Goal: Information Seeking & Learning: Learn about a topic

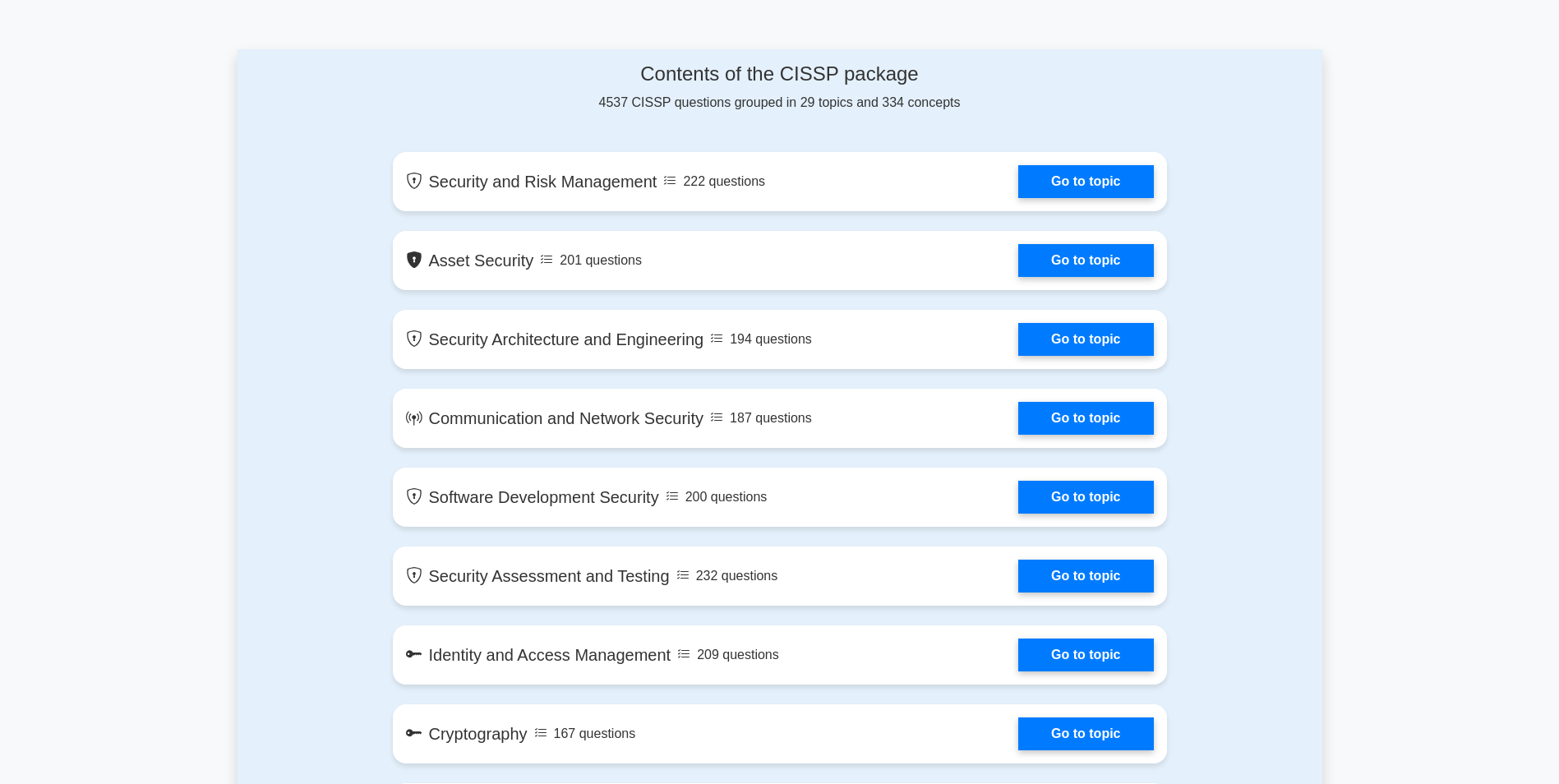
scroll to position [904, 0]
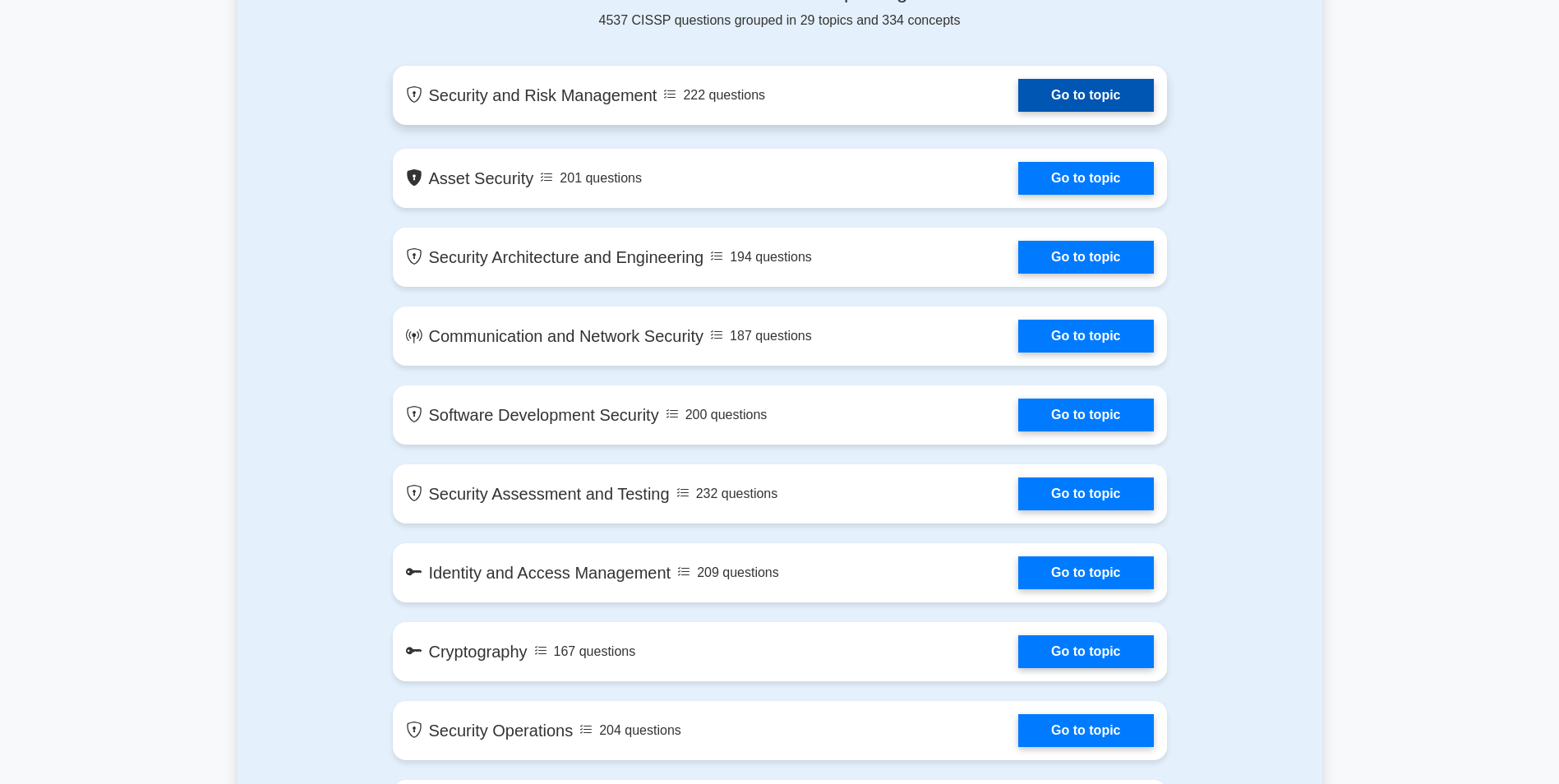
click at [1100, 91] on link "Go to topic" at bounding box center [1085, 95] width 134 height 33
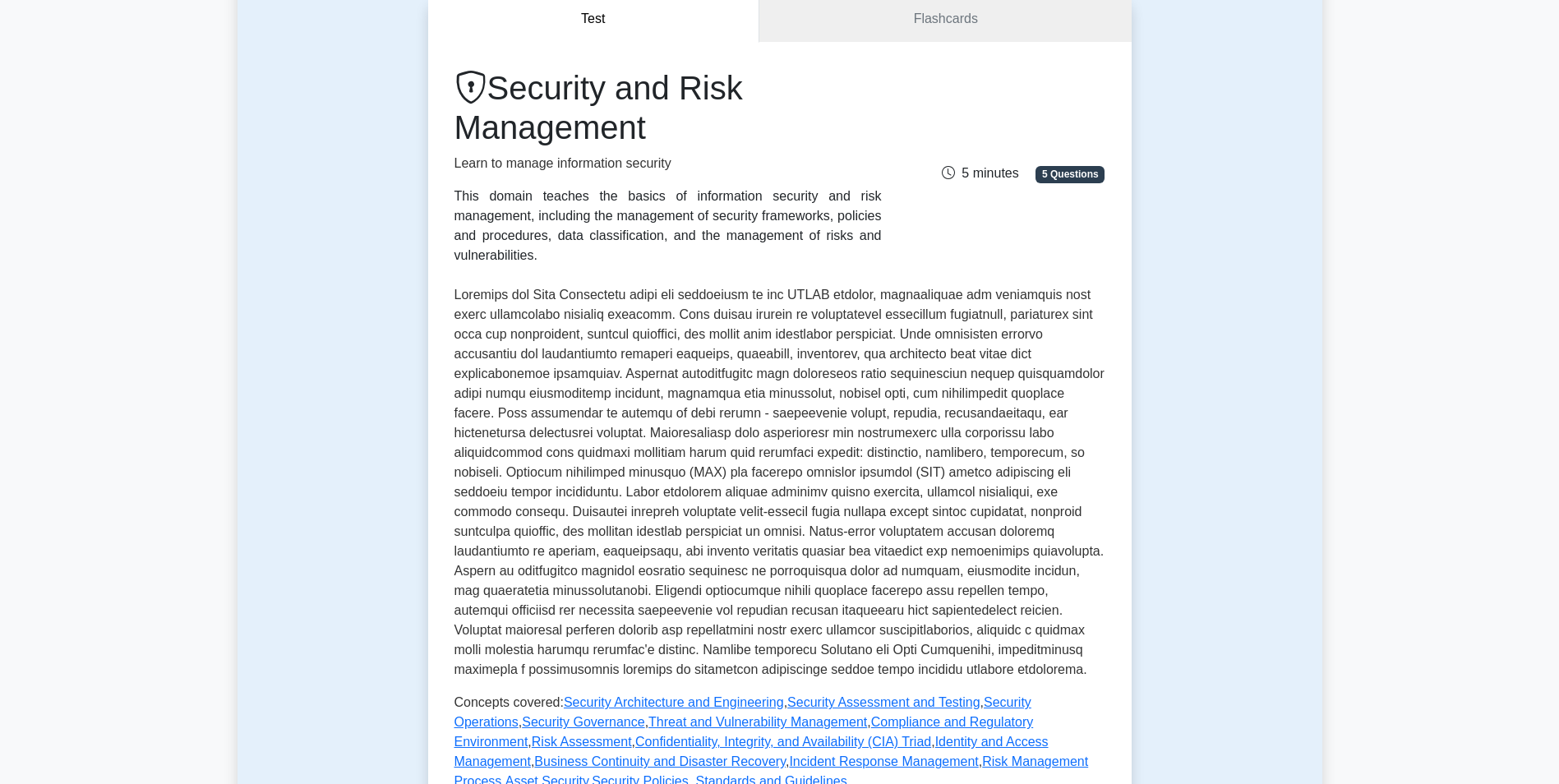
scroll to position [411, 0]
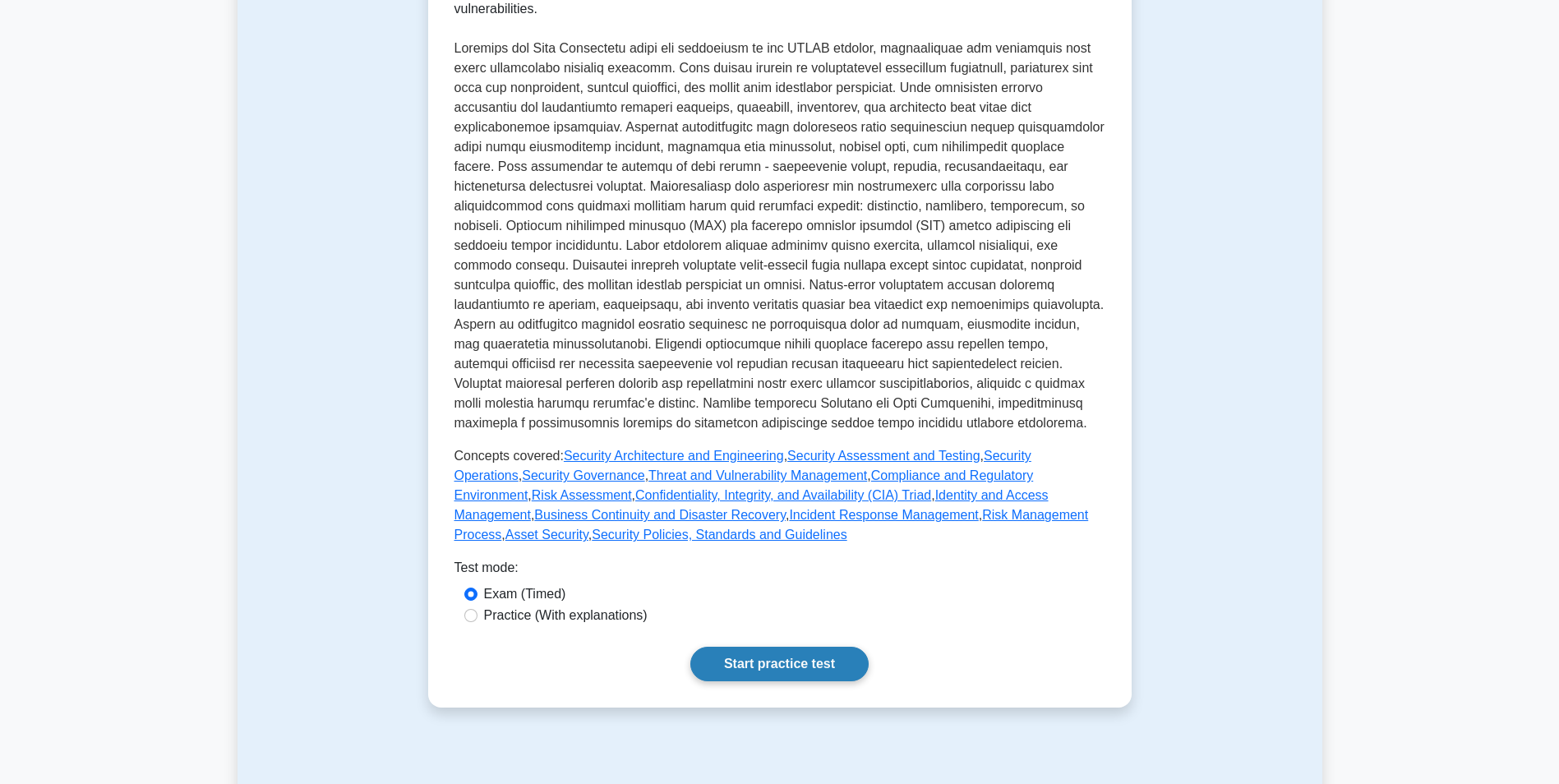
click at [782, 647] on link "Start practice test" at bounding box center [779, 664] width 178 height 35
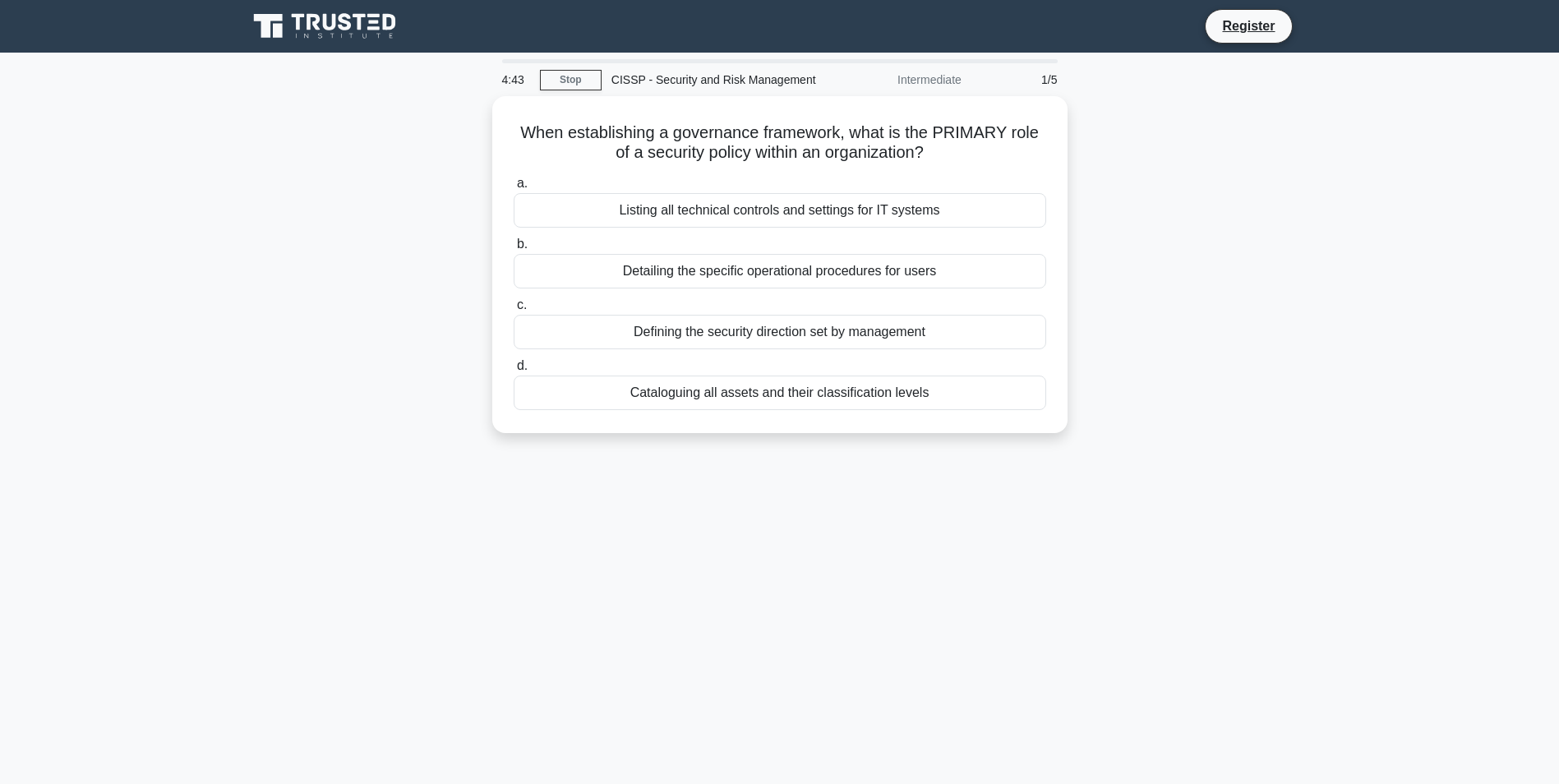
click at [190, 502] on main "4:43 Stop CISSP - Security and Risk Management Intermediate 1/5 When establishi…" at bounding box center [779, 470] width 1559 height 835
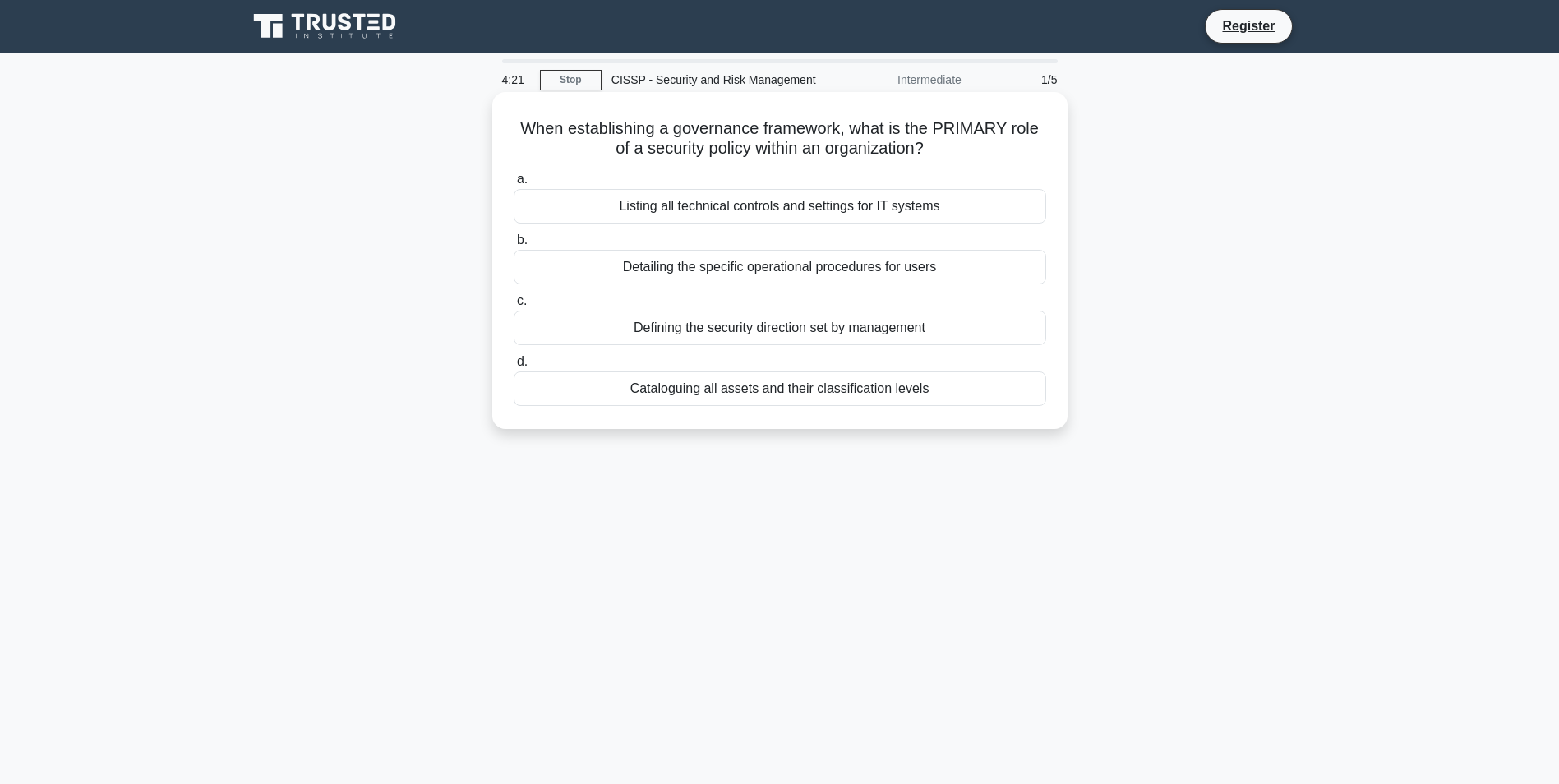
click at [840, 323] on div "Defining the security direction set by management" at bounding box center [780, 327] width 532 height 35
click at [514, 306] on input "c. Defining the security direction set by management" at bounding box center [514, 301] width 0 height 11
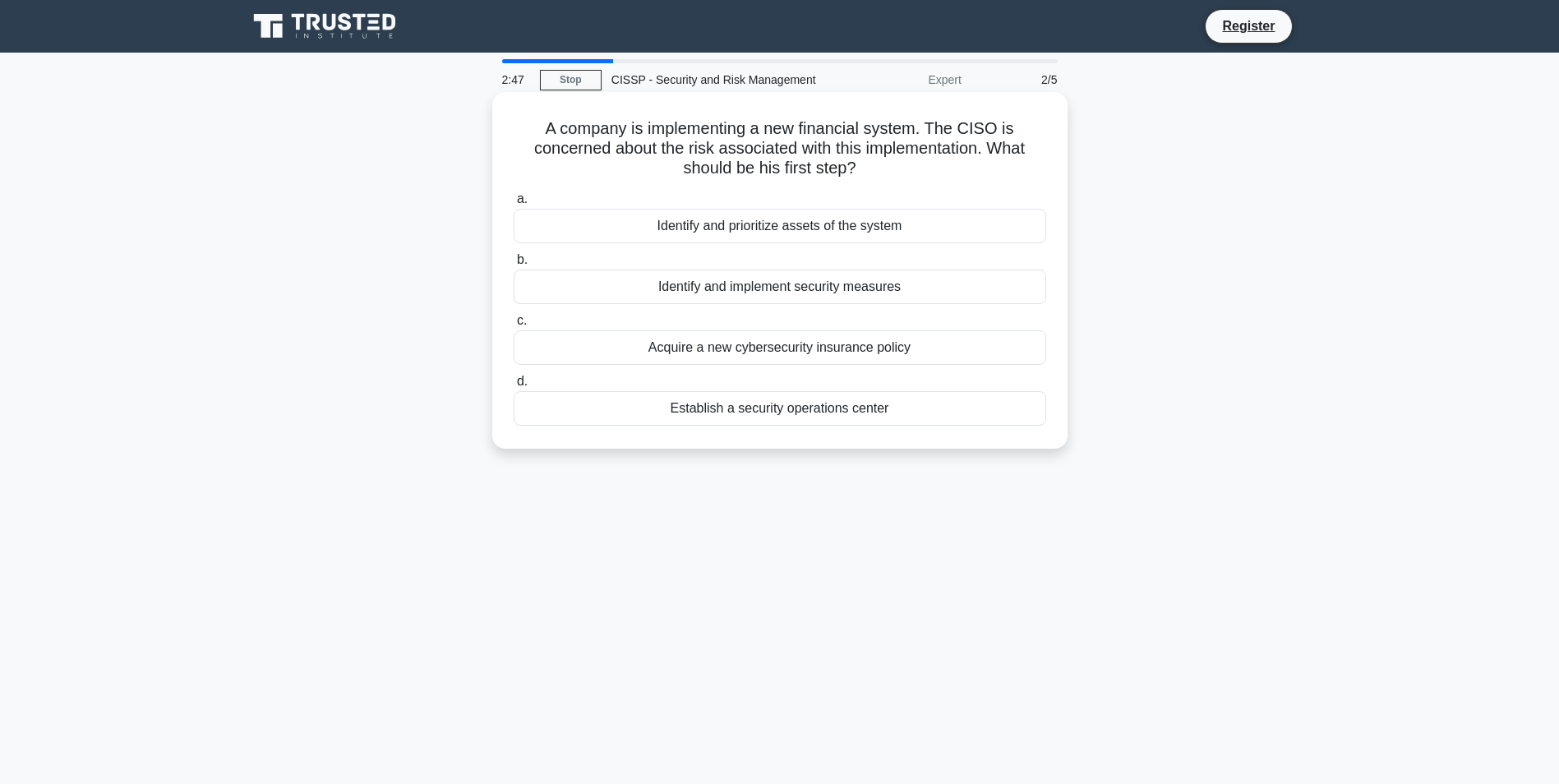
click at [757, 352] on div "Acquire a new cybersecurity insurance policy" at bounding box center [780, 347] width 532 height 35
click at [514, 327] on input "c. Acquire a new cybersecurity insurance policy" at bounding box center [514, 321] width 0 height 11
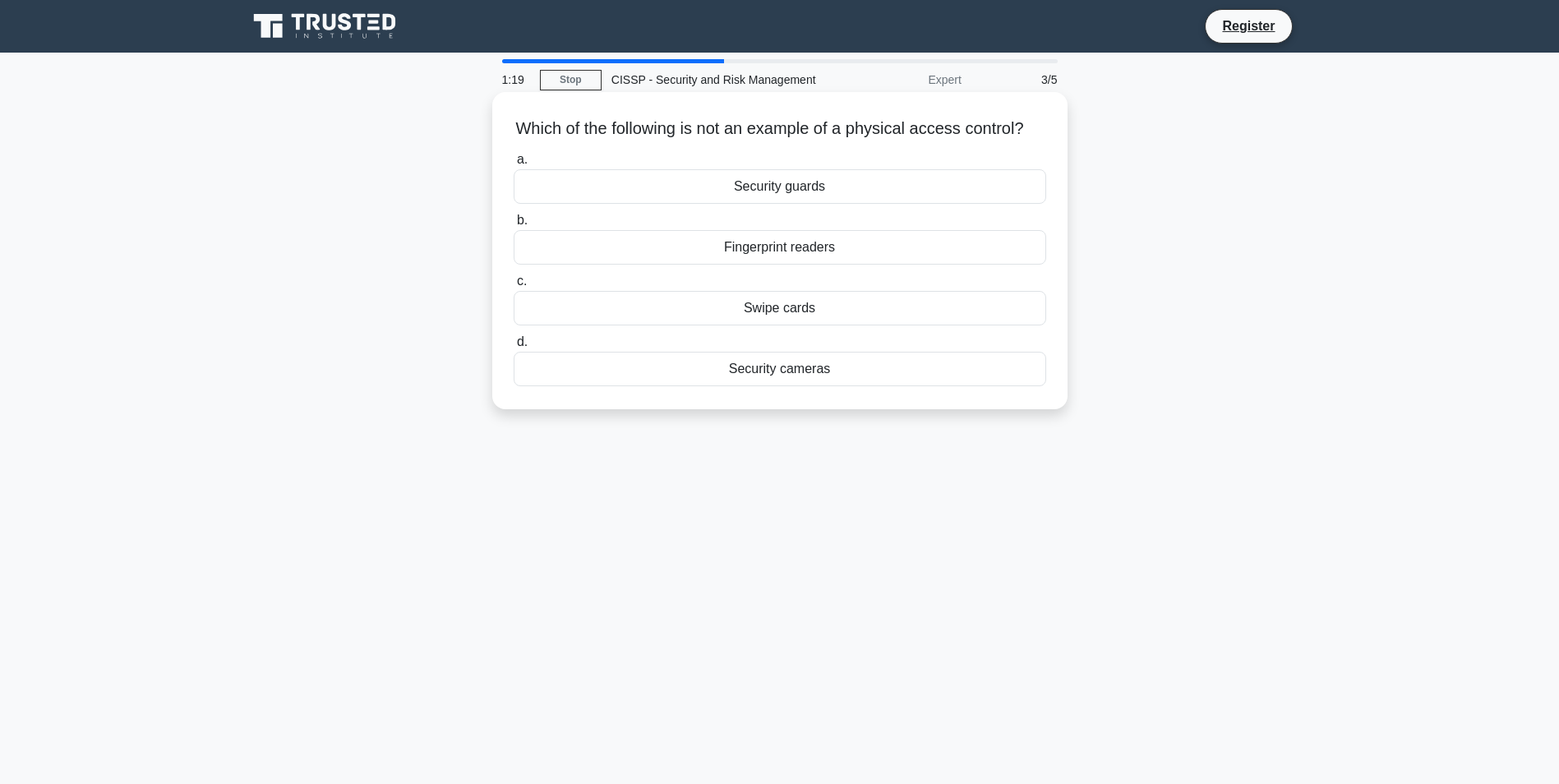
click at [785, 386] on div "Security cameras" at bounding box center [780, 368] width 532 height 35
click at [514, 348] on input "d. Security cameras" at bounding box center [514, 343] width 0 height 11
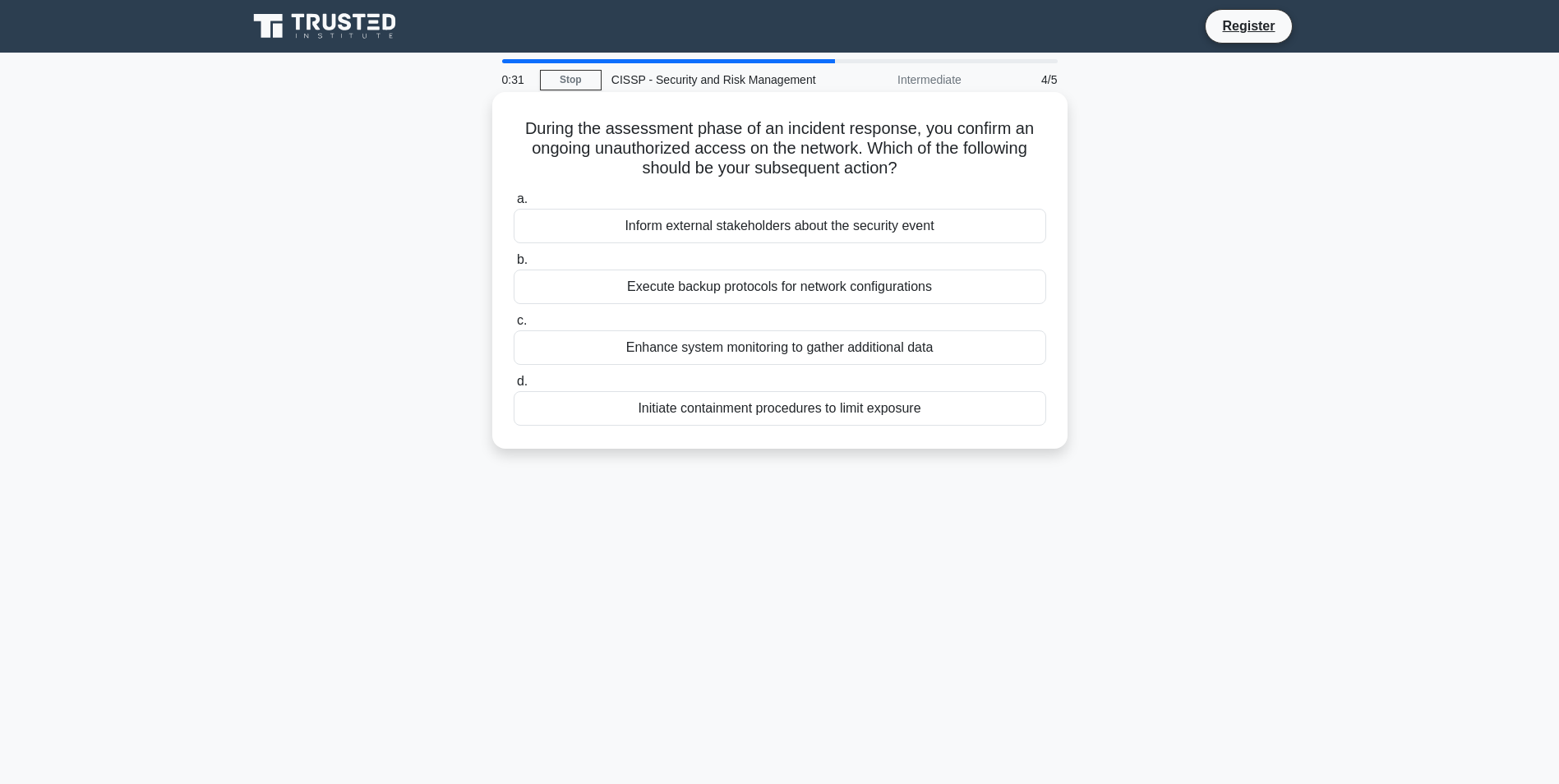
click at [798, 414] on div "Initiate containment procedures to limit exposure" at bounding box center [780, 408] width 532 height 35
click at [514, 387] on input "d. Initiate containment procedures to limit exposure" at bounding box center [514, 382] width 0 height 11
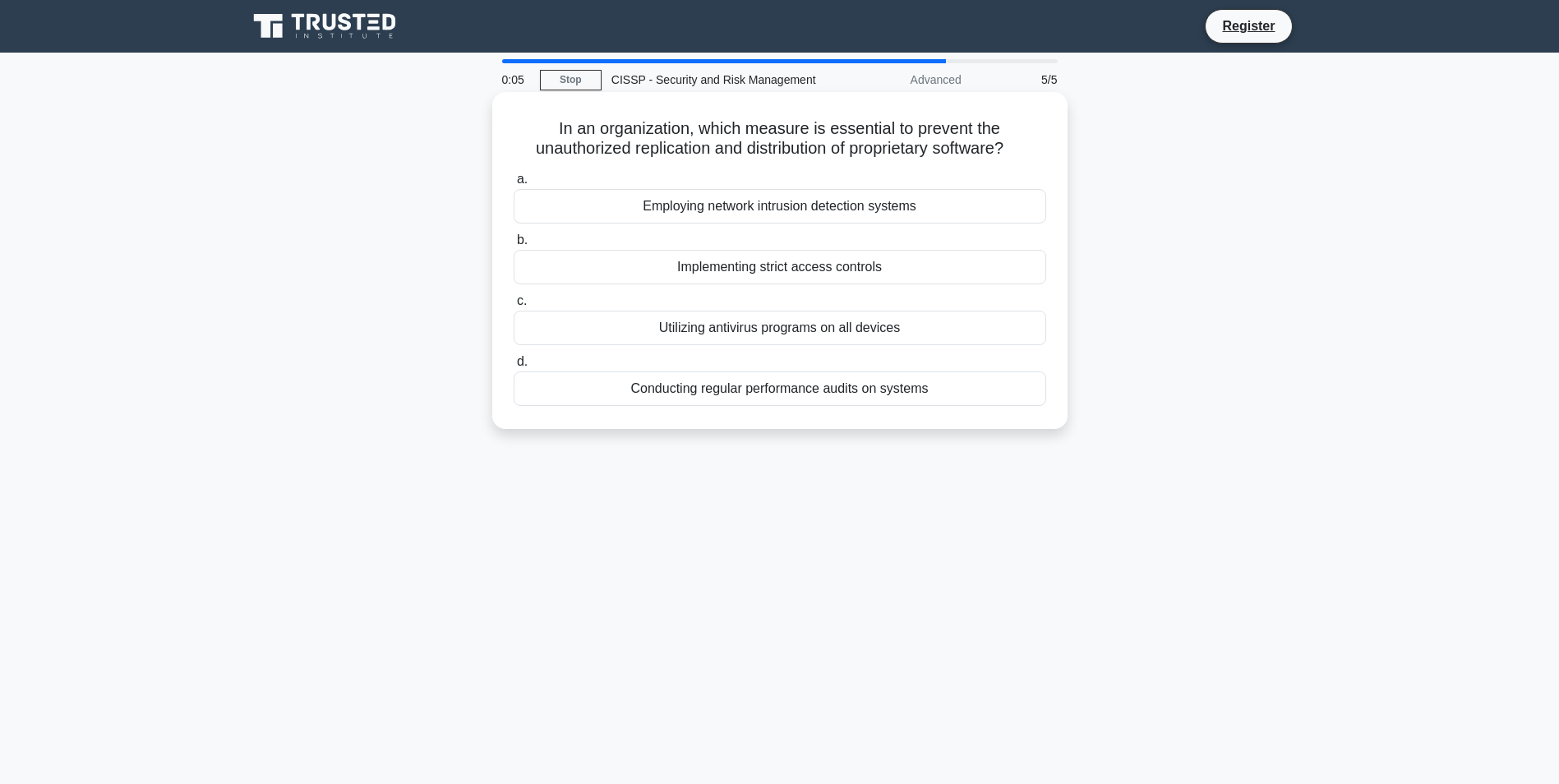
click at [751, 389] on div "Conducting regular performance audits on systems" at bounding box center [780, 388] width 532 height 35
click at [514, 368] on input "d. Conducting regular performance audits on systems" at bounding box center [514, 362] width 0 height 11
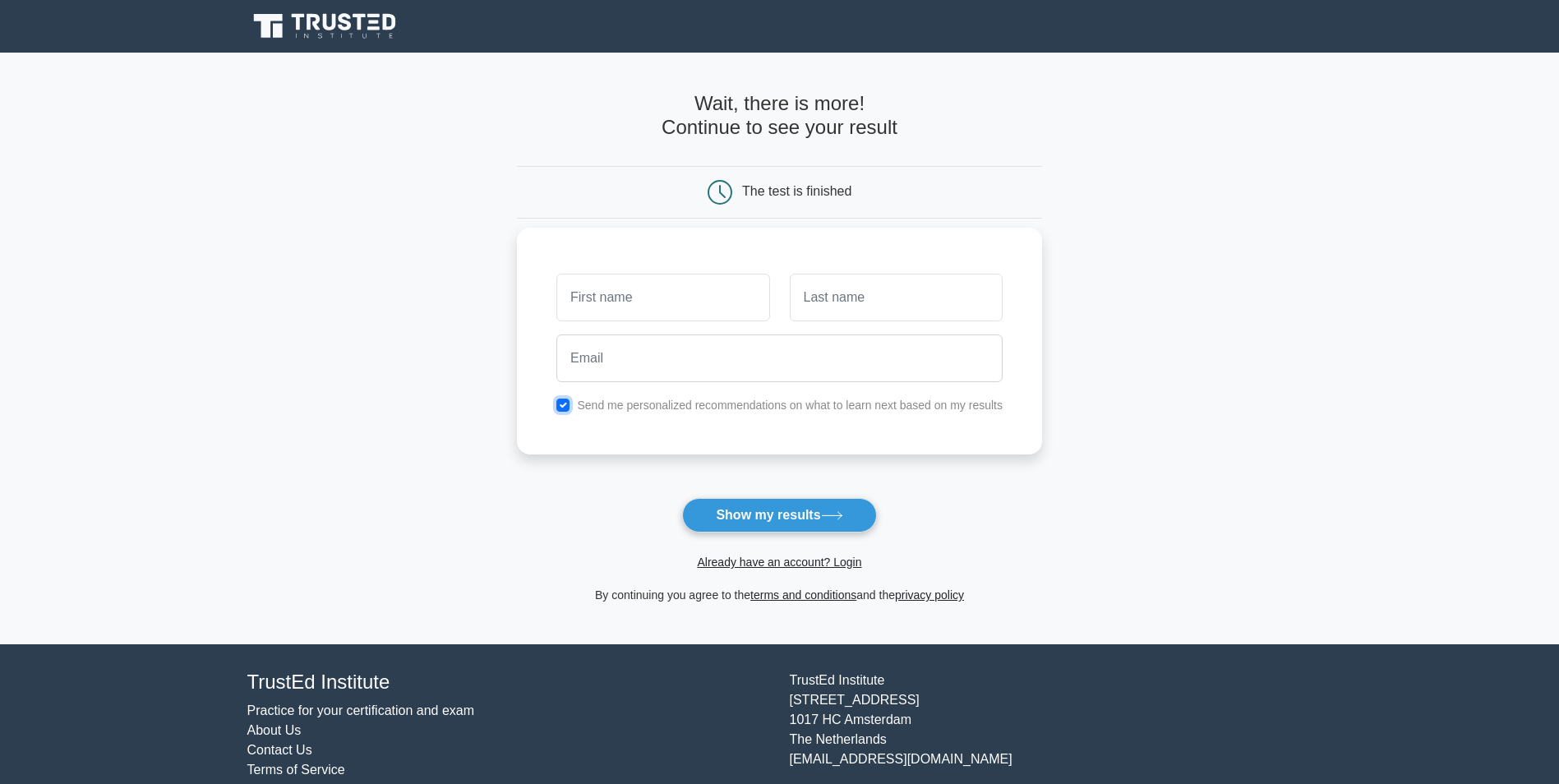
click at [568, 403] on input "checkbox" at bounding box center [563, 405] width 13 height 13
checkbox input "false"
click at [664, 298] on input "text" at bounding box center [662, 297] width 213 height 48
type input "nani"
click at [864, 295] on input "text" at bounding box center [896, 297] width 213 height 48
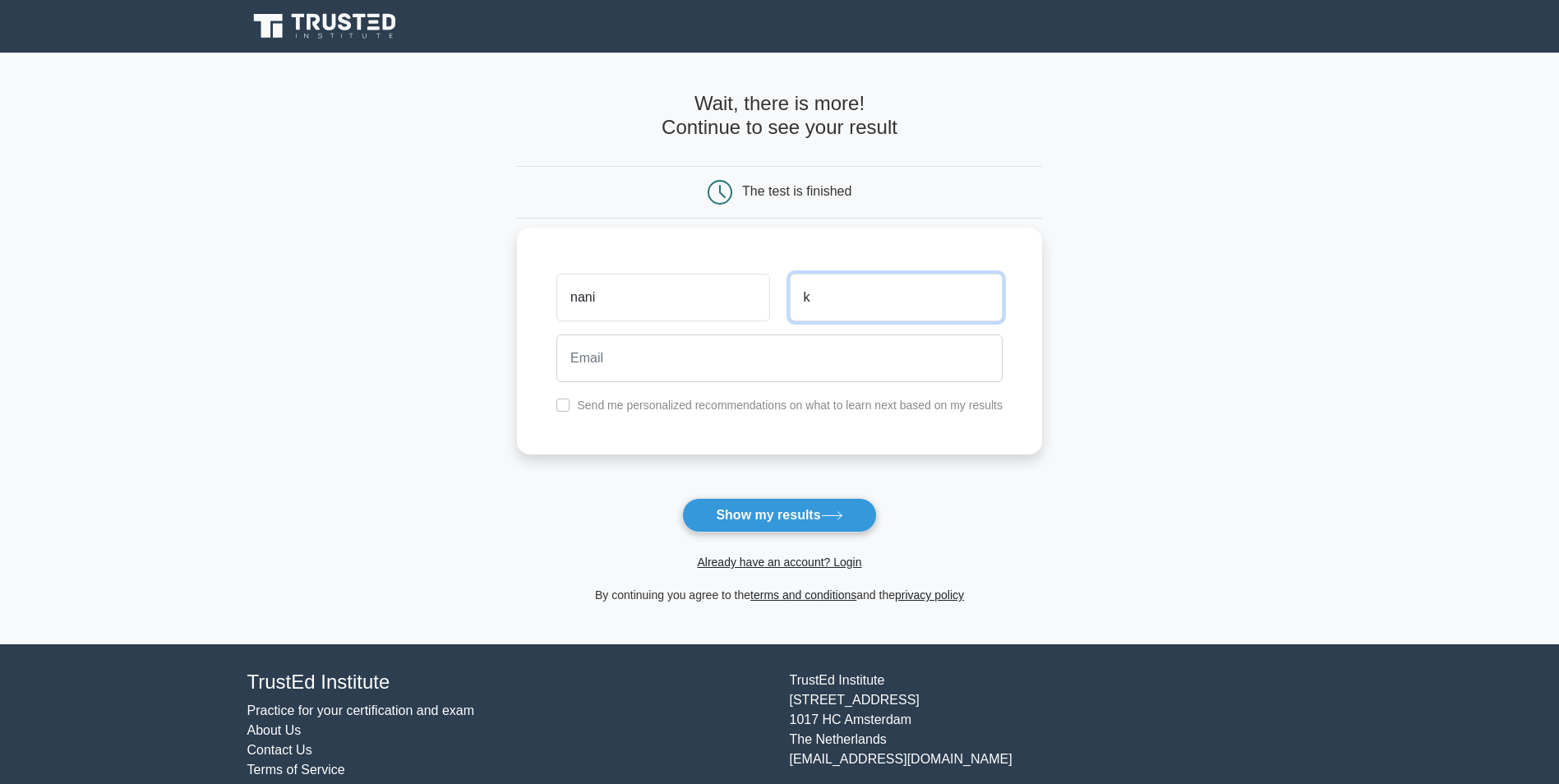
type input "k"
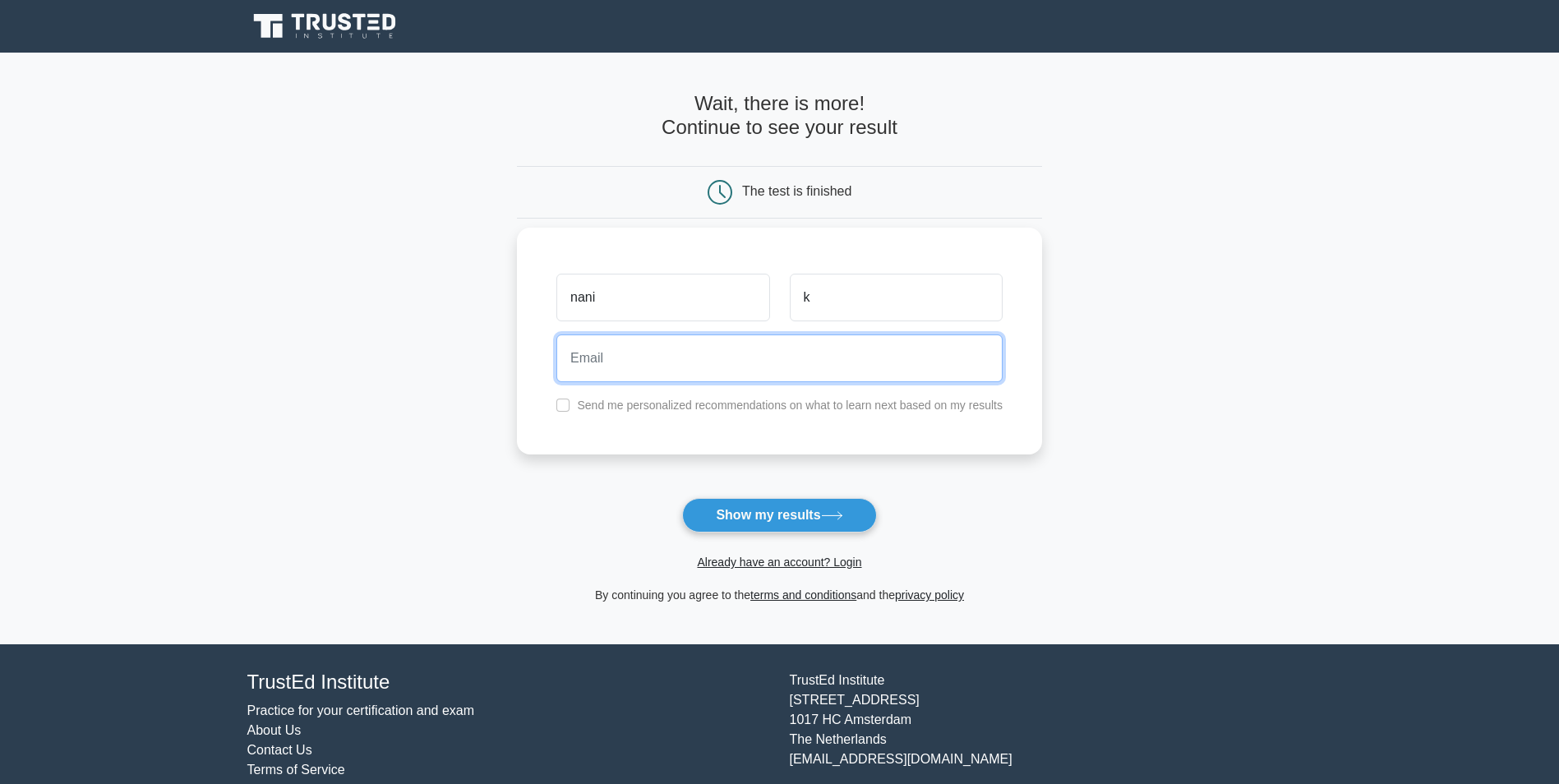
click at [825, 357] on input "email" at bounding box center [779, 359] width 446 height 48
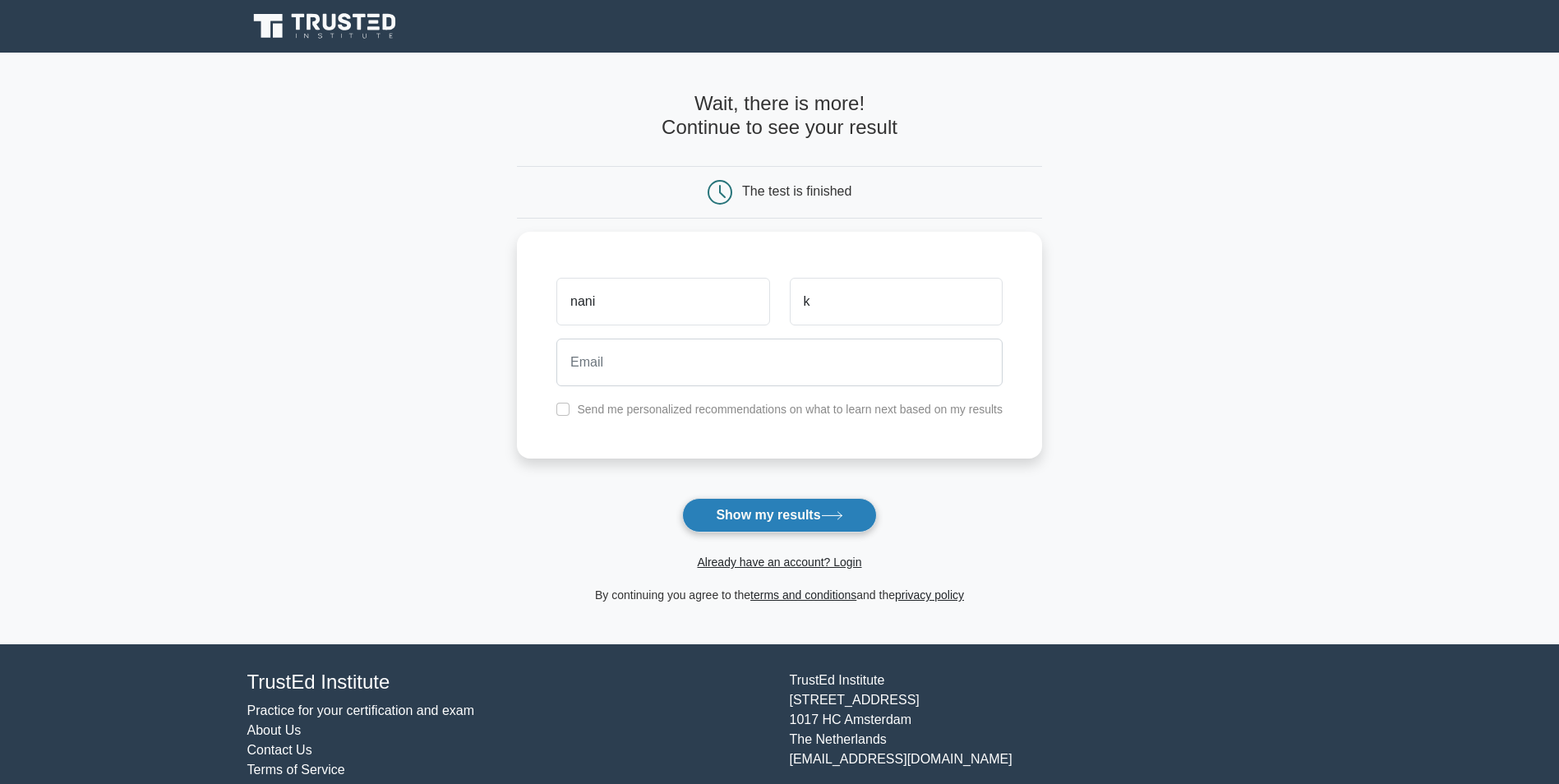
click at [784, 515] on button "Show my results" at bounding box center [779, 514] width 194 height 35
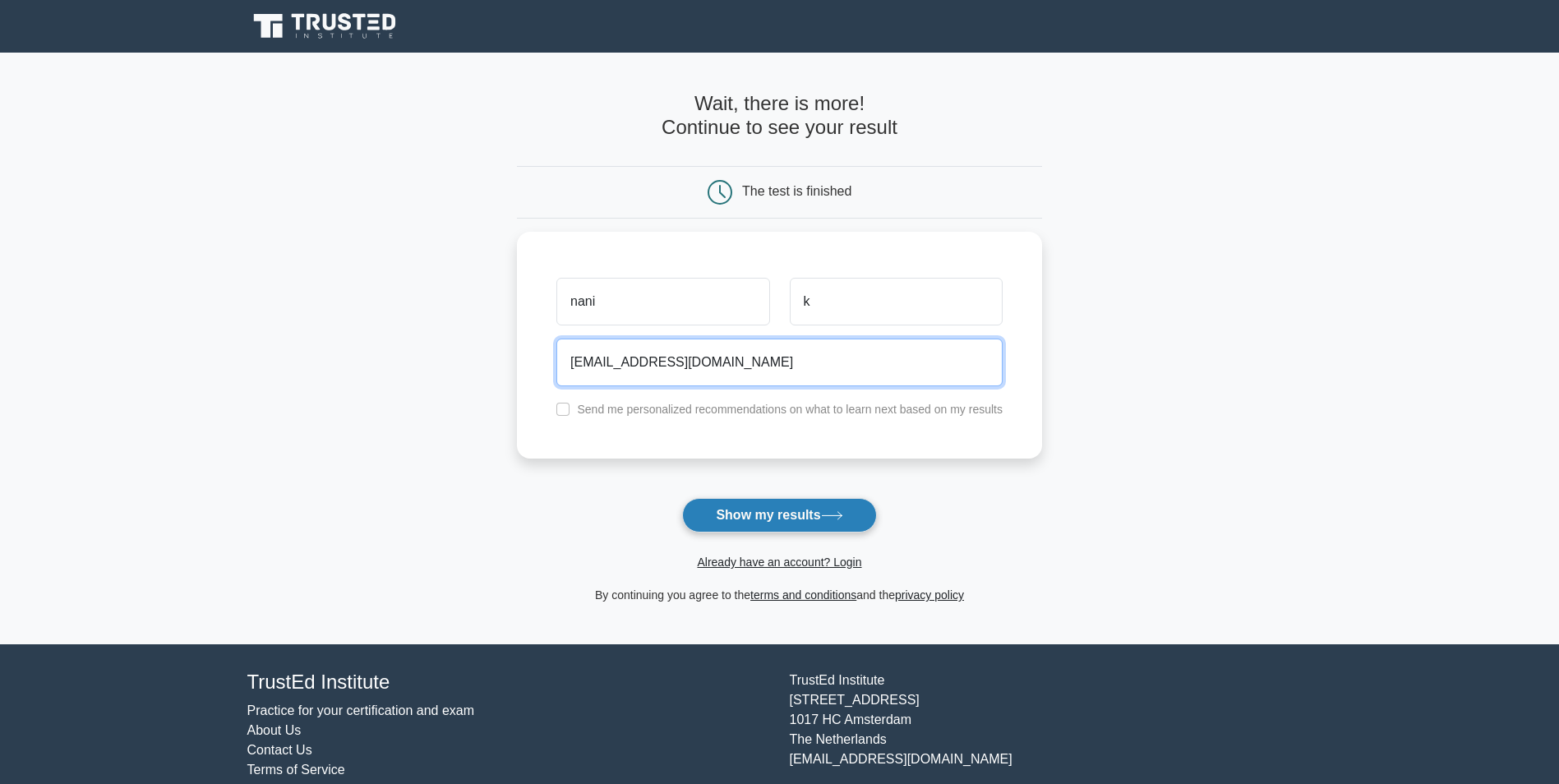
type input "nanik9@gmail.com"
click at [770, 516] on button "Show my results" at bounding box center [779, 514] width 194 height 35
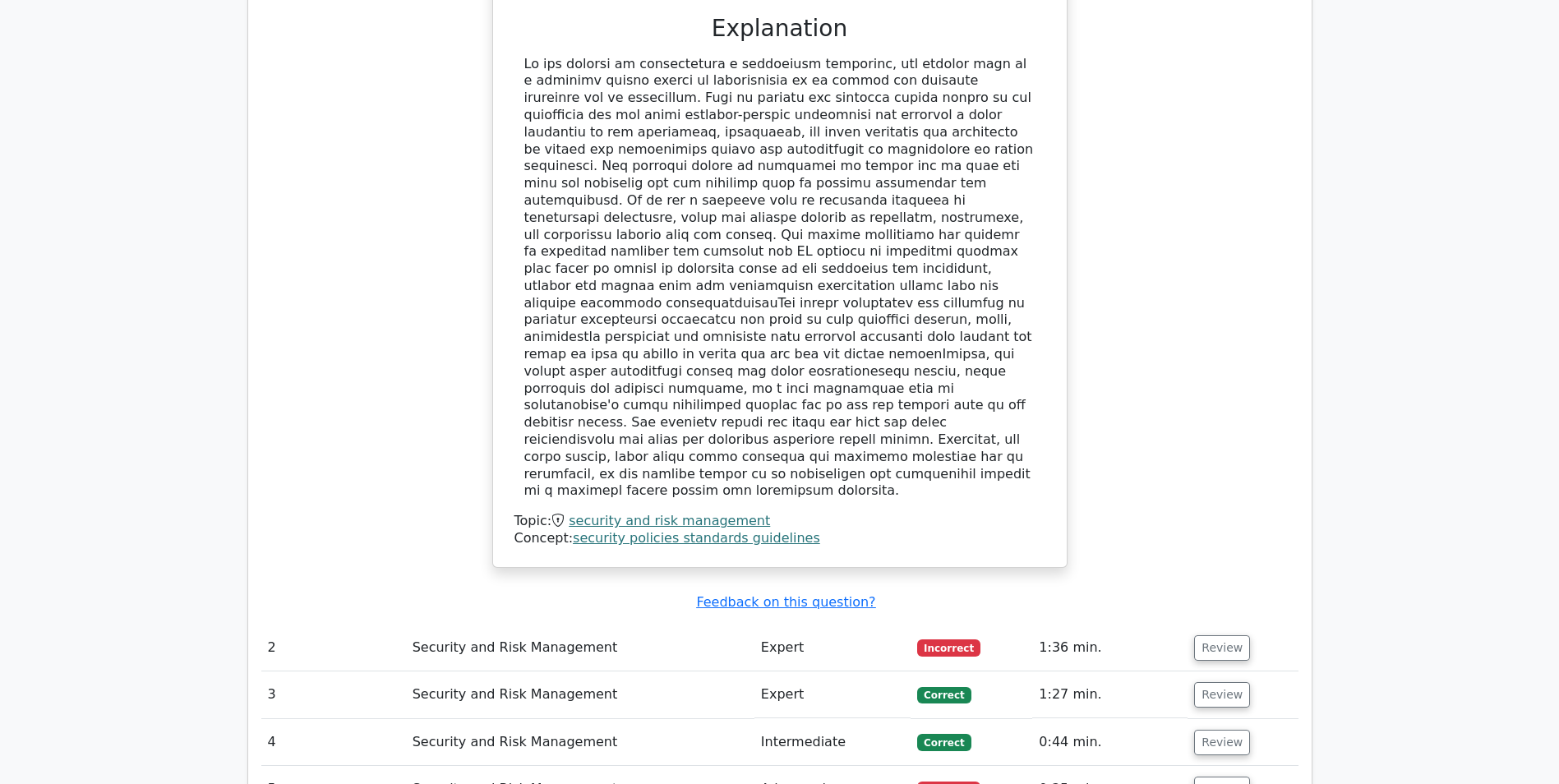
scroll to position [1561, 0]
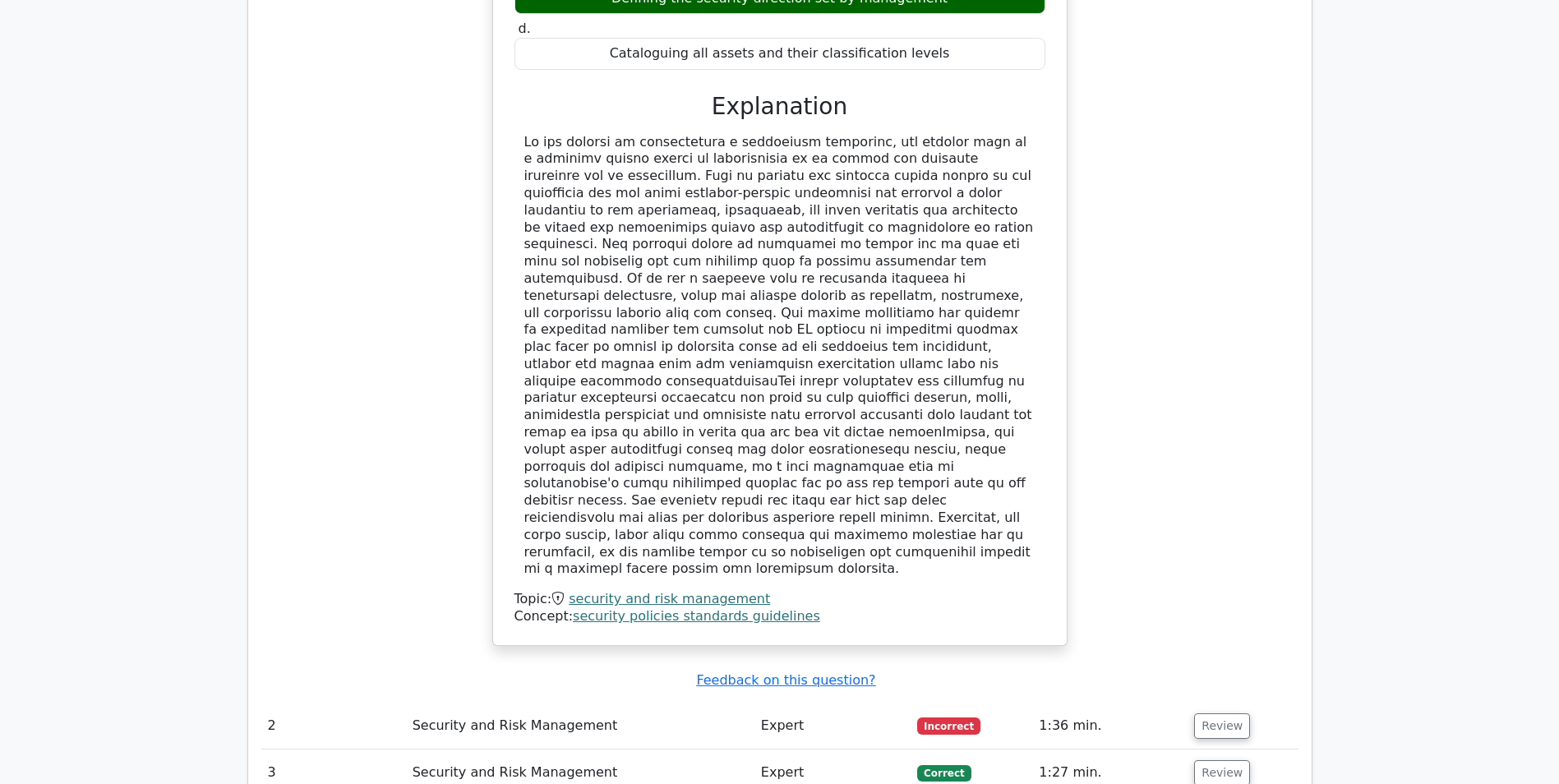
click at [582, 702] on td "Security and Risk Management" at bounding box center [580, 725] width 348 height 47
click at [1214, 713] on button "Review" at bounding box center [1222, 725] width 56 height 26
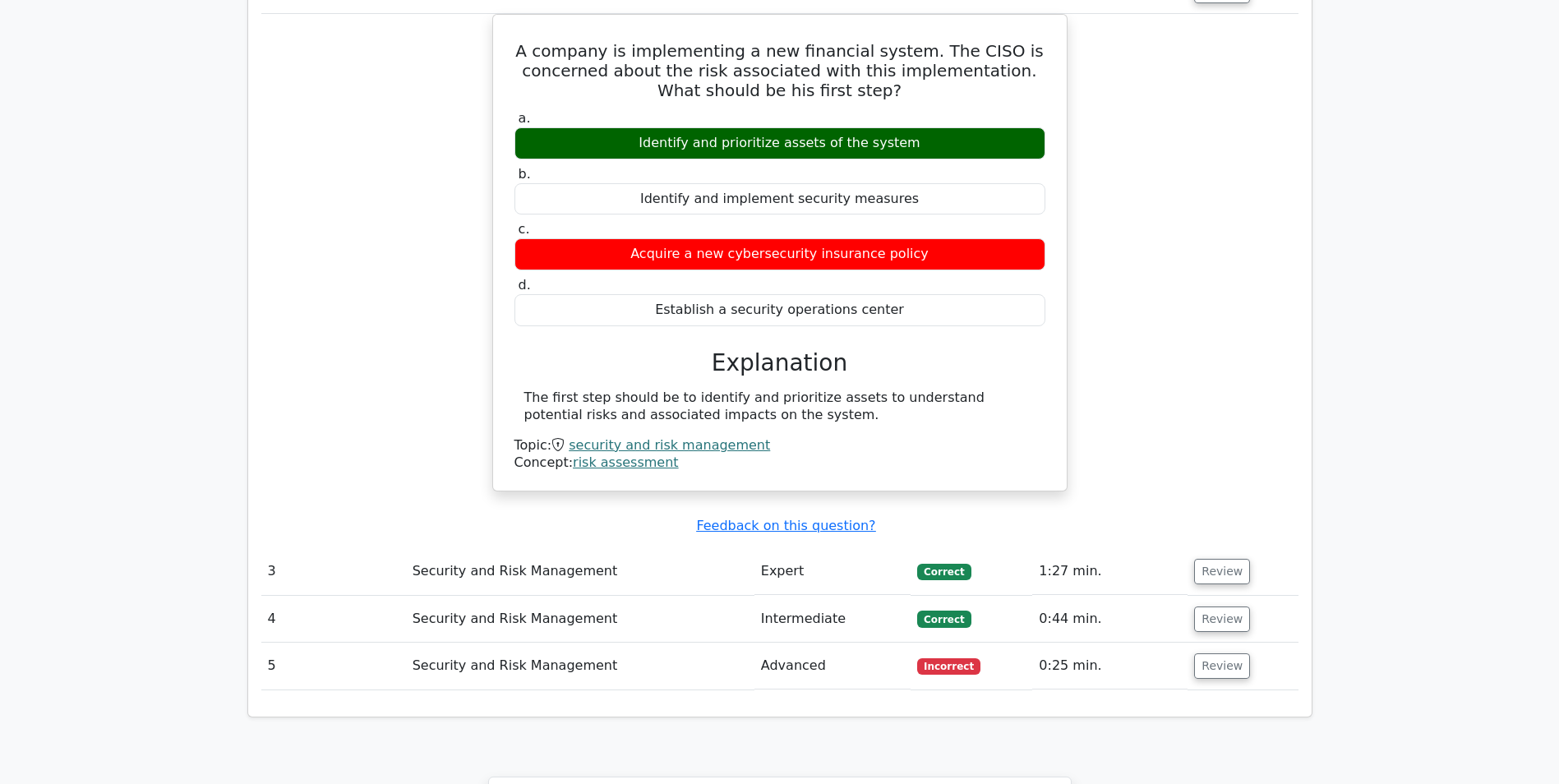
scroll to position [2382, 0]
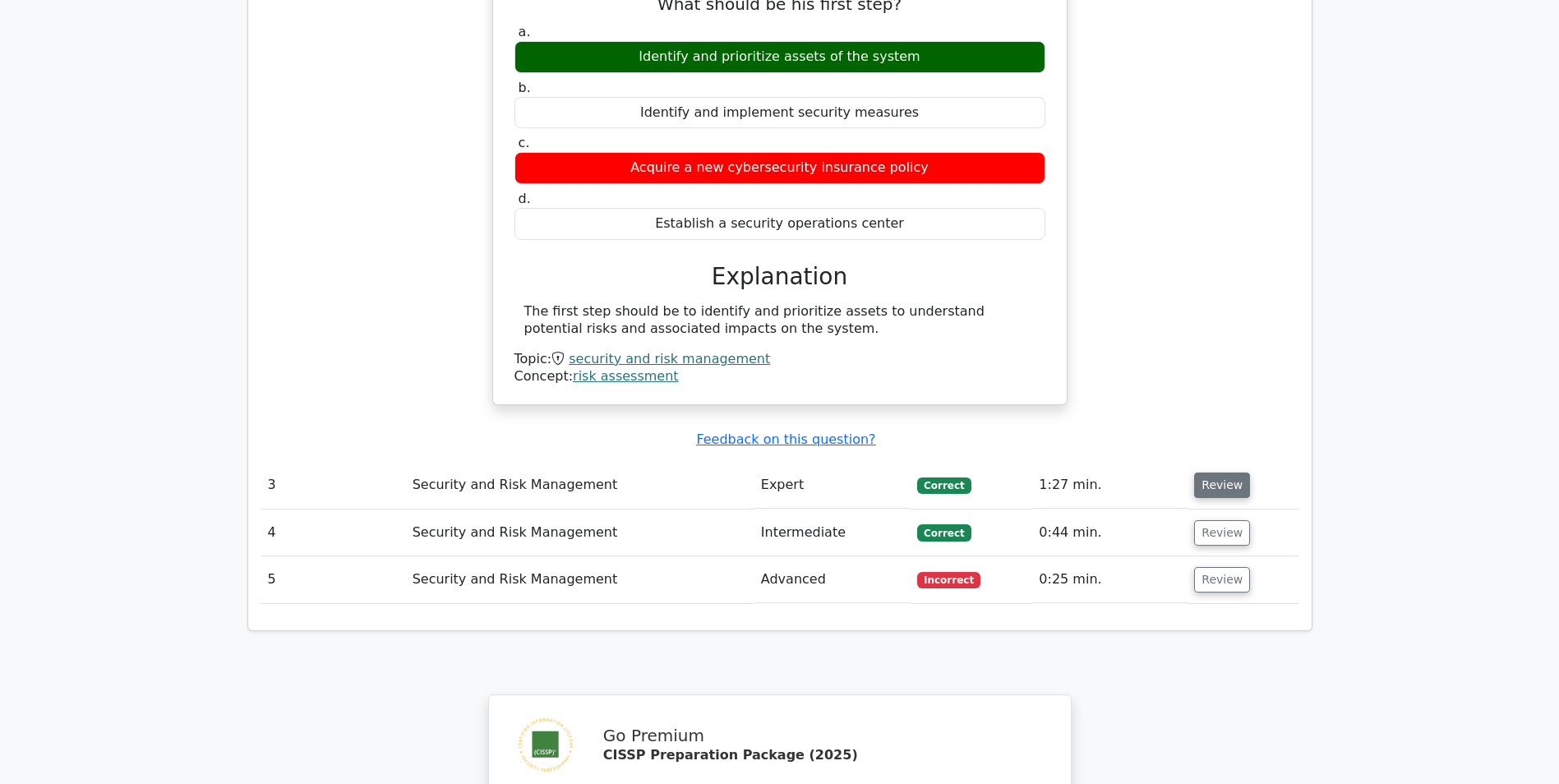
click at [1229, 473] on button "Review" at bounding box center [1222, 485] width 56 height 26
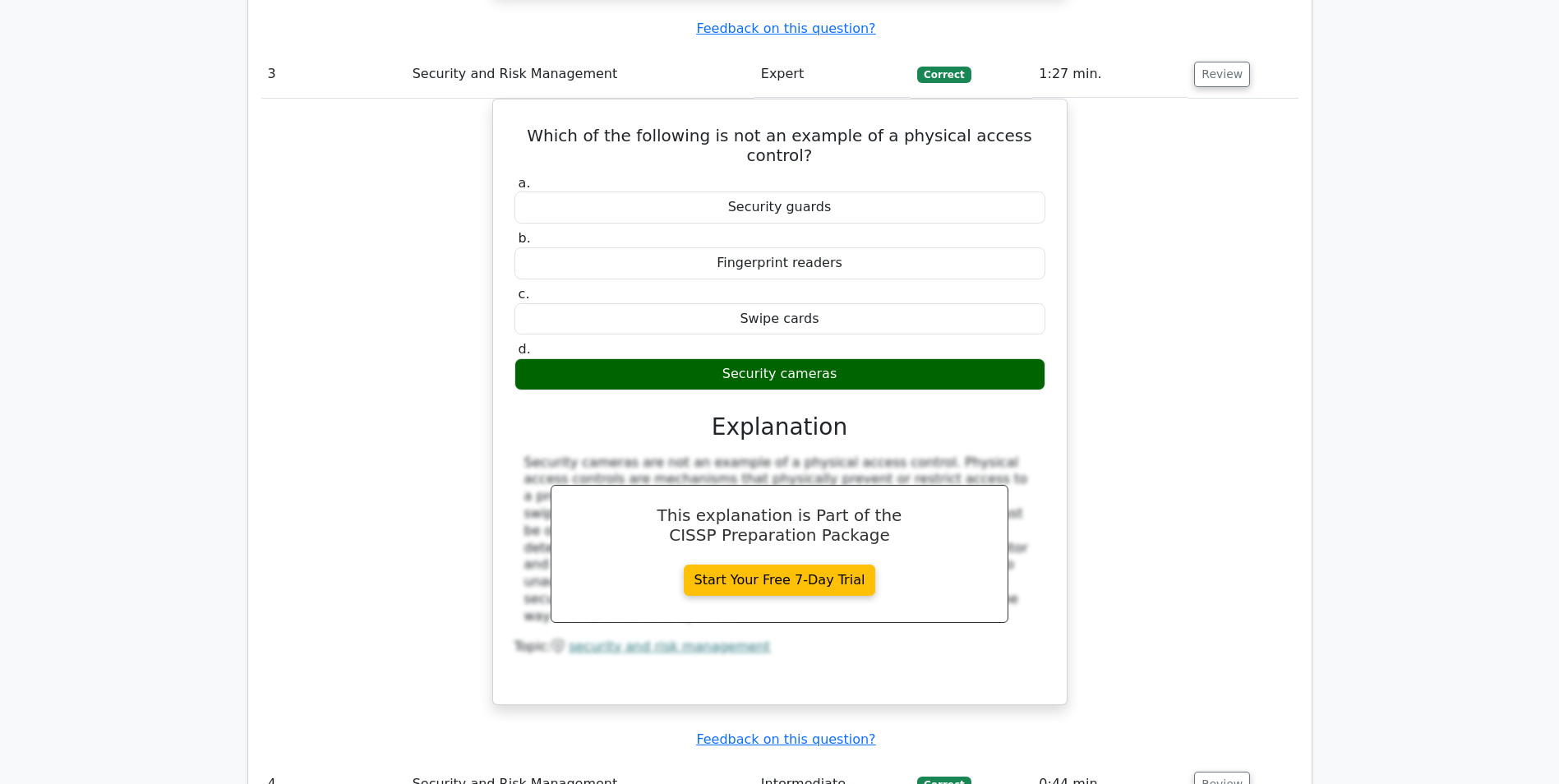
scroll to position [2875, 0]
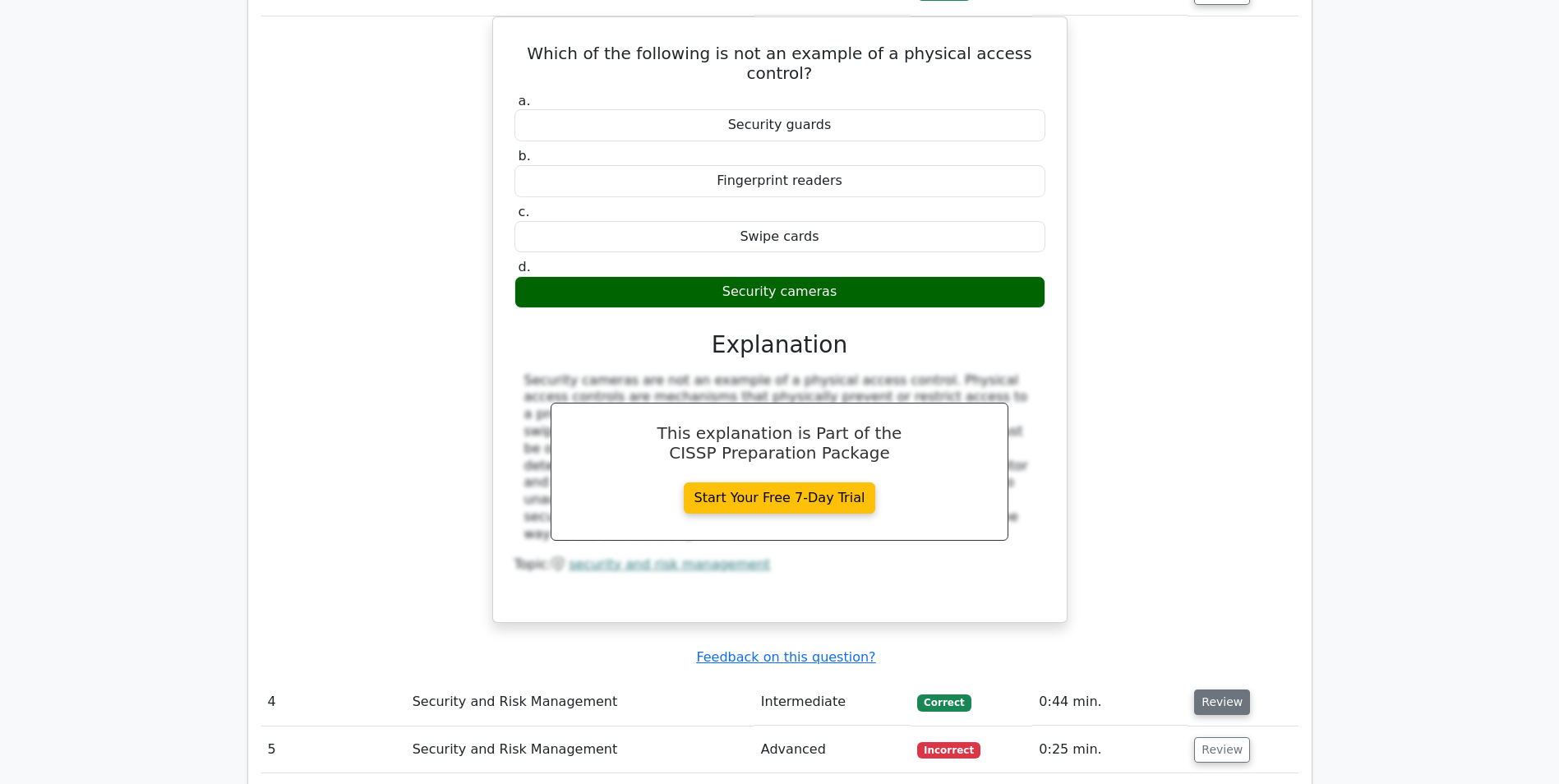
click at [1214, 690] on button "Review" at bounding box center [1222, 702] width 56 height 26
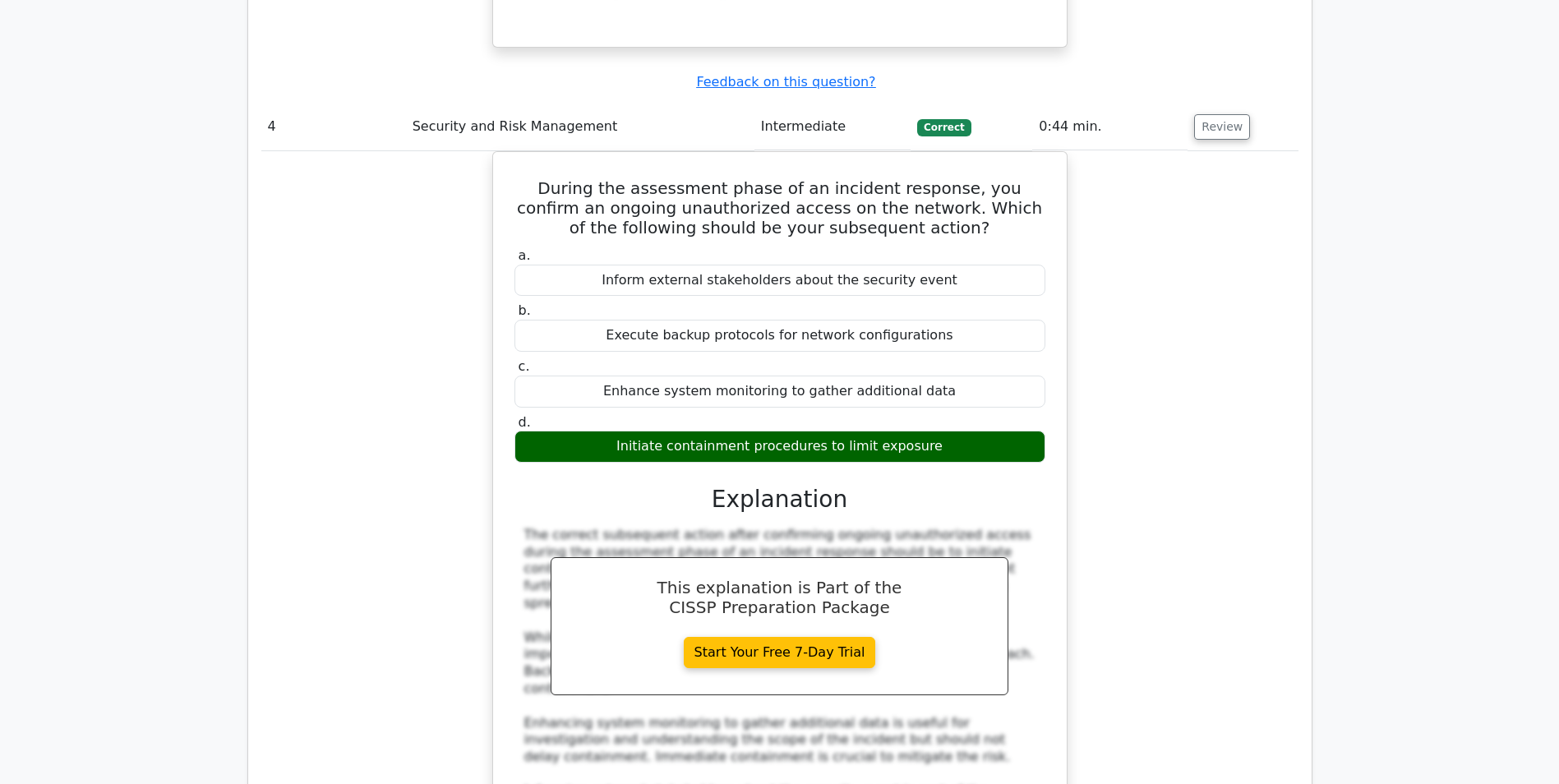
scroll to position [3779, 0]
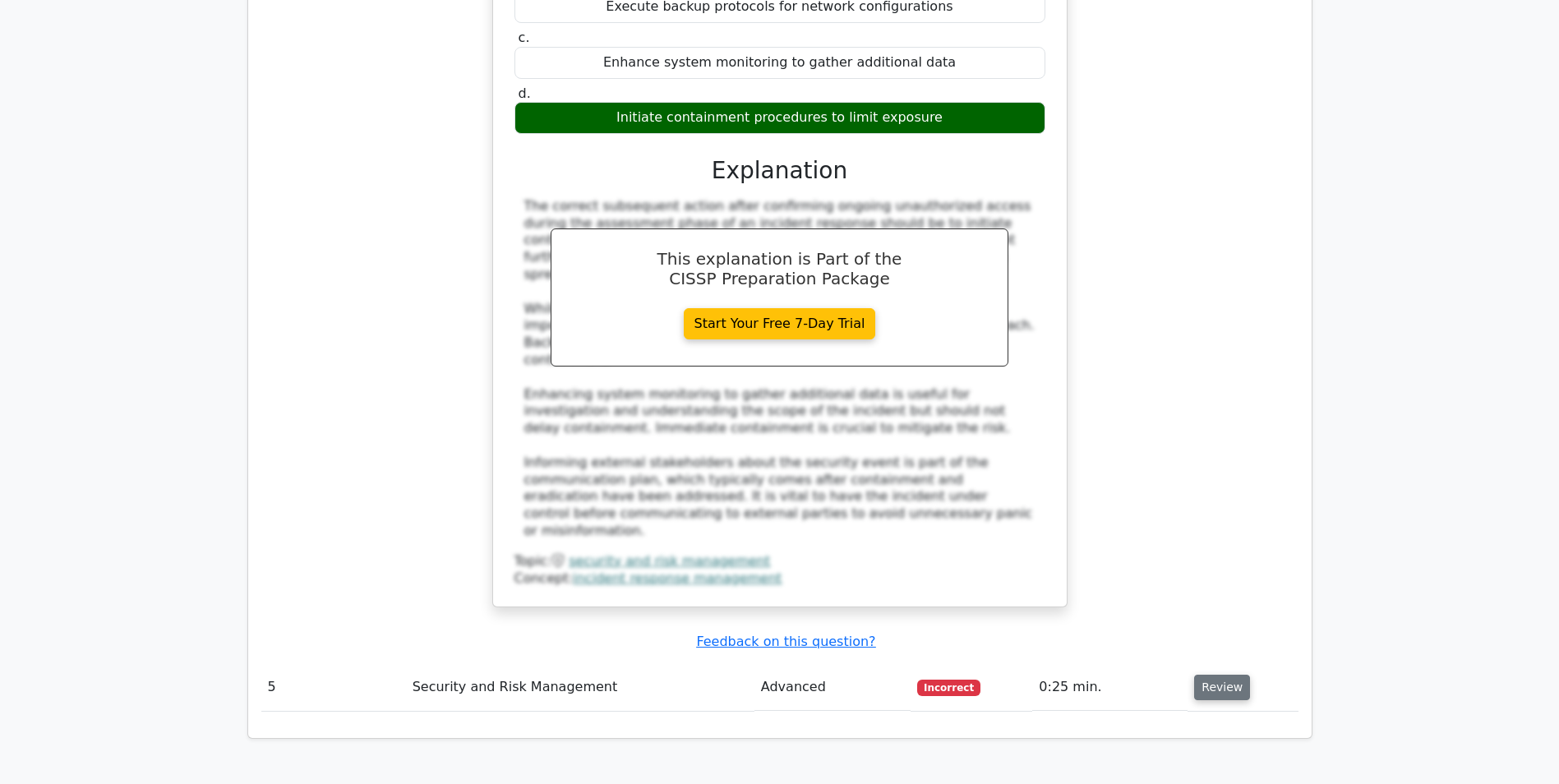
click at [1197, 675] on button "Review" at bounding box center [1222, 687] width 56 height 26
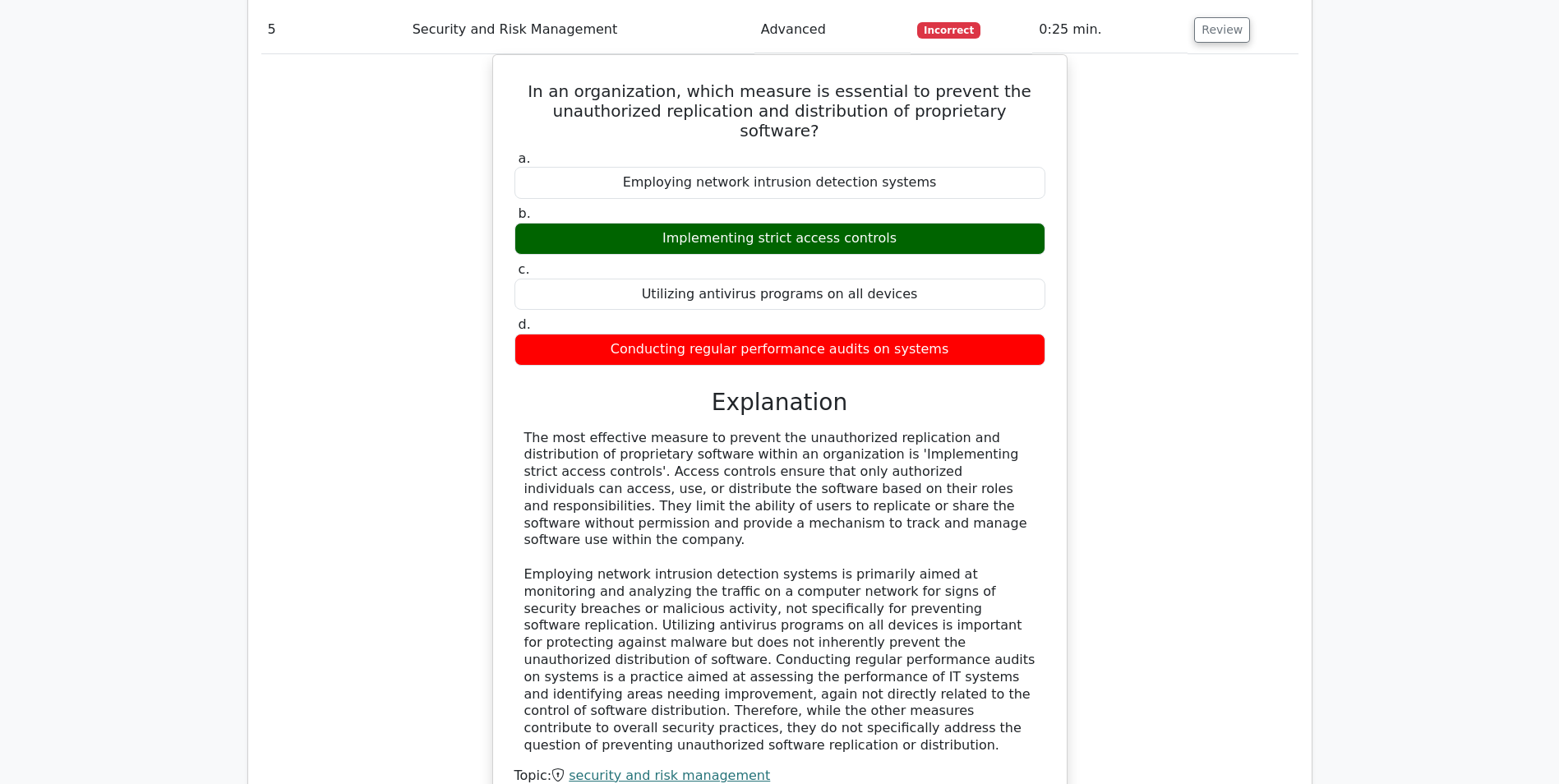
scroll to position [4929, 0]
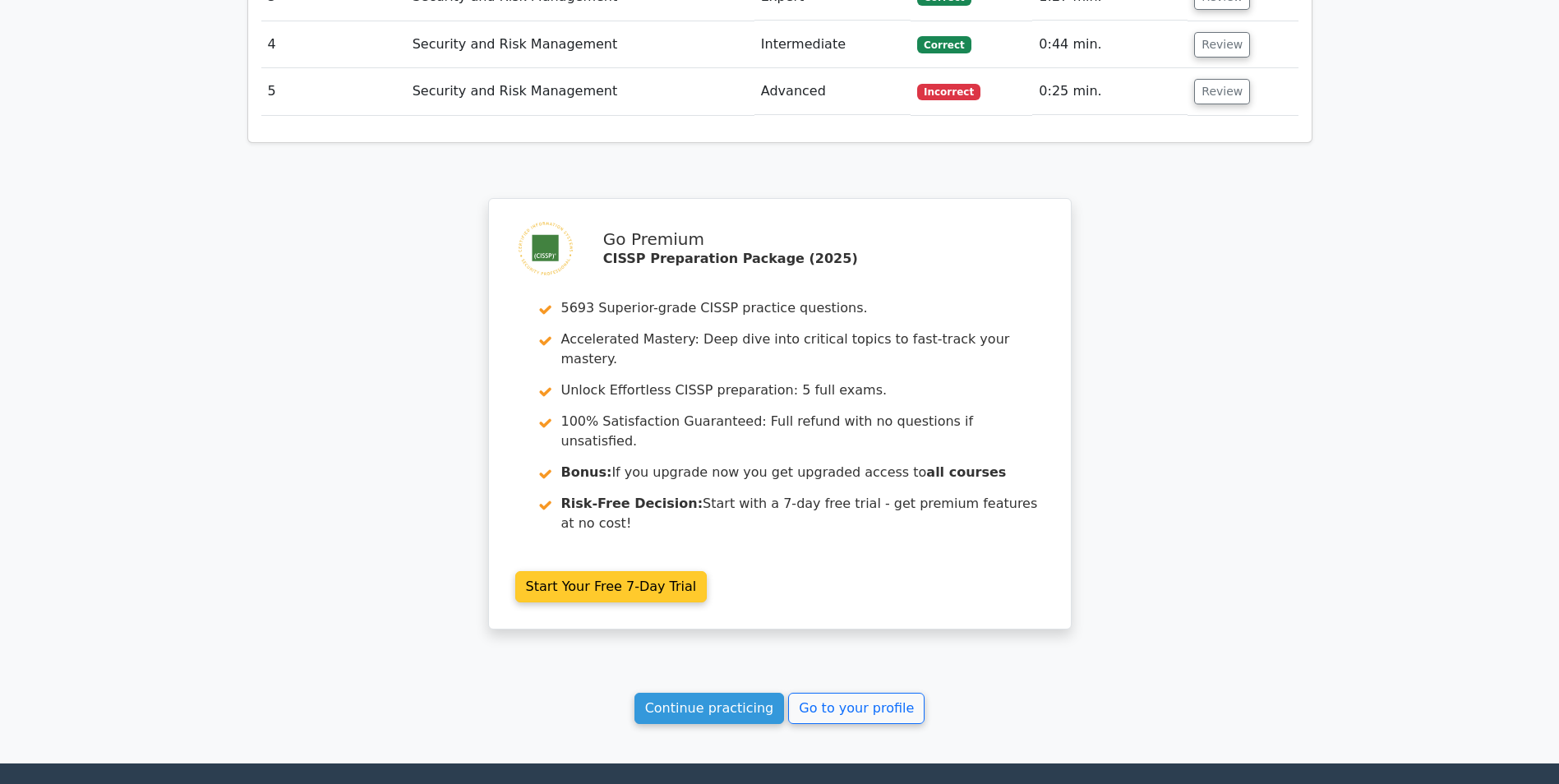
drag, startPoint x: 0, startPoint y: 0, endPoint x: 679, endPoint y: 329, distance: 754.5
click at [679, 571] on link "Start Your Free 7-Day Trial" at bounding box center [612, 586] width 192 height 31
click at [708, 571] on link "Start Your Free 7-Day Trial" at bounding box center [612, 586] width 192 height 31
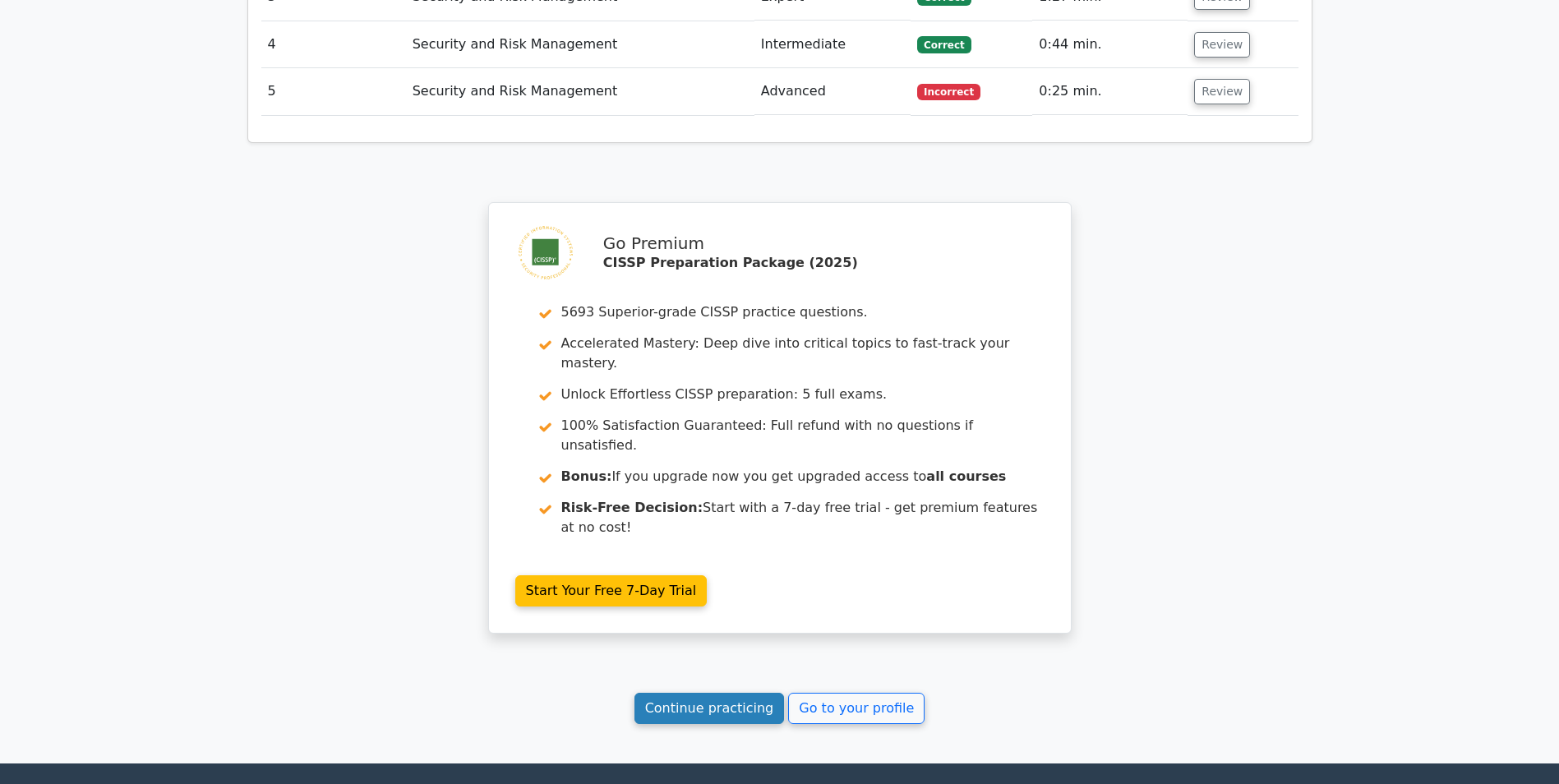
click at [753, 692] on link "Continue practicing" at bounding box center [710, 707] width 150 height 31
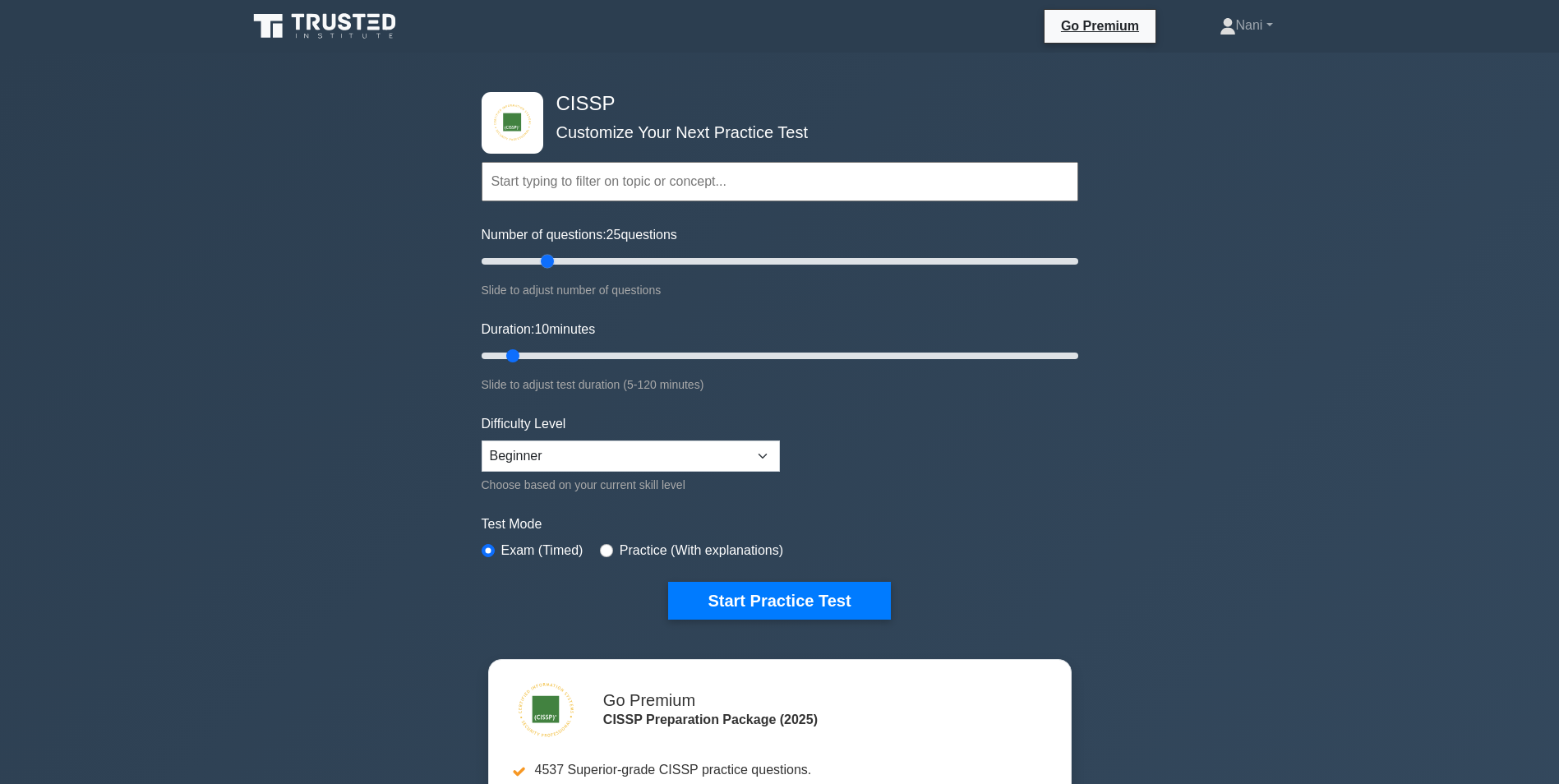
drag, startPoint x: 500, startPoint y: 259, endPoint x: 553, endPoint y: 273, distance: 54.8
type input "25"
click at [553, 271] on input "Number of questions: 25 questions" at bounding box center [780, 261] width 597 height 20
click at [594, 179] on input "text" at bounding box center [780, 182] width 597 height 39
type input "d"
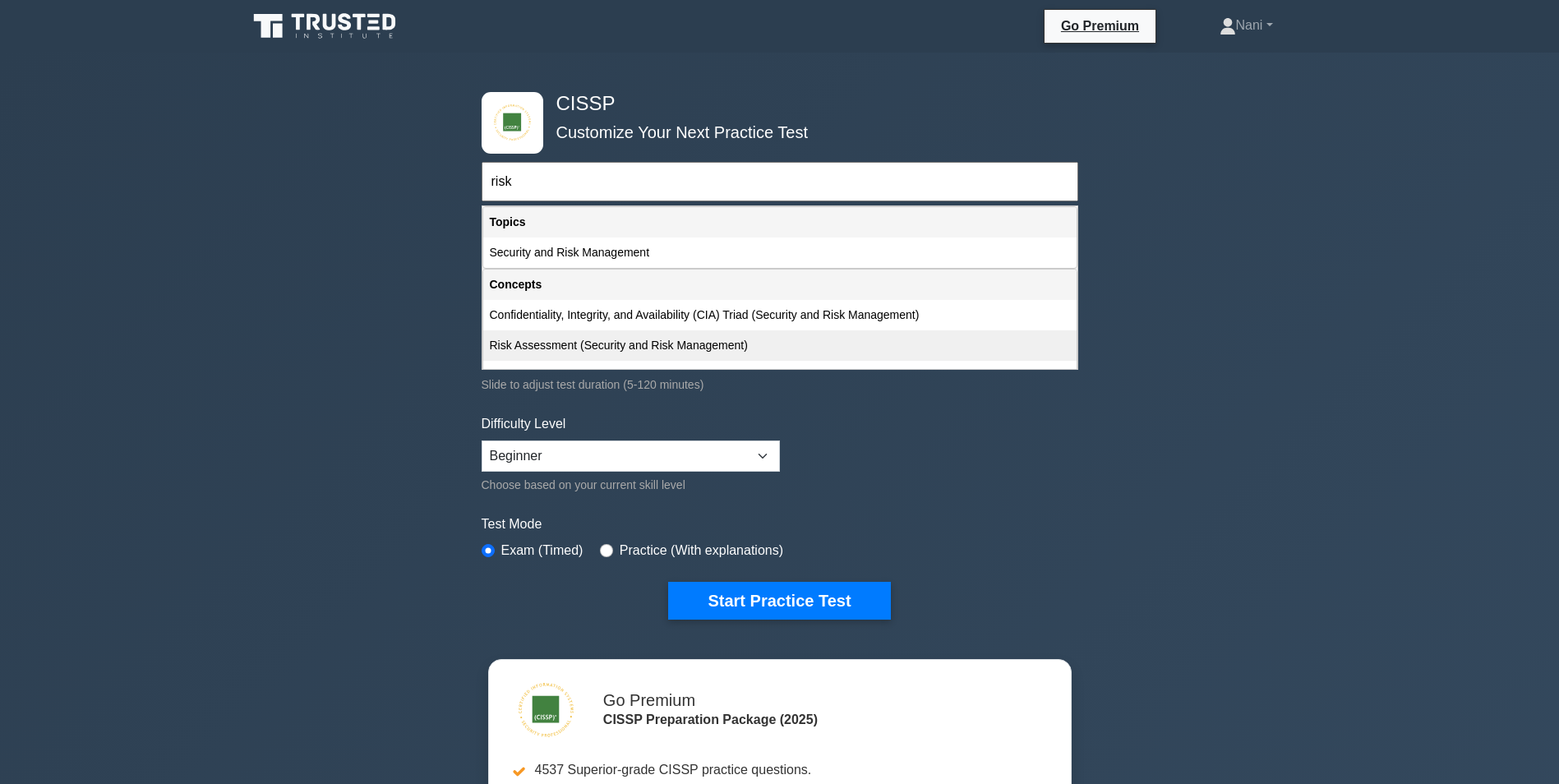
click at [605, 351] on div "Risk Assessment (Security and Risk Management)" at bounding box center [780, 345] width 594 height 30
type input "Risk Assessment (Security and Risk Management)"
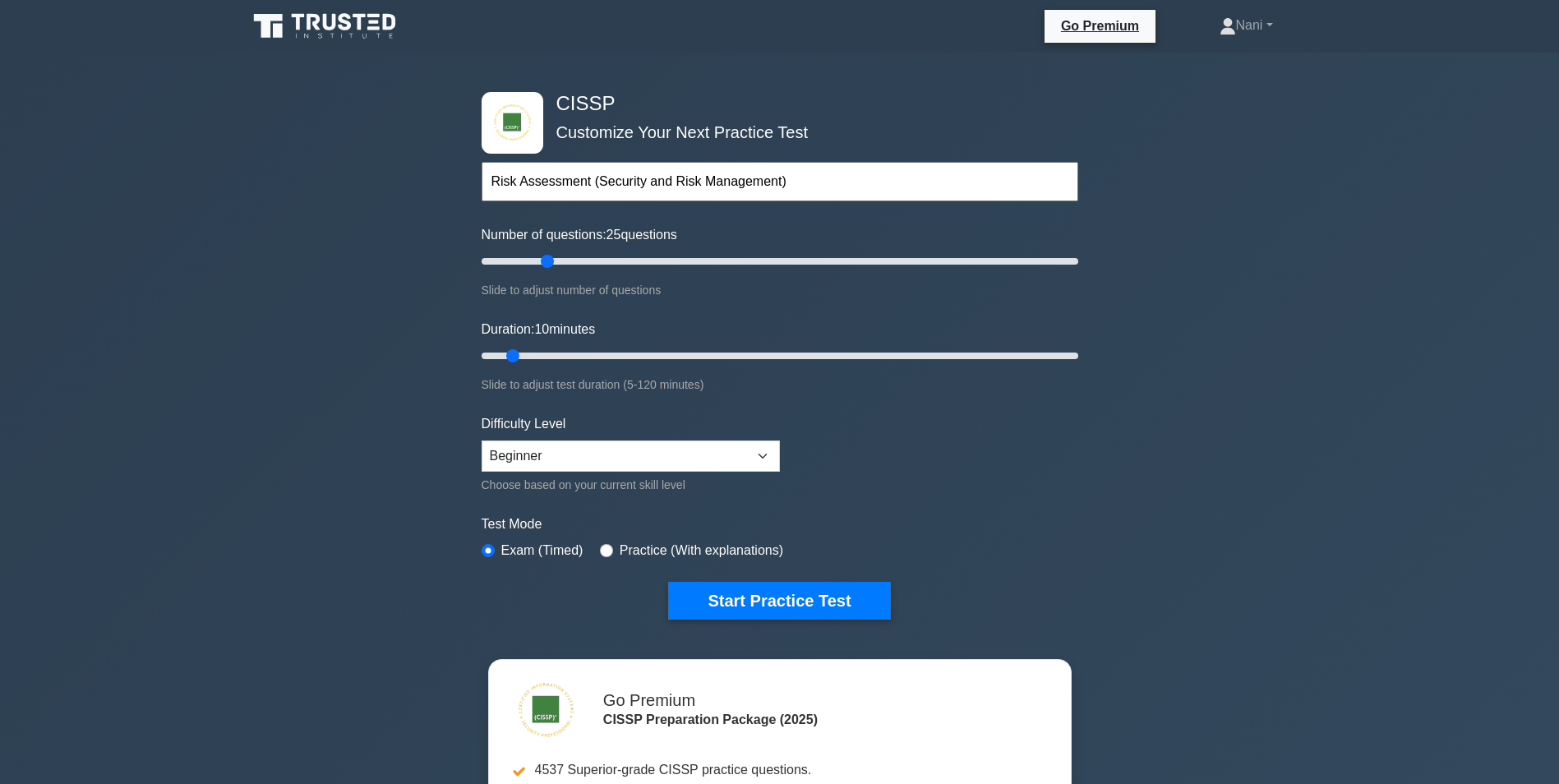
scroll to position [82, 0]
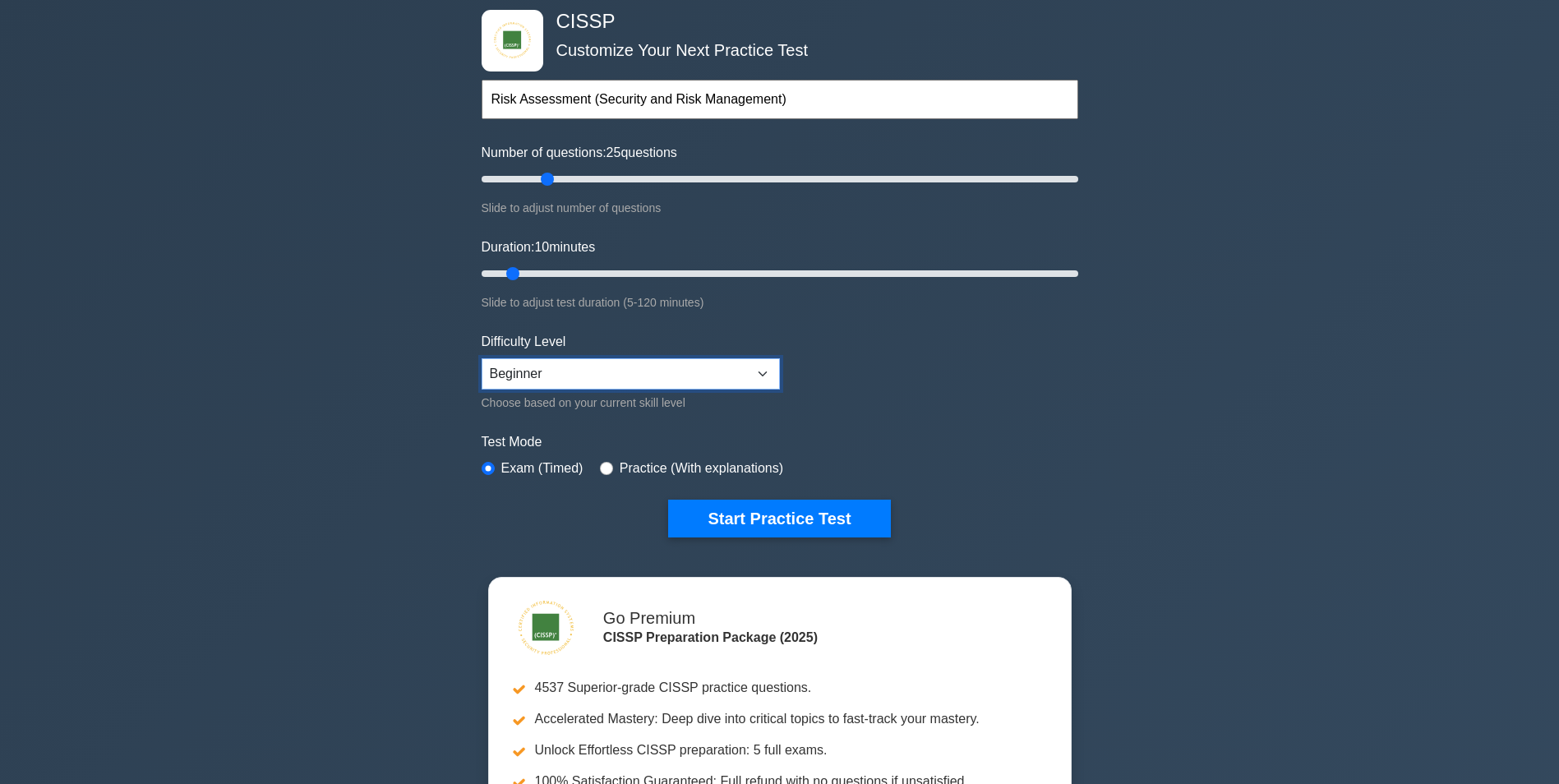
click at [635, 382] on select "Beginner Intermediate Expert" at bounding box center [630, 374] width 298 height 31
select select "expert"
click at [482, 359] on select "Beginner Intermediate Expert" at bounding box center [630, 374] width 298 height 31
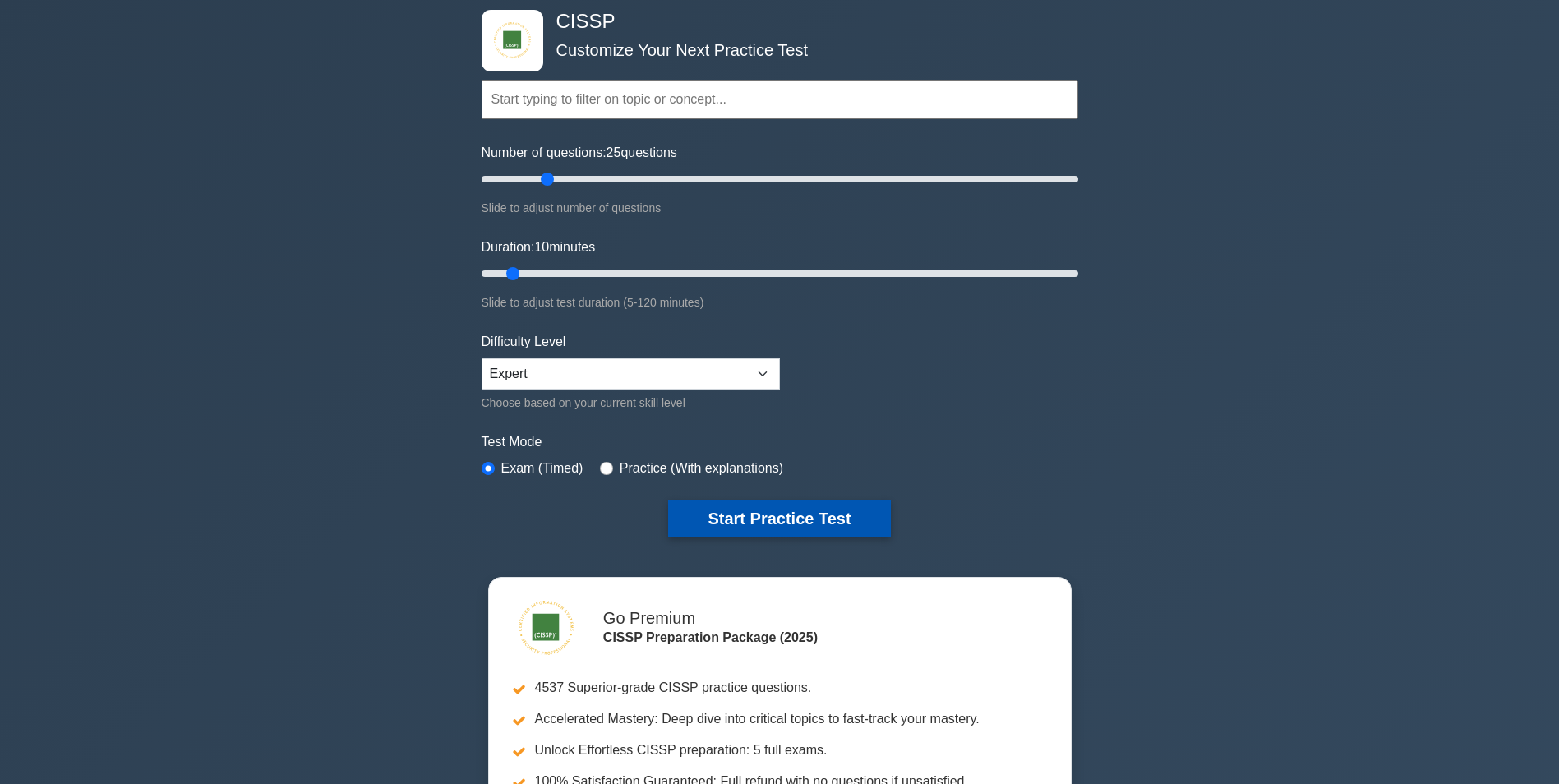
click at [758, 516] on button "Start Practice Test" at bounding box center [779, 518] width 222 height 37
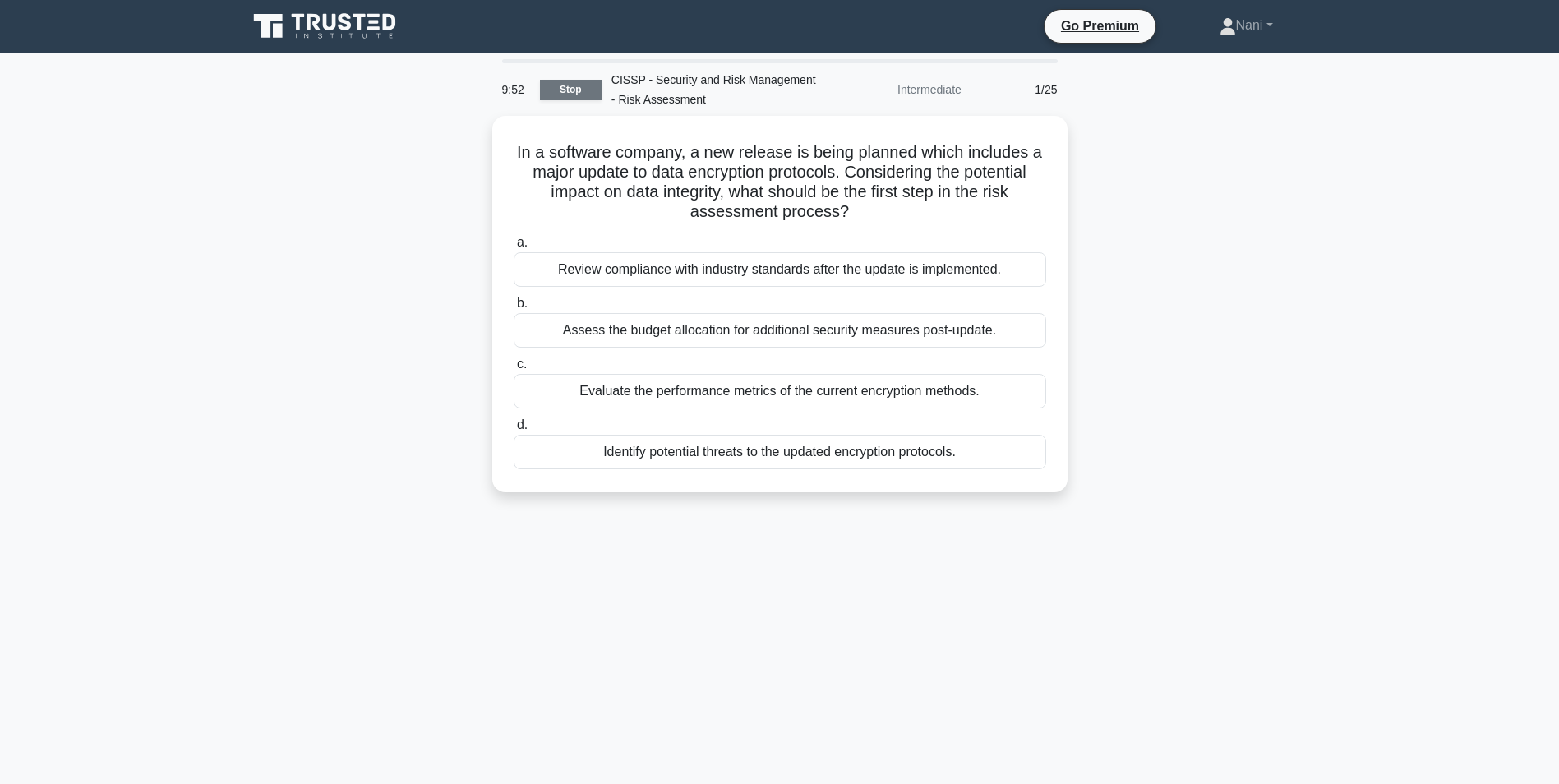
click at [571, 94] on link "Stop" at bounding box center [571, 90] width 61 height 20
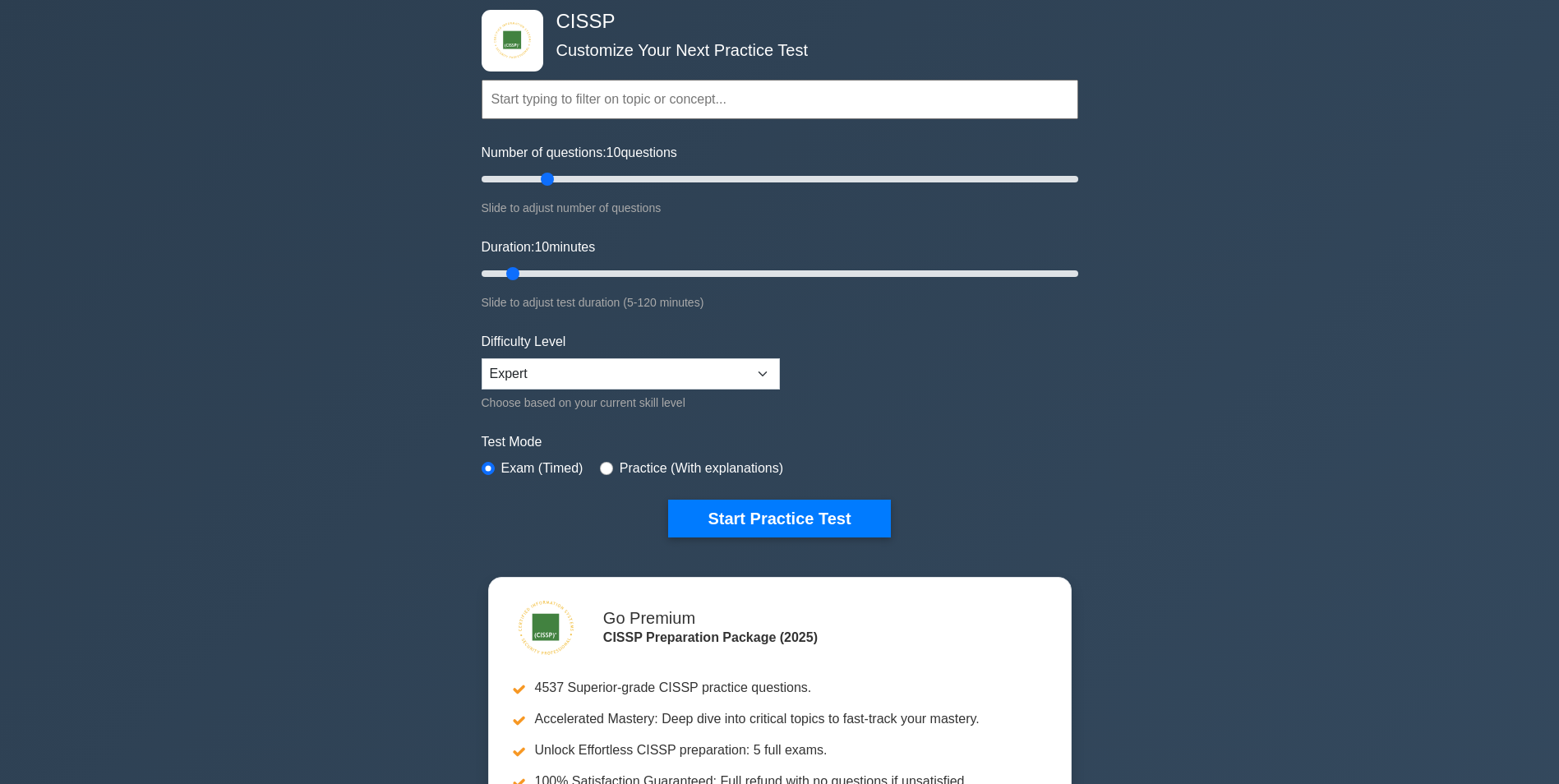
scroll to position [82, 0]
drag, startPoint x: 515, startPoint y: 275, endPoint x: 601, endPoint y: 276, distance: 86.0
type input "25"
click at [601, 276] on input "Duration: 25 minutes" at bounding box center [780, 273] width 597 height 20
type input "35"
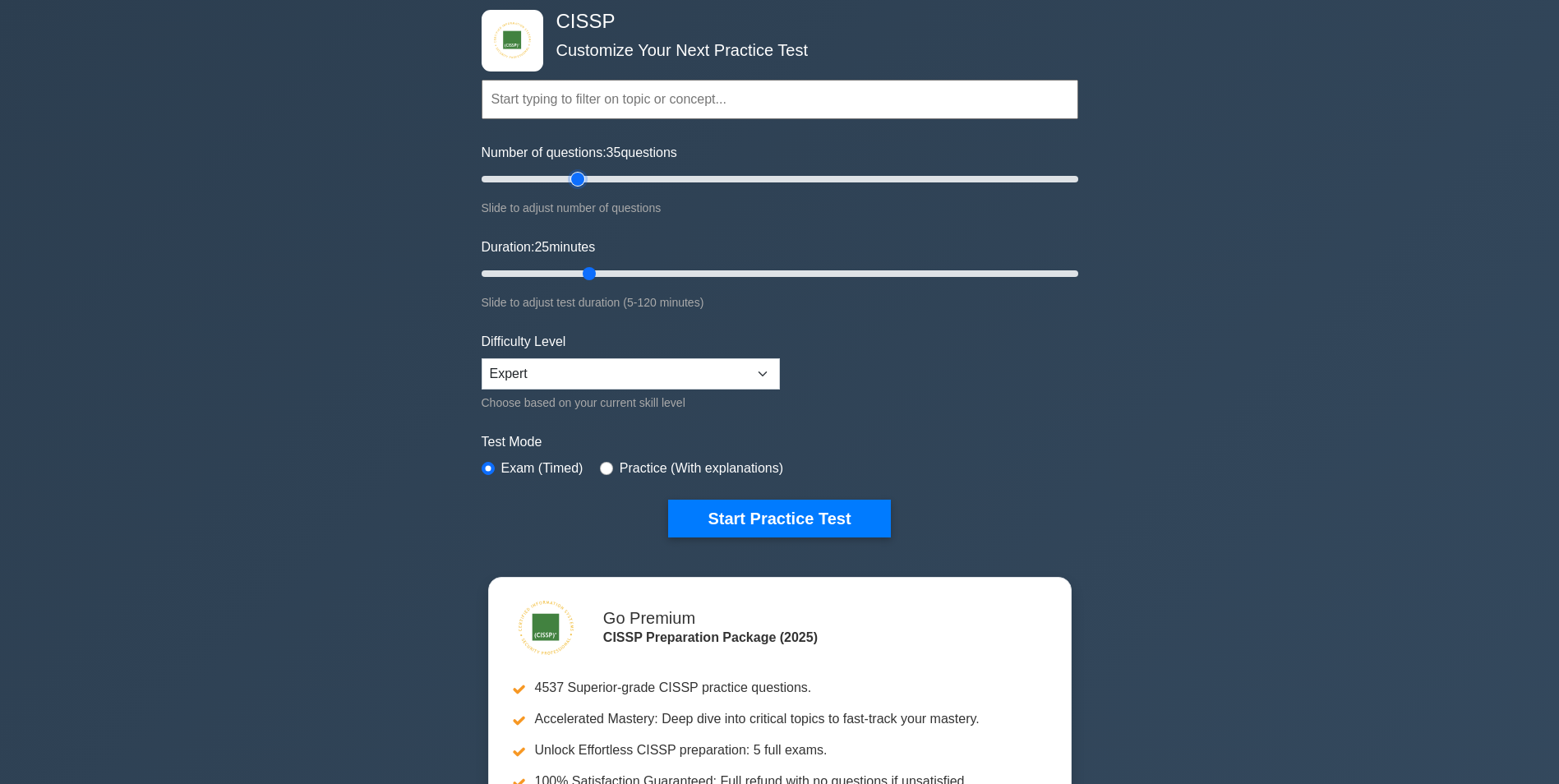
click at [572, 182] on input "Number of questions: 35 questions" at bounding box center [780, 179] width 597 height 20
drag, startPoint x: 589, startPoint y: 271, endPoint x: 760, endPoint y: 273, distance: 171.0
type input "60"
click at [760, 273] on input "Duration: 60 minutes" at bounding box center [780, 273] width 597 height 20
click at [738, 514] on button "Start Practice Test" at bounding box center [779, 518] width 222 height 37
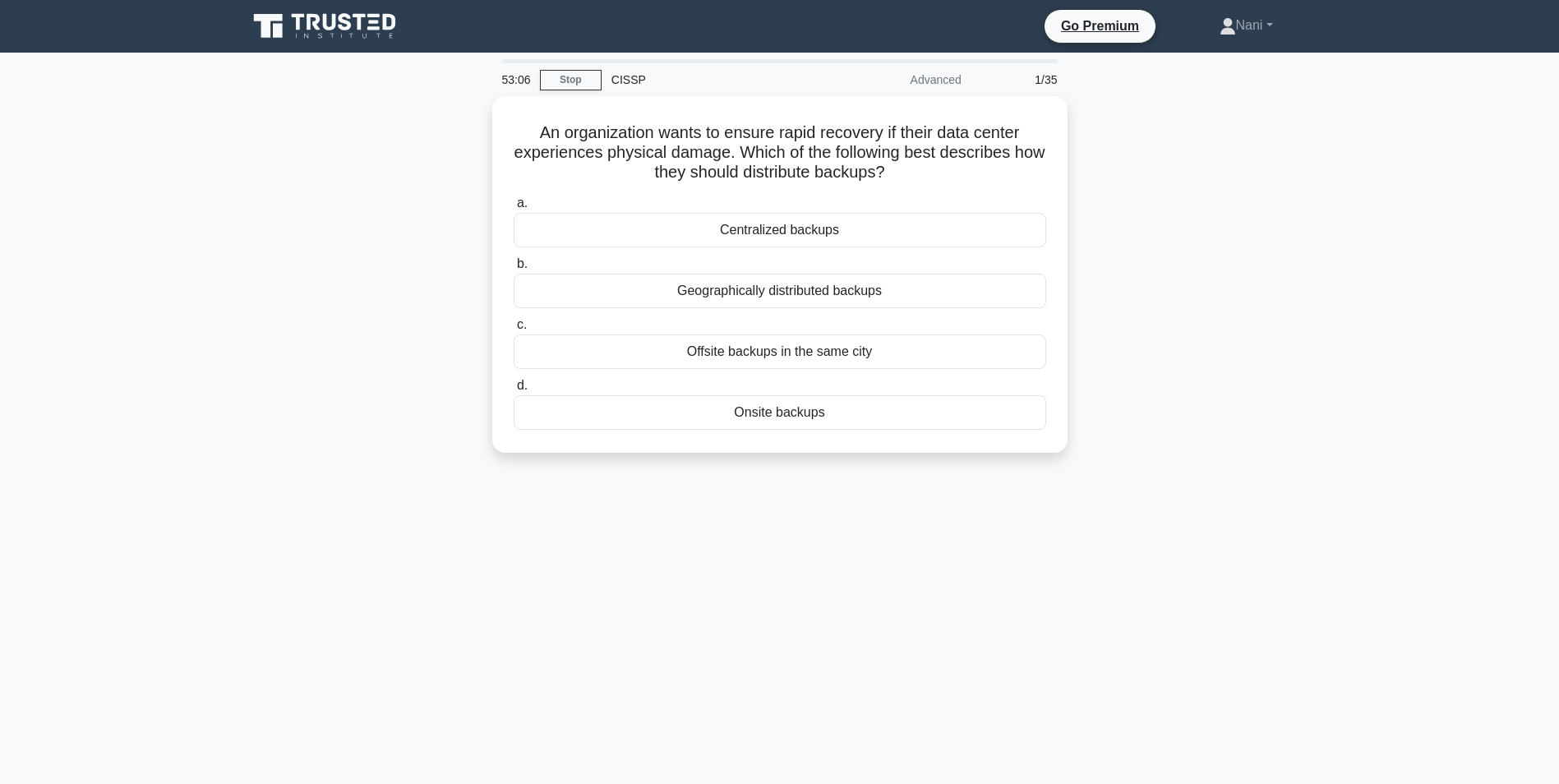
click at [135, 187] on main "53:06 Stop CISSP Advanced 1/35 An organization wants to ensure rapid recovery i…" at bounding box center [779, 470] width 1559 height 835
click at [1449, 220] on main "34:43 Stop CISSP Advanced 1/35 An organization wants to ensure rapid recovery i…" at bounding box center [779, 470] width 1559 height 835
click at [824, 349] on div "Offsite backups in the same city" at bounding box center [780, 347] width 532 height 35
click at [514, 327] on input "c. Offsite backups in the same city" at bounding box center [514, 321] width 0 height 11
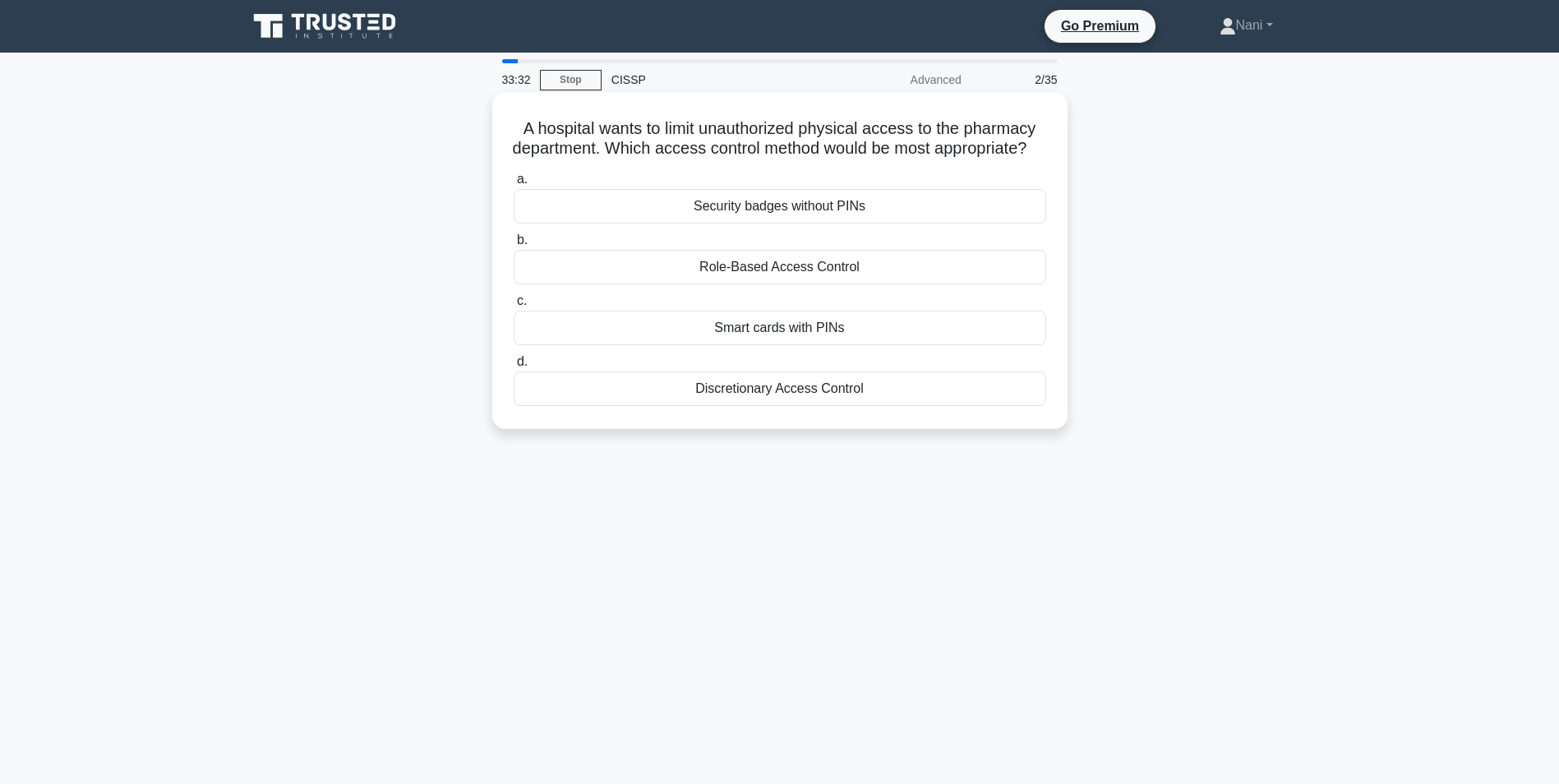
click at [852, 284] on div "Role-Based Access Control" at bounding box center [780, 267] width 532 height 35
click at [514, 246] on input "b. Role-Based Access Control" at bounding box center [514, 240] width 0 height 11
click at [878, 273] on div "Potential commercial value of accumulated data" at bounding box center [780, 267] width 532 height 35
click at [514, 246] on input "b. Potential commercial value of accumulated data" at bounding box center [514, 240] width 0 height 11
click at [773, 326] on div "Classification" at bounding box center [780, 327] width 532 height 35
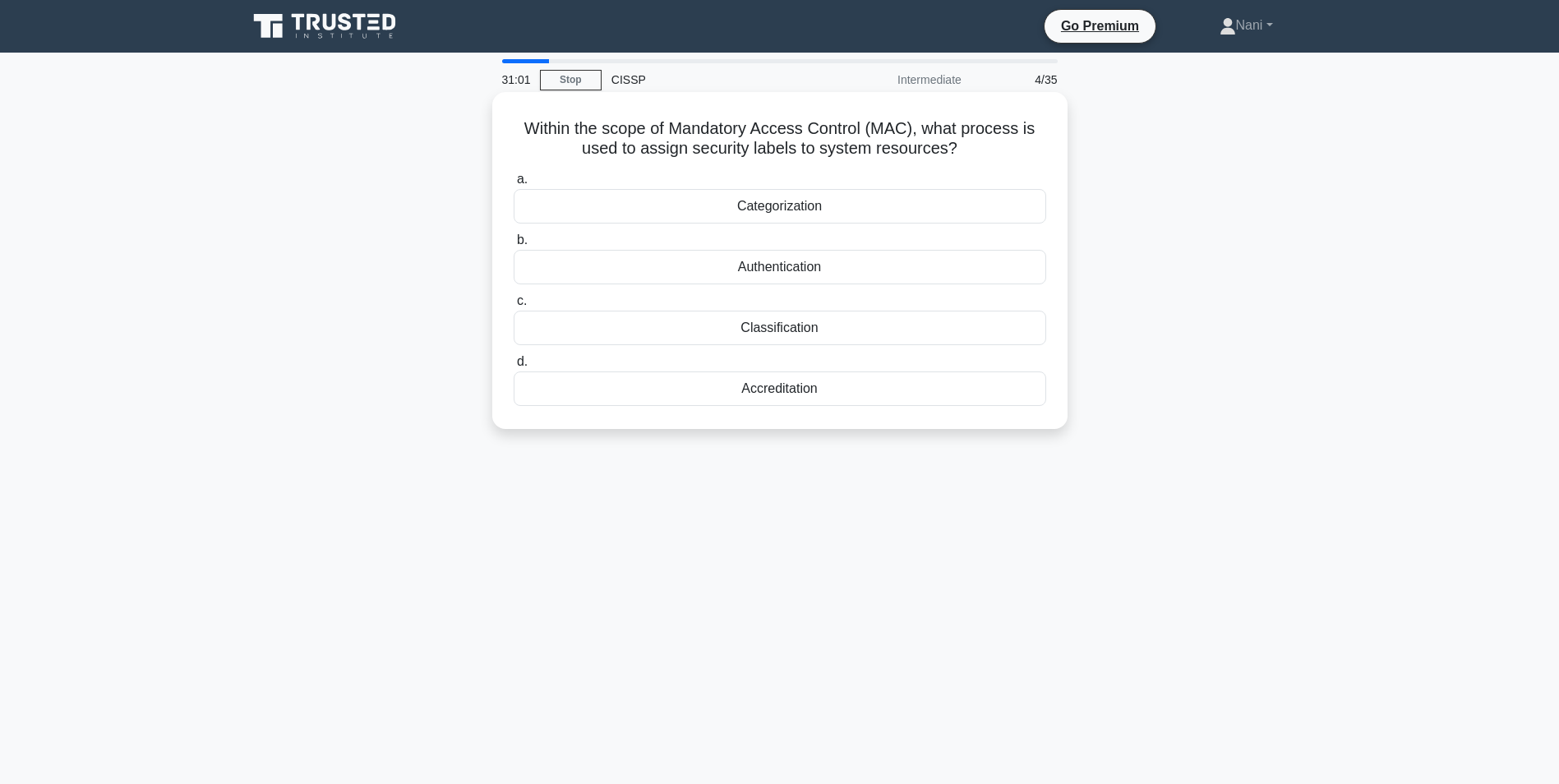
click at [514, 306] on input "c. Classification" at bounding box center [514, 301] width 0 height 11
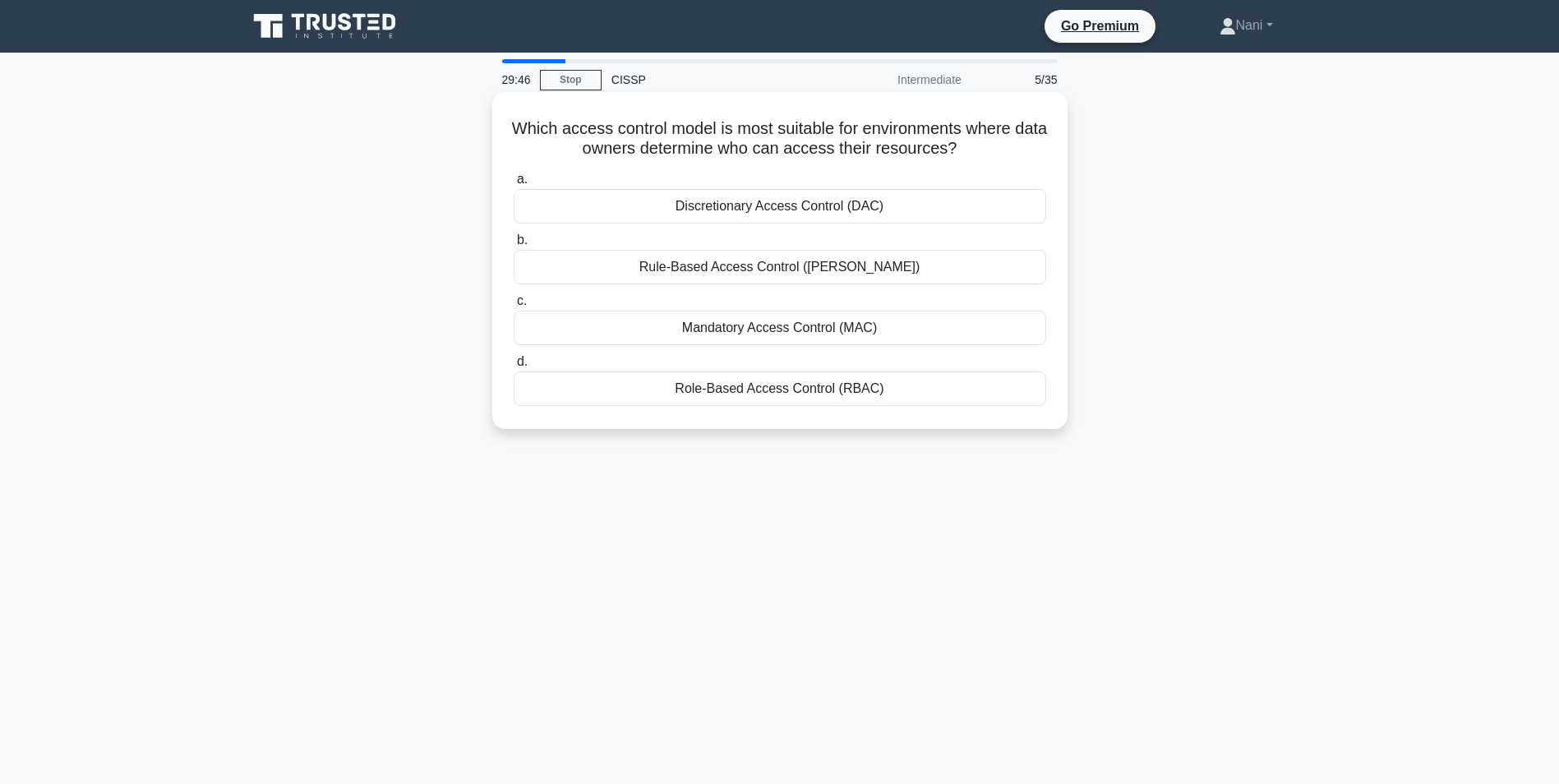
click at [826, 208] on div "Discretionary Access Control (DAC)" at bounding box center [780, 206] width 532 height 35
click at [514, 185] on input "a. Discretionary Access Control (DAC)" at bounding box center [514, 180] width 0 height 11
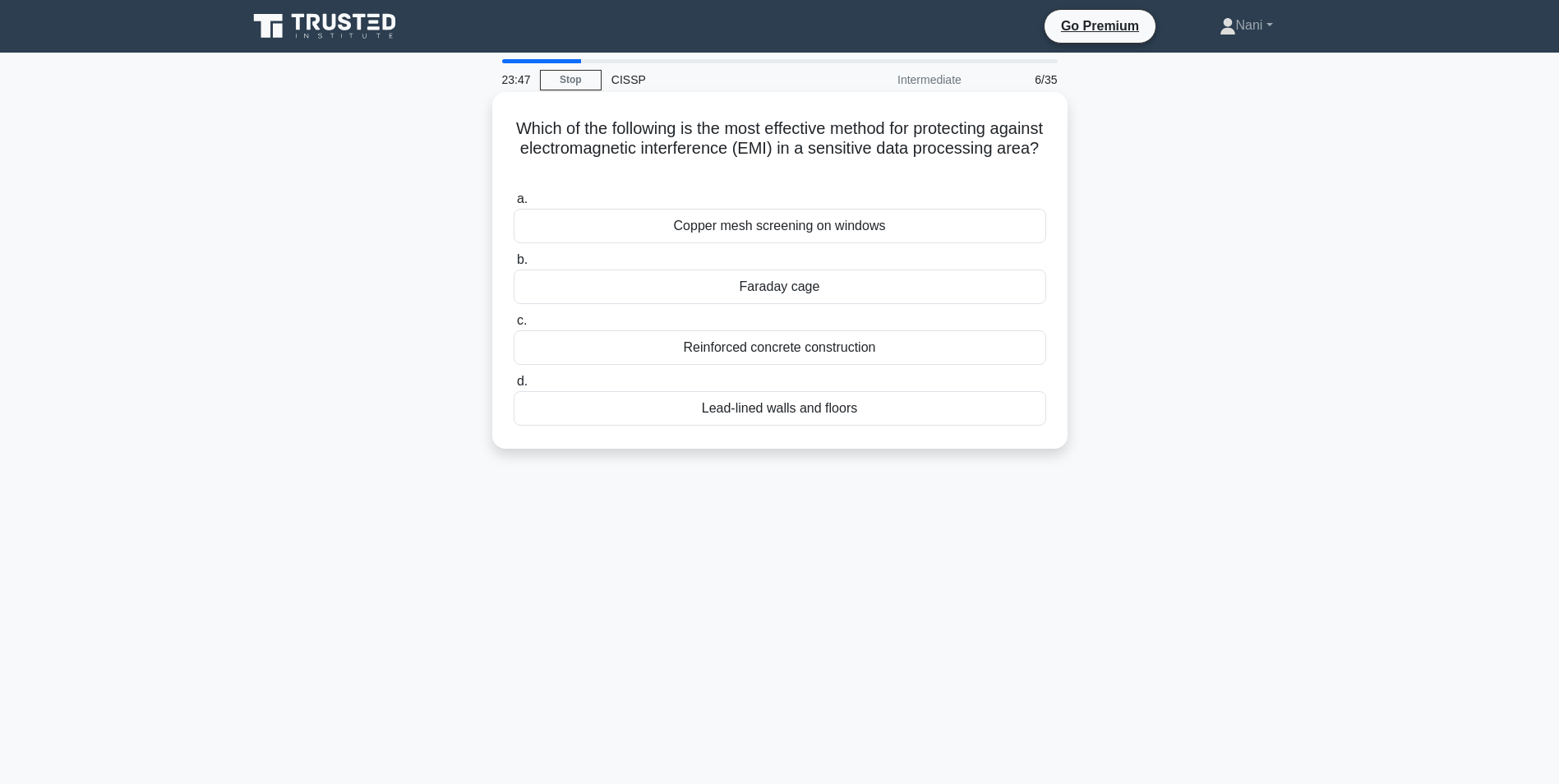
click at [766, 342] on div "Reinforced concrete construction" at bounding box center [780, 347] width 532 height 35
click at [514, 327] on input "c. Reinforced concrete construction" at bounding box center [514, 321] width 0 height 11
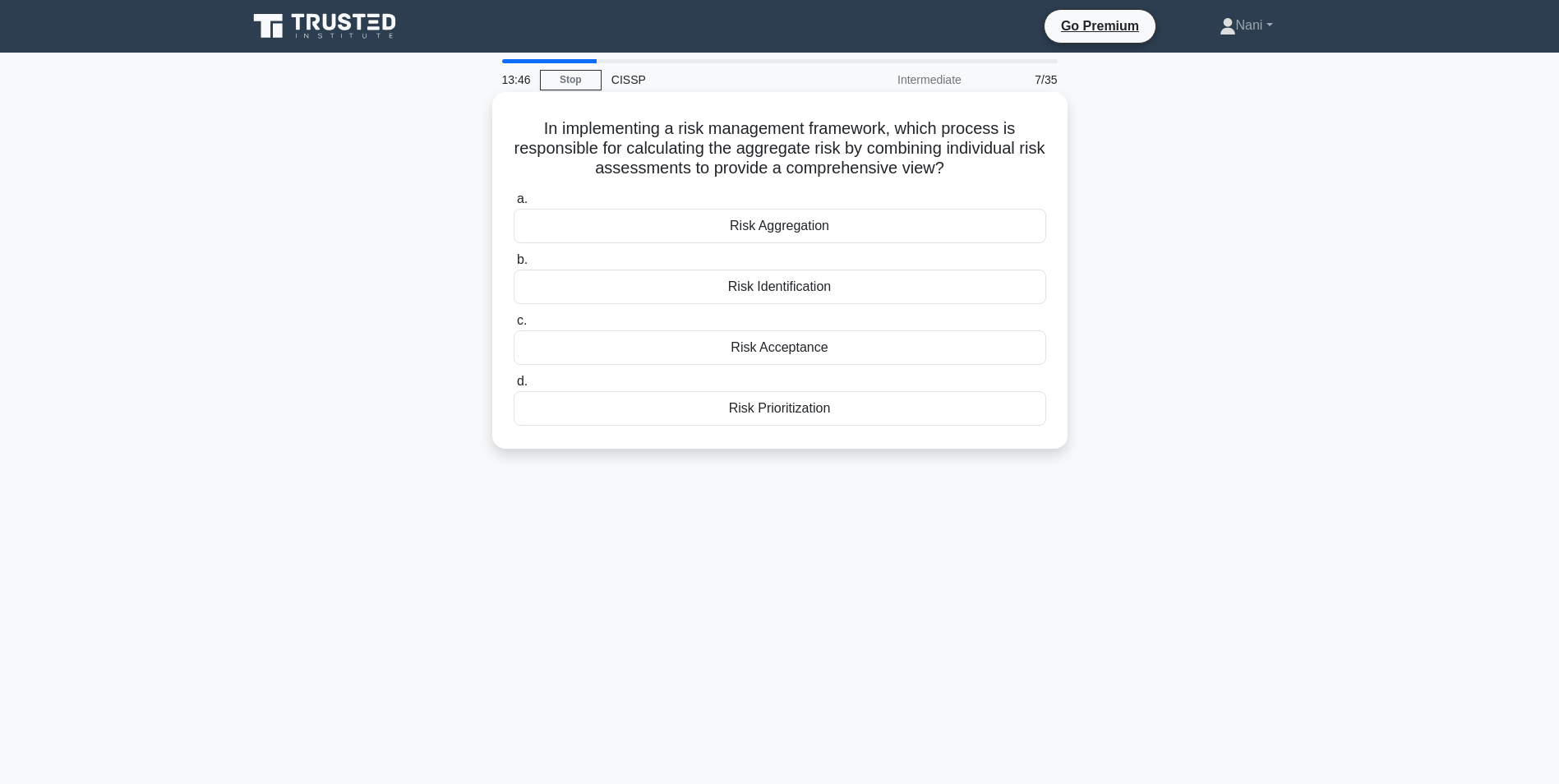
click at [901, 238] on div "Risk Aggregation" at bounding box center [780, 225] width 532 height 35
click at [514, 205] on input "a. Risk Aggregation" at bounding box center [514, 199] width 0 height 11
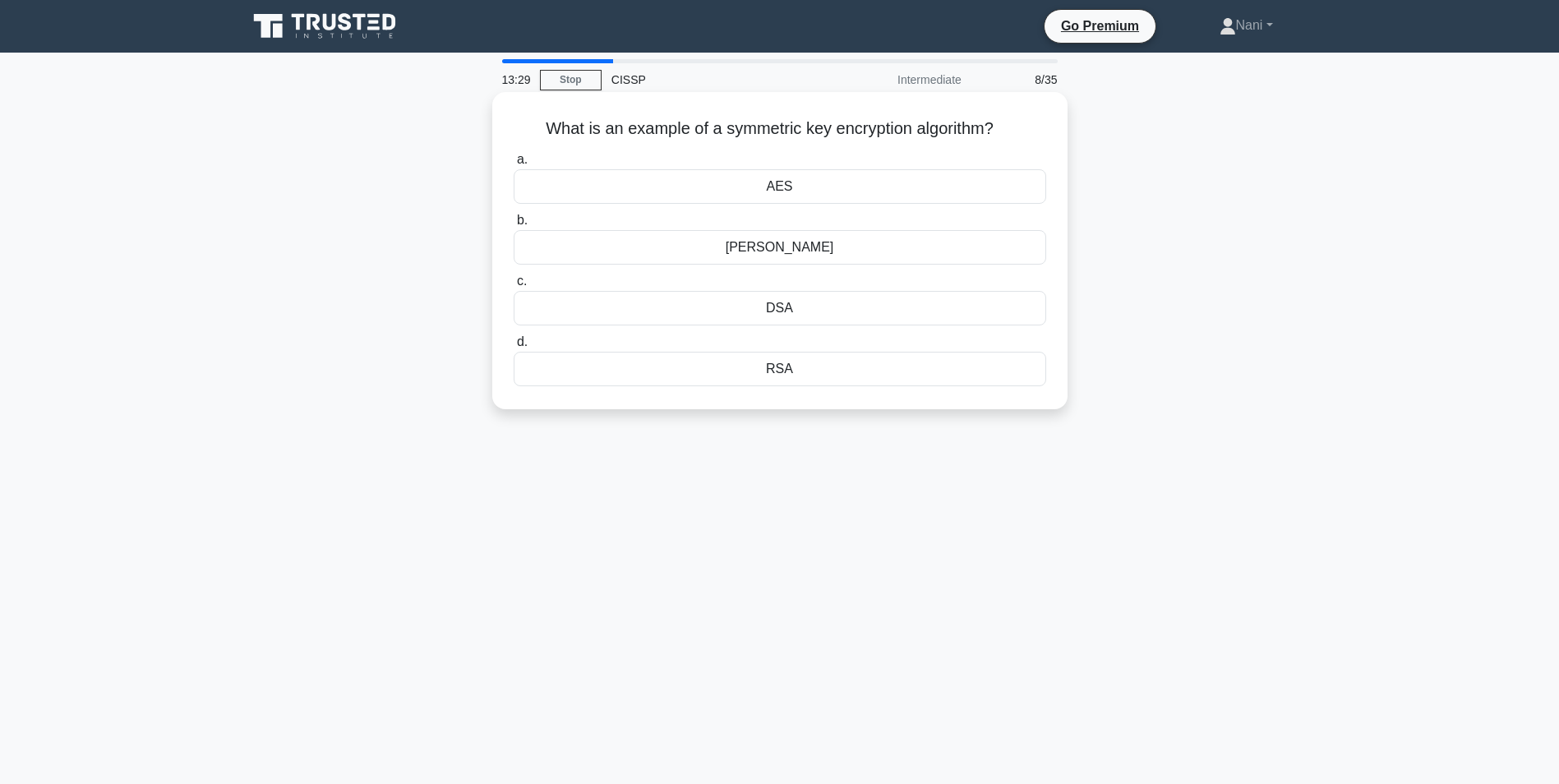
click at [780, 367] on div "RSA" at bounding box center [780, 368] width 532 height 35
click at [514, 348] on input "d. RSA" at bounding box center [514, 343] width 0 height 11
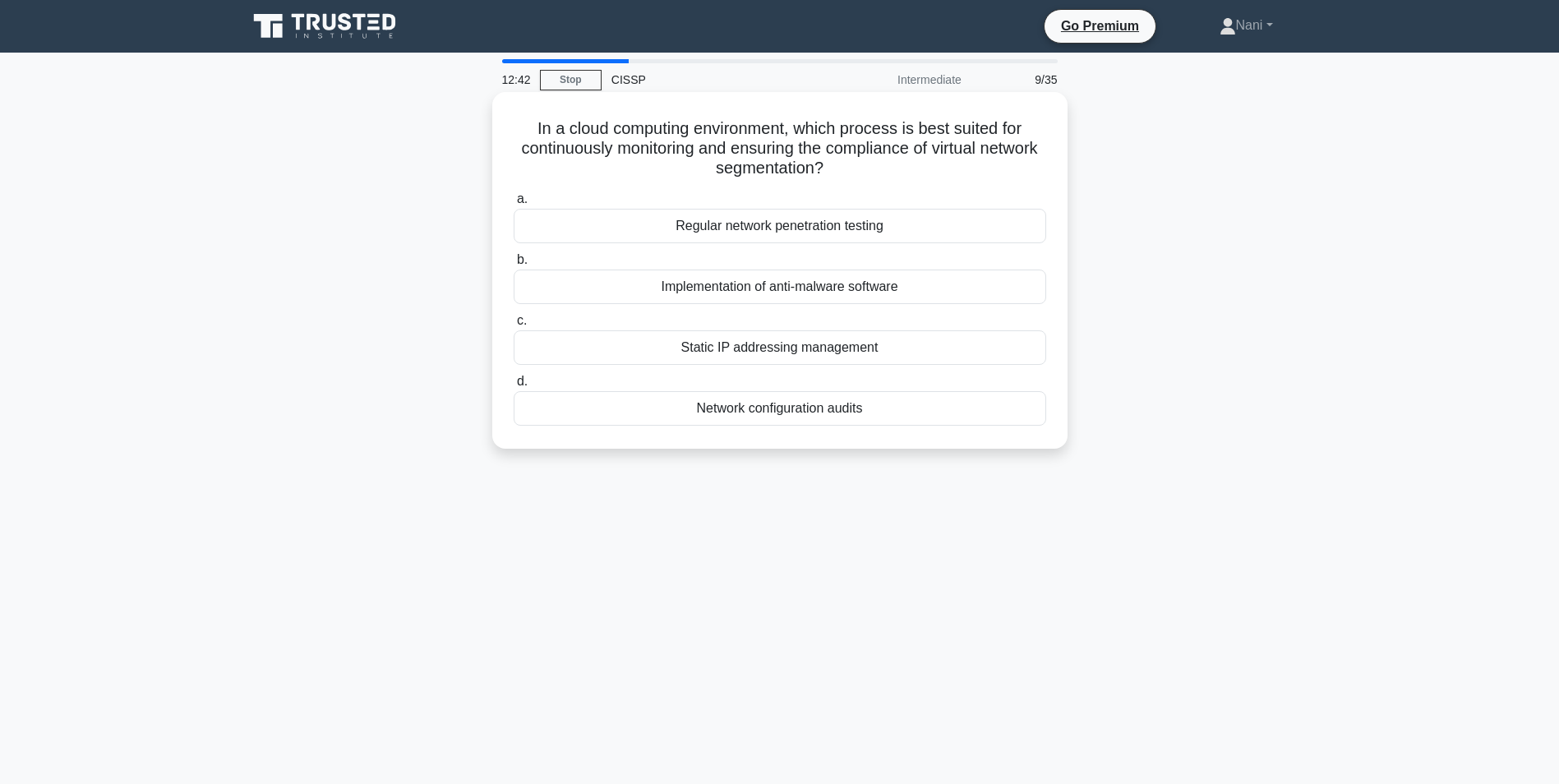
click at [791, 230] on div "Regular network penetration testing" at bounding box center [780, 225] width 532 height 35
click at [514, 205] on input "a. Regular network penetration testing" at bounding box center [514, 199] width 0 height 11
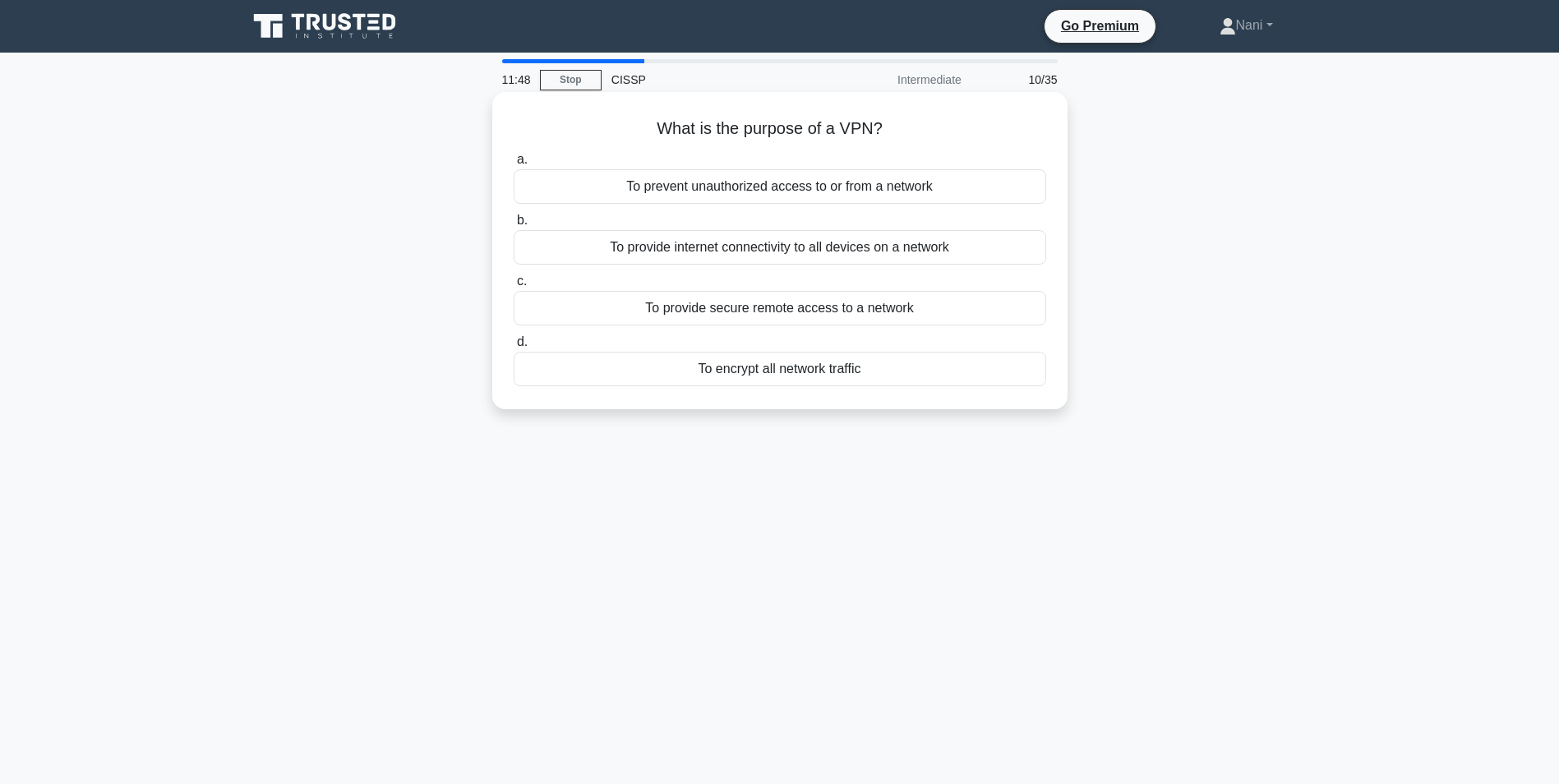
click at [810, 312] on div "To provide secure remote access to a network" at bounding box center [780, 308] width 532 height 35
click at [514, 287] on input "c. To provide secure remote access to a network" at bounding box center [514, 281] width 0 height 11
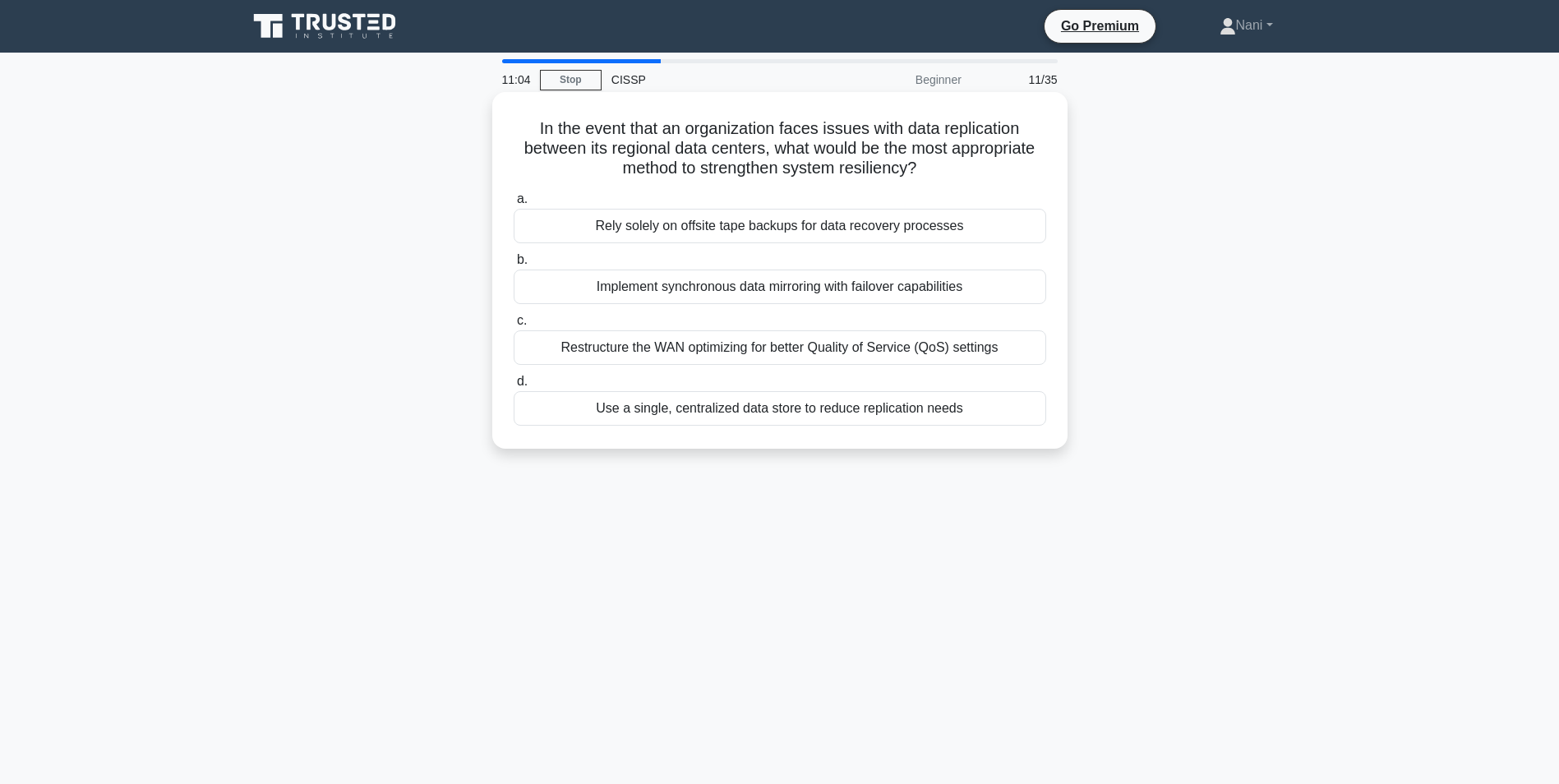
click at [808, 284] on div "Implement synchronous data mirroring with failover capabilities" at bounding box center [780, 287] width 532 height 35
click at [514, 265] on input "b. Implement synchronous data mirroring with failover capabilities" at bounding box center [514, 260] width 0 height 11
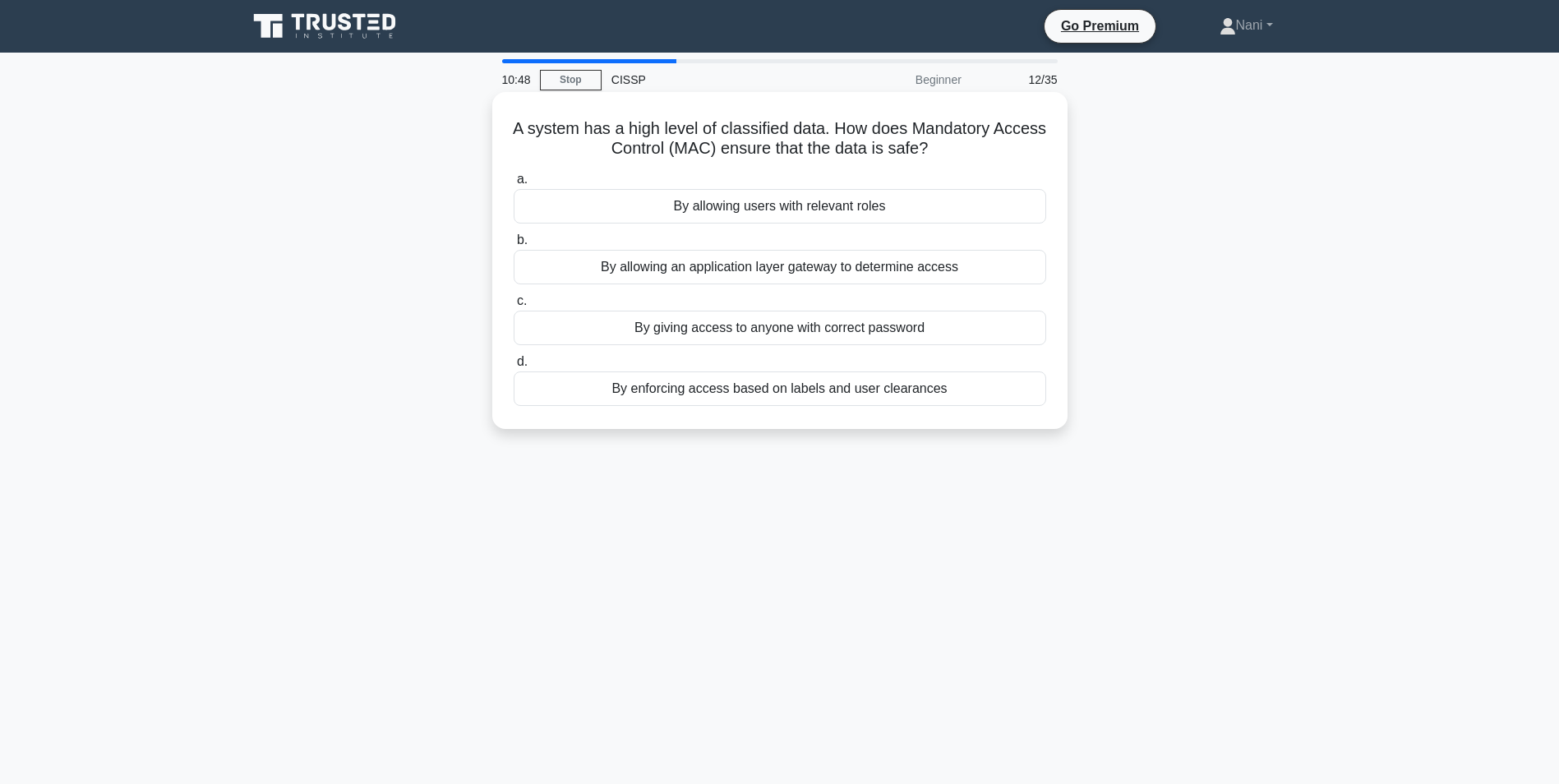
click at [784, 392] on div "By enforcing access based on labels and user clearances" at bounding box center [780, 388] width 532 height 35
click at [514, 368] on input "d. By enforcing access based on labels and user clearances" at bounding box center [514, 362] width 0 height 11
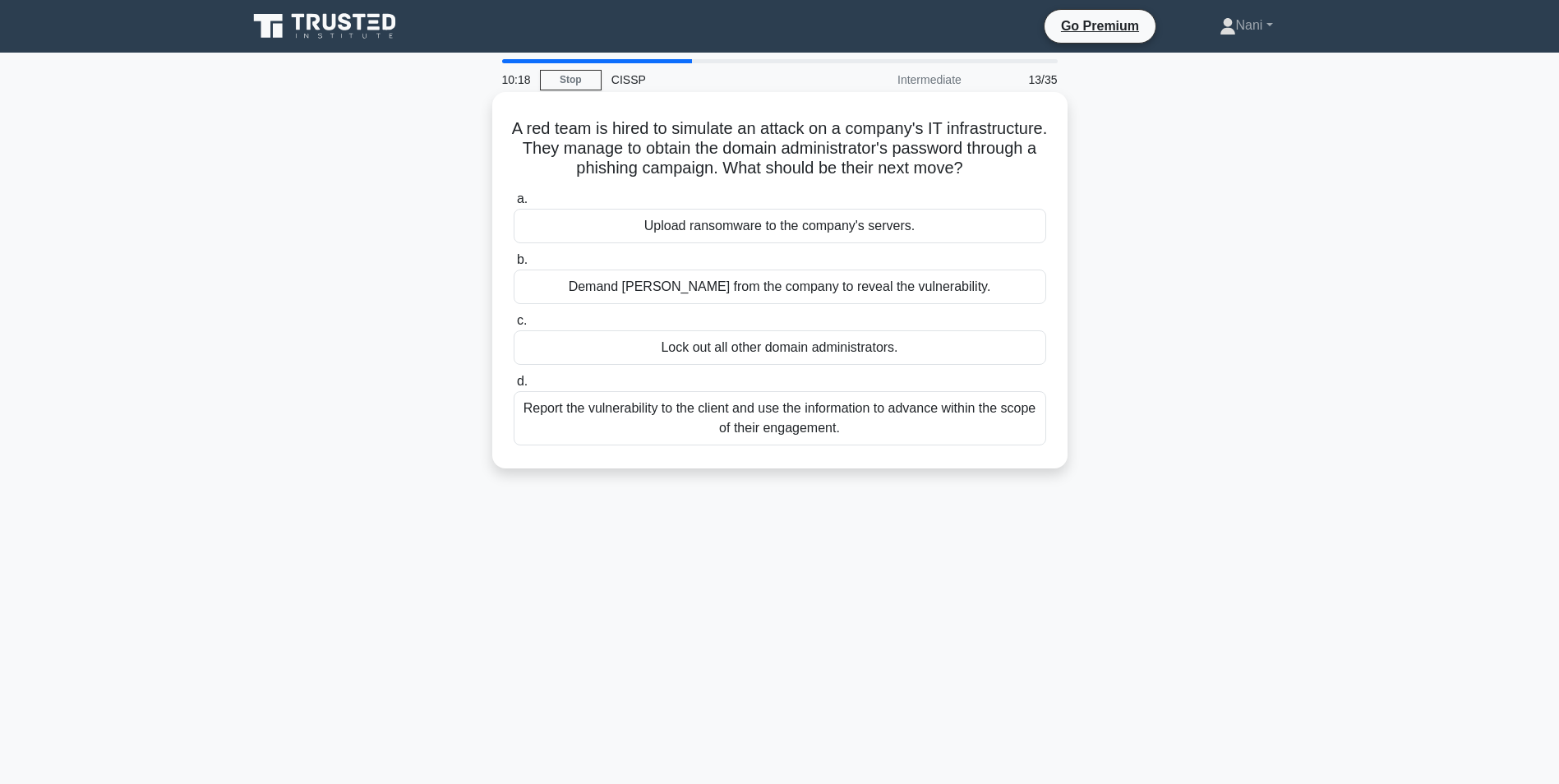
click at [873, 445] on div "Report the vulnerability to the client and use the information to advance withi…" at bounding box center [780, 417] width 532 height 54
click at [514, 387] on input "d. Report the vulnerability to the client and use the information to advance wi…" at bounding box center [514, 382] width 0 height 11
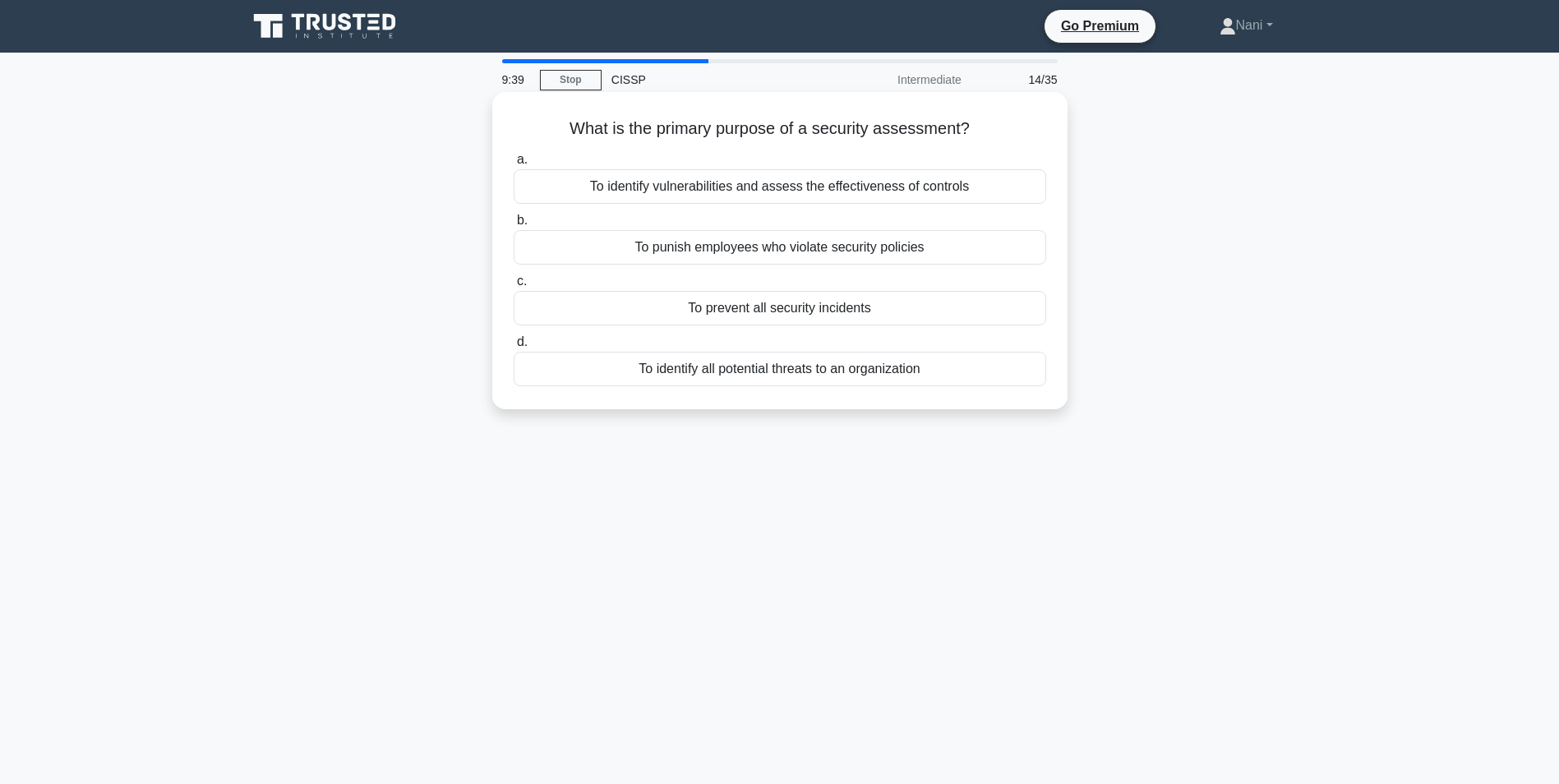
click at [844, 376] on div "To identify all potential threats to an organization" at bounding box center [780, 368] width 532 height 35
click at [514, 348] on input "d. To identify all potential threats to an organization" at bounding box center [514, 343] width 0 height 11
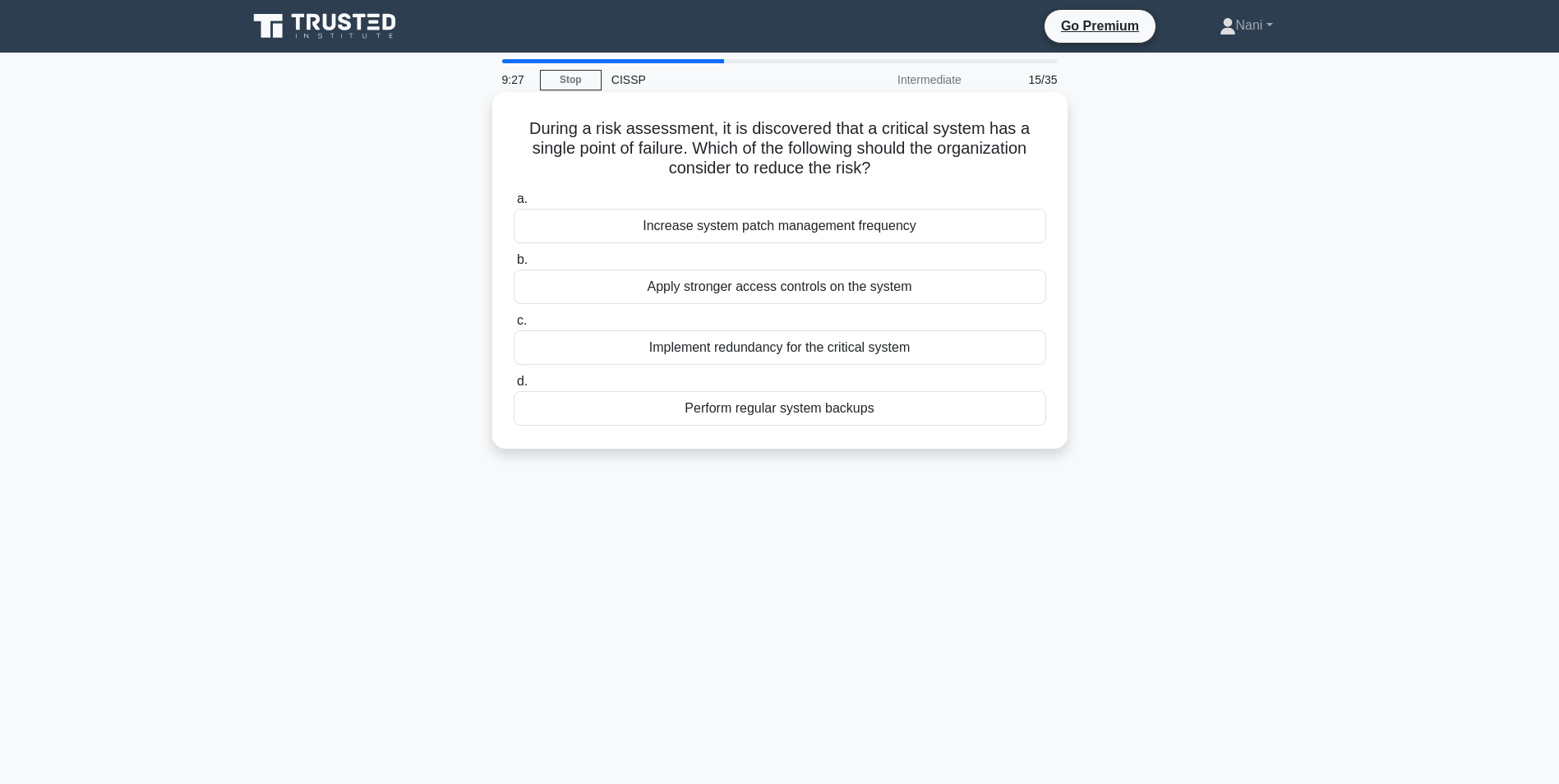
click at [857, 344] on div "Implement redundancy for the critical system" at bounding box center [780, 347] width 532 height 35
click at [514, 327] on input "c. Implement redundancy for the critical system" at bounding box center [514, 321] width 0 height 11
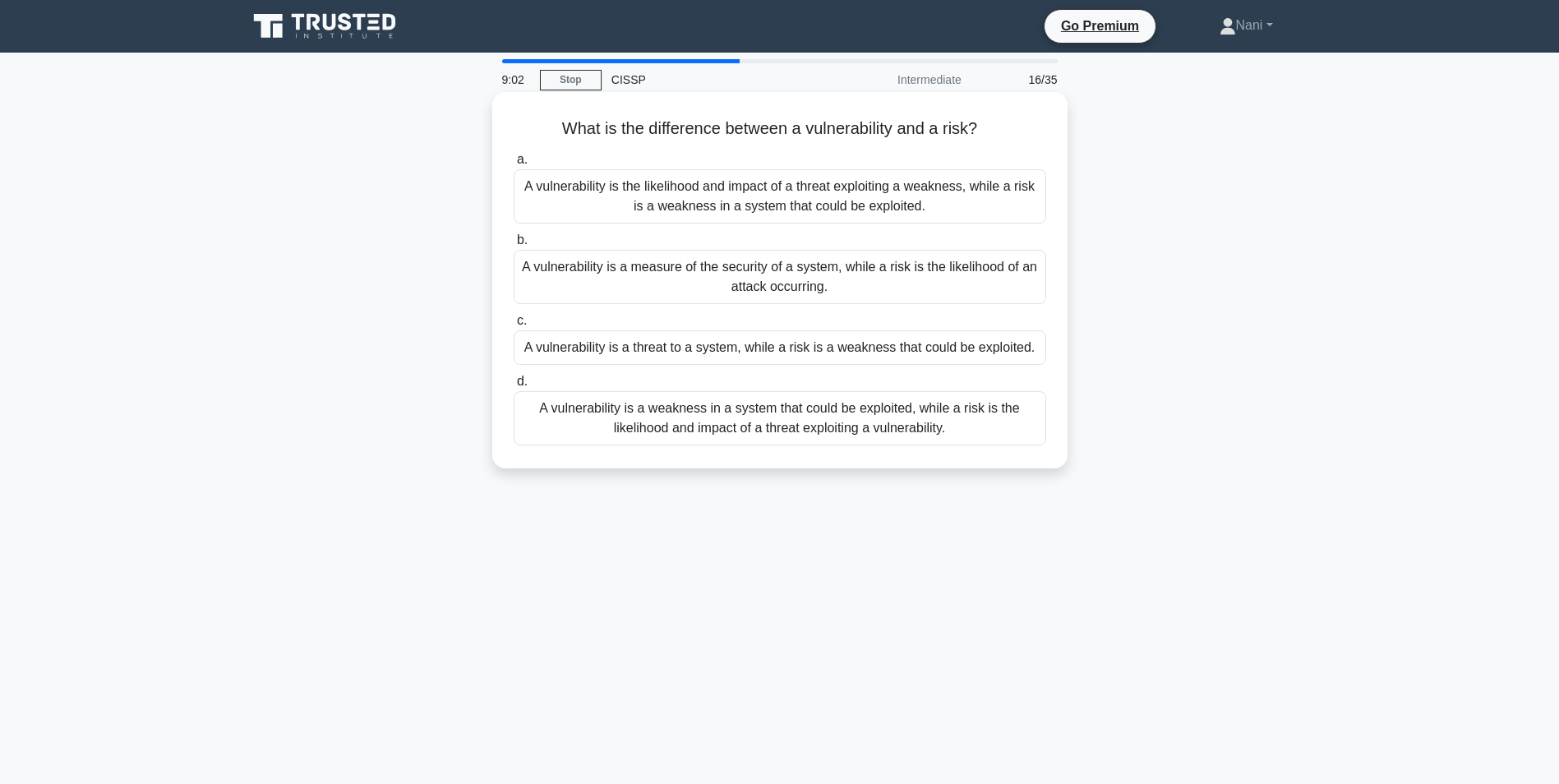
click at [832, 410] on div "A vulnerability is a weakness in a system that could be exploited, while a risk…" at bounding box center [780, 417] width 532 height 54
click at [514, 387] on input "d. A vulnerability is a weakness in a system that could be exploited, while a r…" at bounding box center [514, 382] width 0 height 11
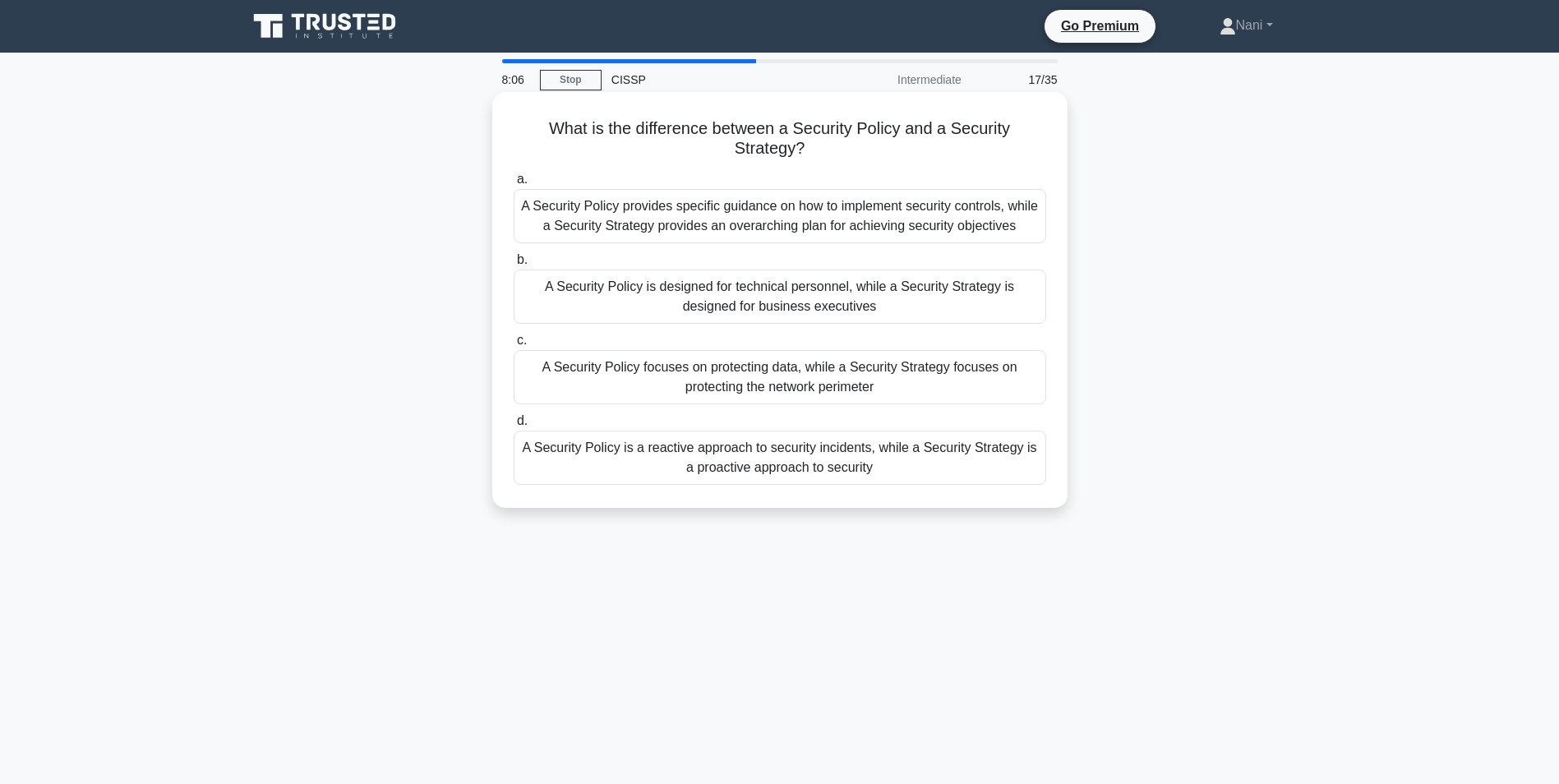
click at [759, 222] on div "A Security Policy provides specific guidance on how to implement security contr…" at bounding box center [780, 215] width 532 height 54
click at [514, 185] on input "a. A Security Policy provides specific guidance on how to implement security co…" at bounding box center [514, 180] width 0 height 11
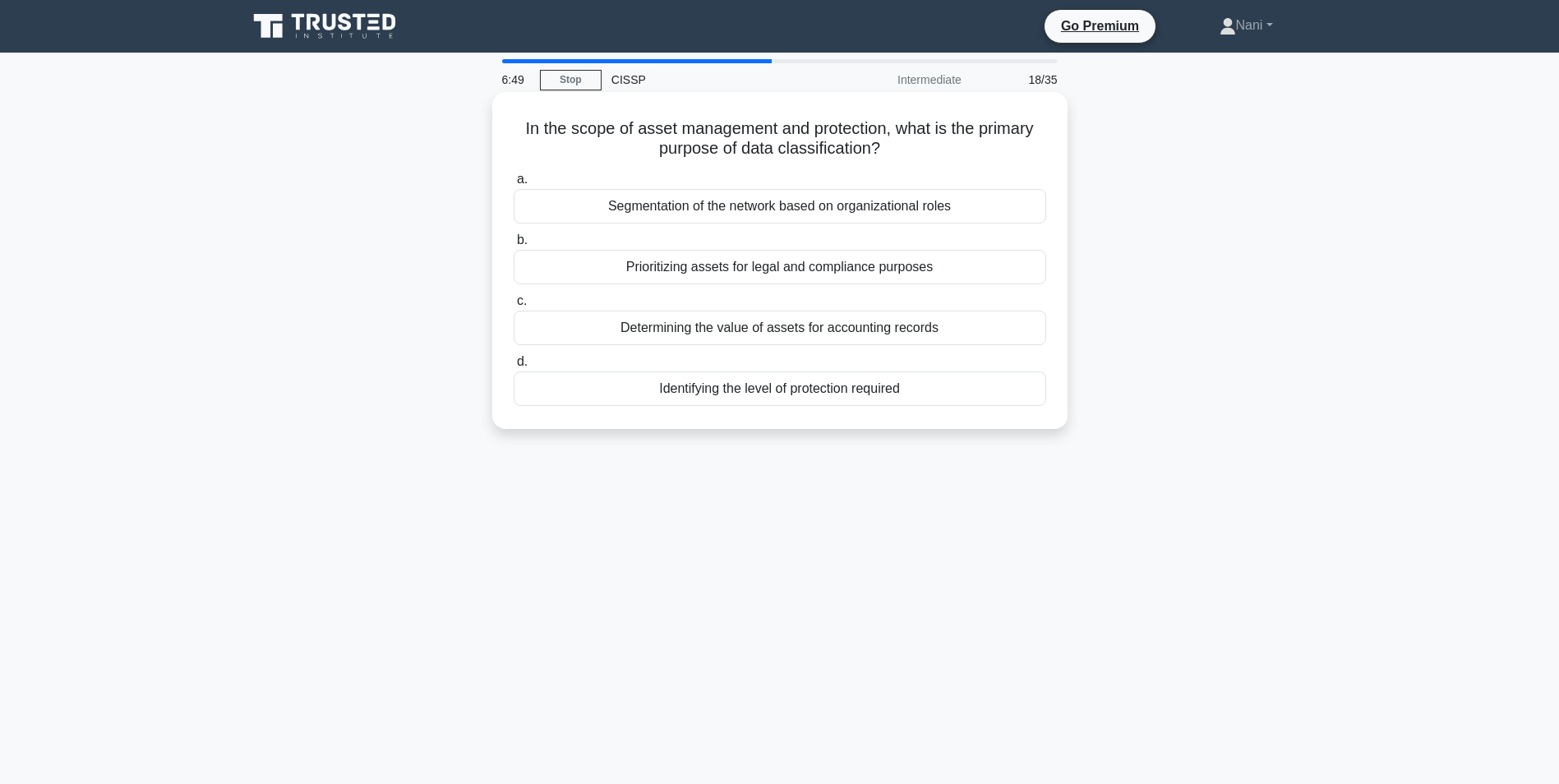
click at [819, 391] on div "Identifying the level of protection required" at bounding box center [780, 388] width 532 height 35
click at [514, 368] on input "d. Identifying the level of protection required" at bounding box center [514, 362] width 0 height 11
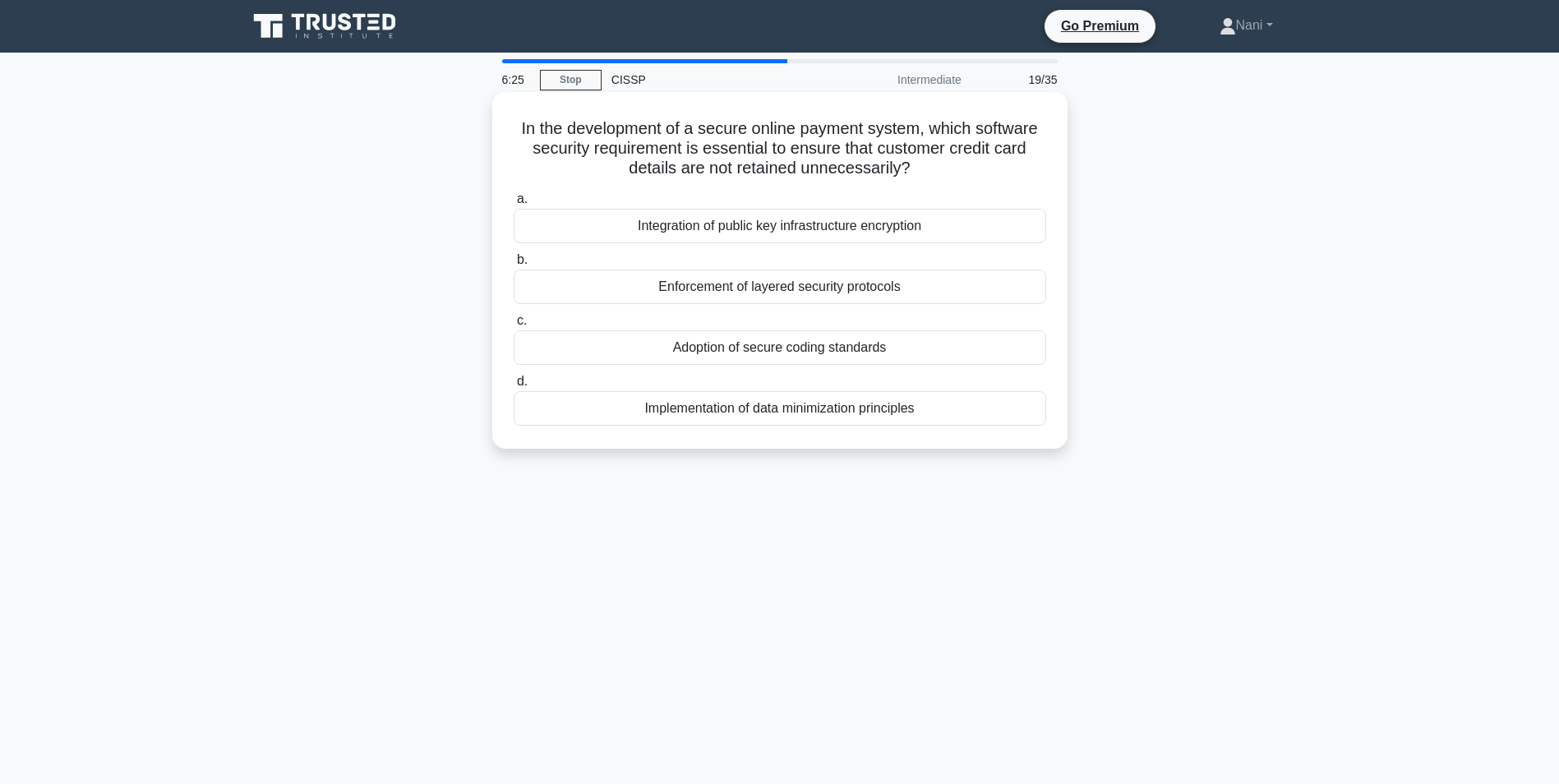
click at [783, 416] on div "Implementation of data minimization principles" at bounding box center [780, 408] width 532 height 35
click at [514, 387] on input "d. Implementation of data minimization principles" at bounding box center [514, 382] width 0 height 11
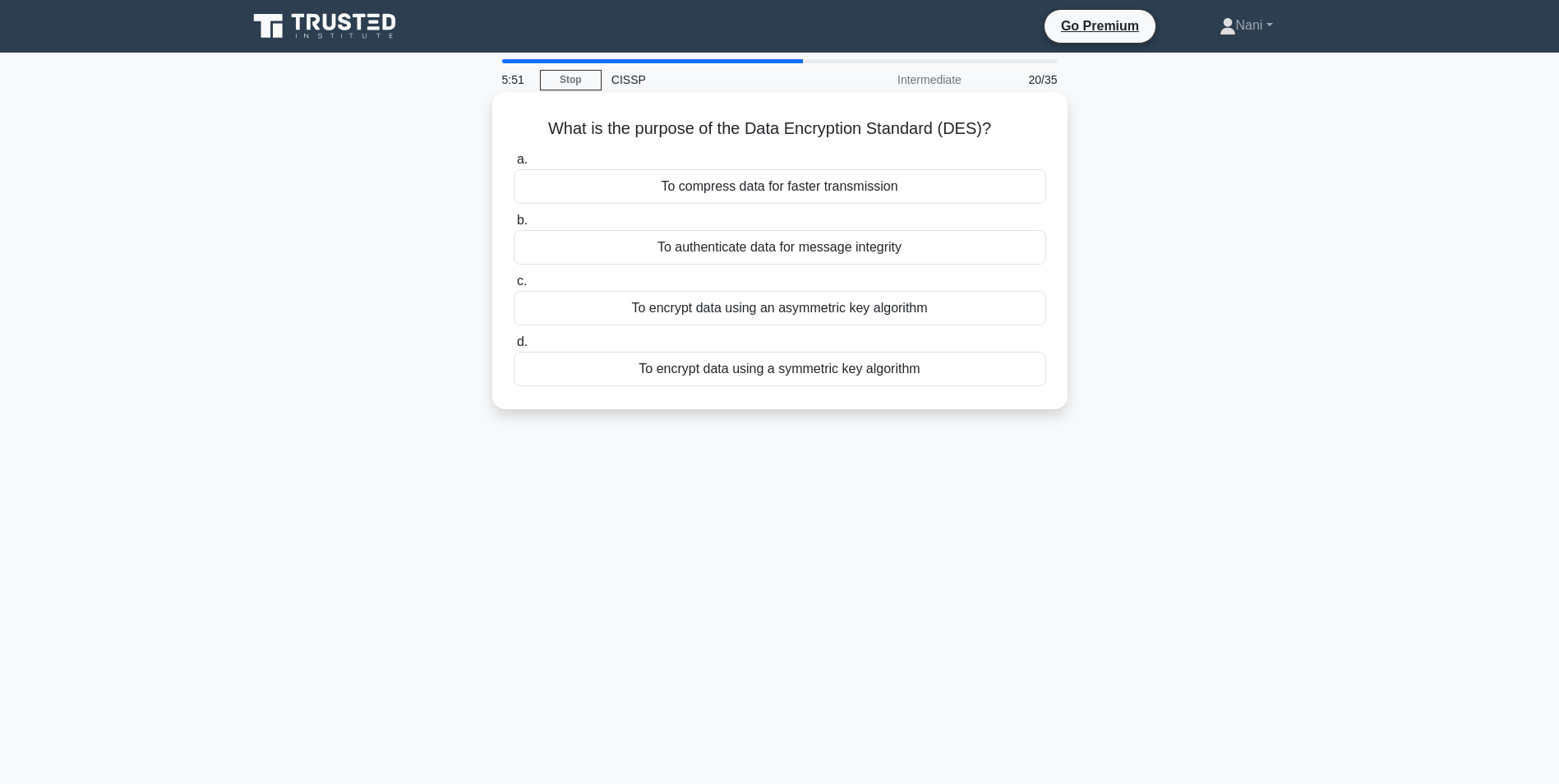
click at [750, 305] on div "To encrypt data using an asymmetric key algorithm" at bounding box center [780, 308] width 532 height 35
click at [514, 287] on input "c. To encrypt data using an asymmetric key algorithm" at bounding box center [514, 281] width 0 height 11
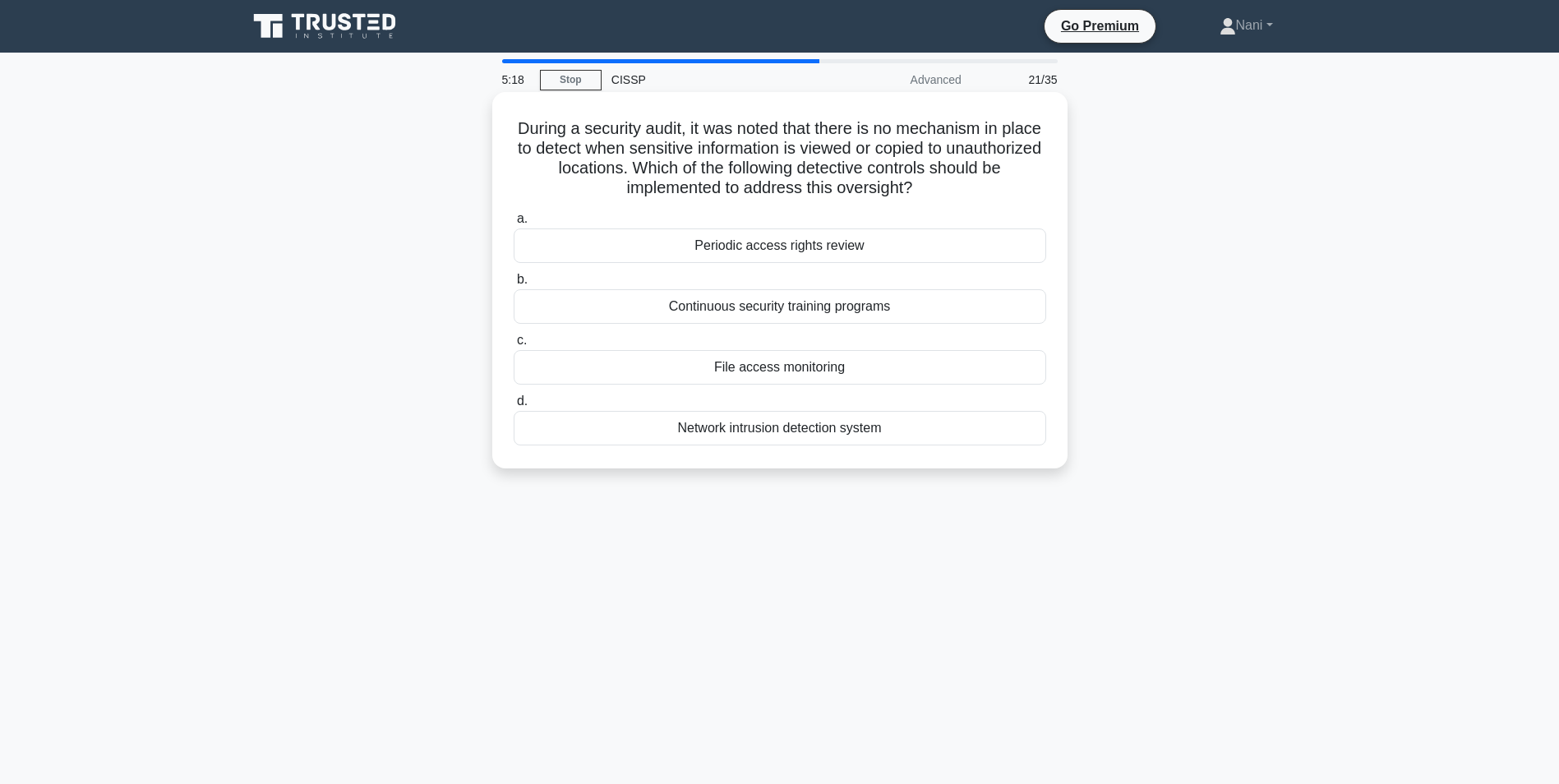
click at [840, 370] on div "File access monitoring" at bounding box center [780, 367] width 532 height 35
click at [514, 346] on input "c. File access monitoring" at bounding box center [514, 341] width 0 height 11
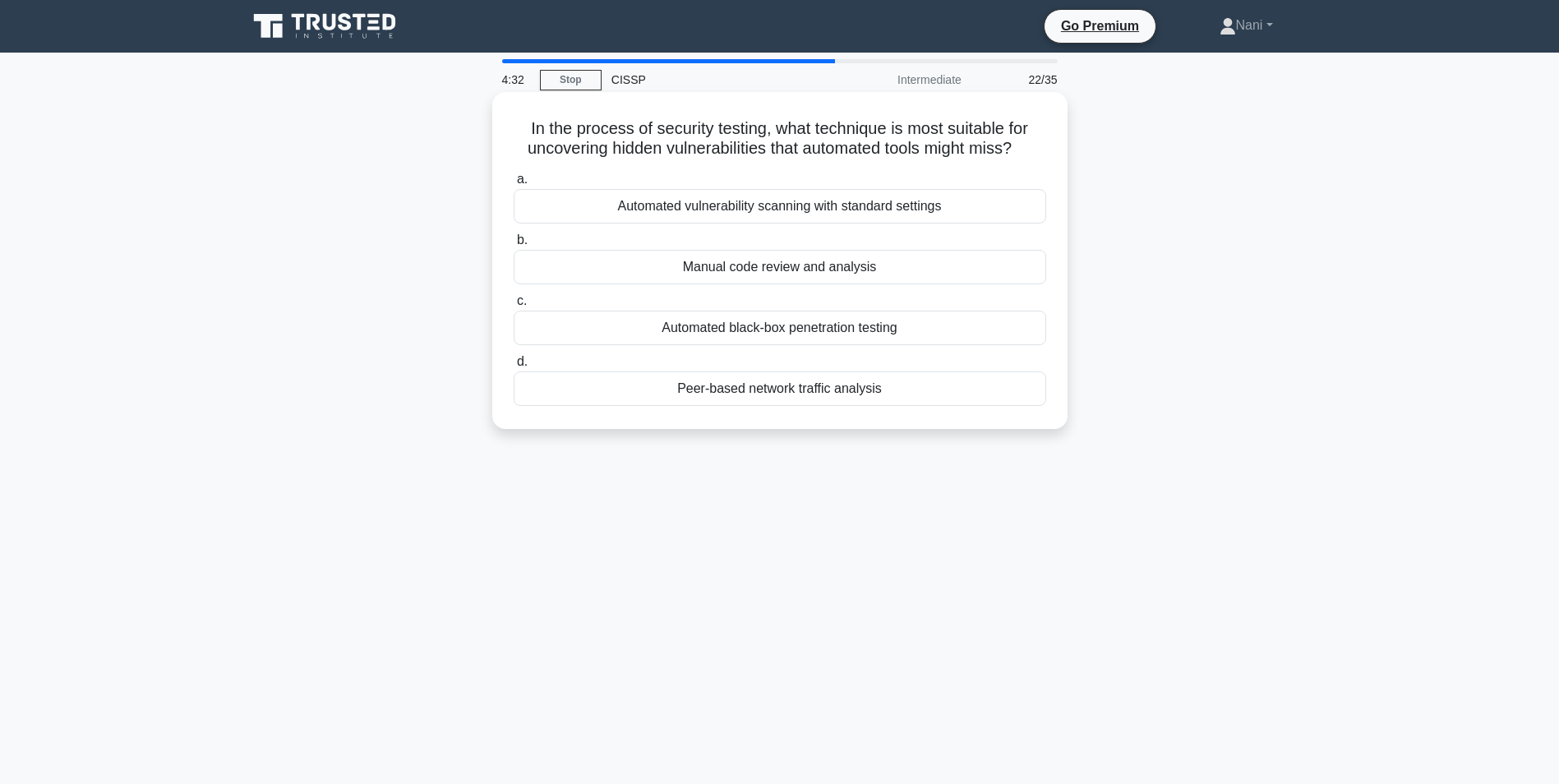
click at [693, 268] on div "Manual code review and analysis" at bounding box center [780, 267] width 532 height 35
click at [514, 246] on input "b. Manual code review and analysis" at bounding box center [514, 240] width 0 height 11
click at [718, 406] on div "Implementing network policies and segmentation" at bounding box center [780, 388] width 532 height 35
click at [514, 368] on input "d. Implementing network policies and segmentation" at bounding box center [514, 362] width 0 height 11
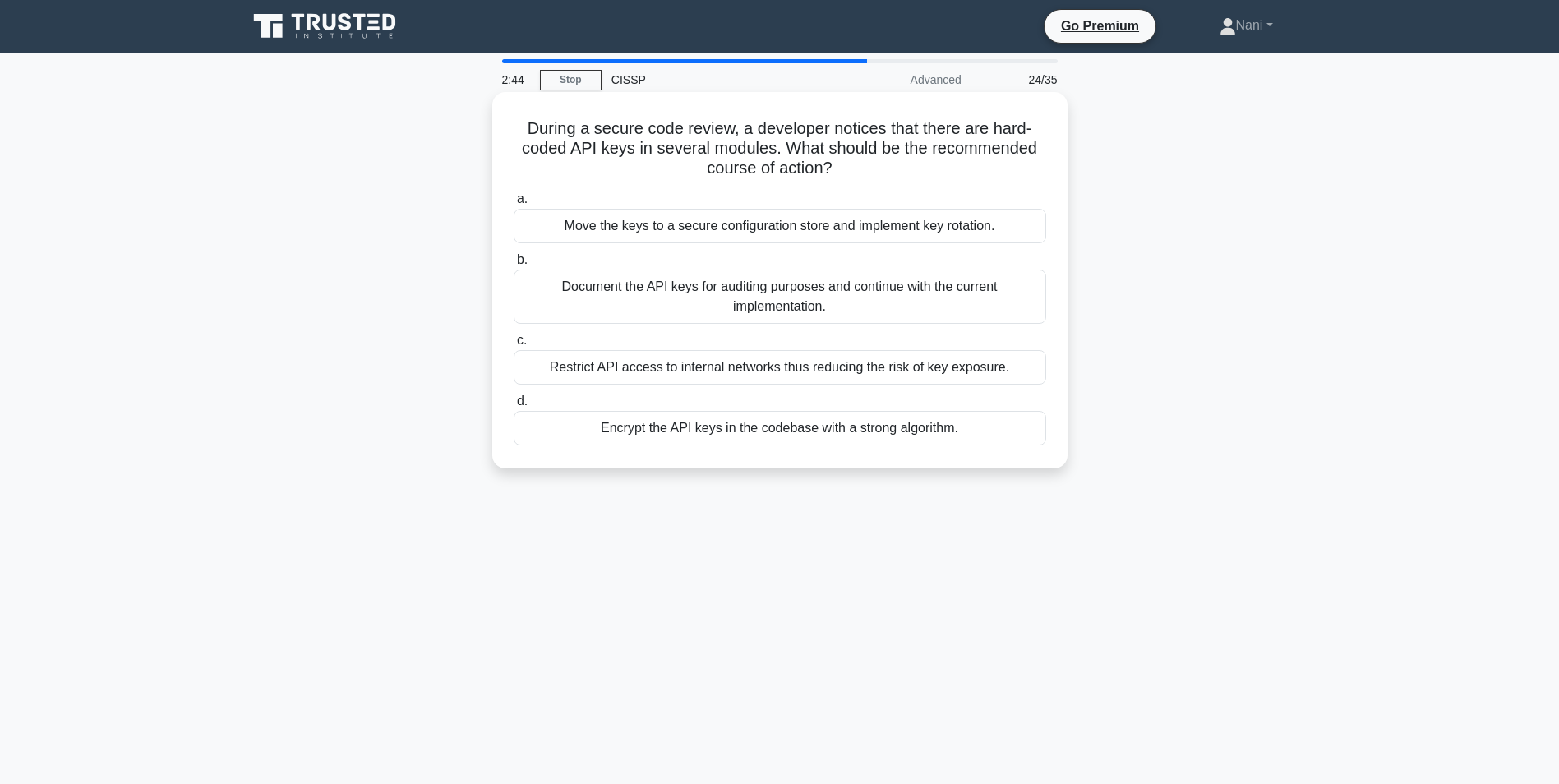
click at [788, 224] on div "Move the keys to a secure configuration store and implement key rotation." at bounding box center [780, 225] width 532 height 35
click at [514, 205] on input "a. Move the keys to a secure configuration store and implement key rotation." at bounding box center [514, 199] width 0 height 11
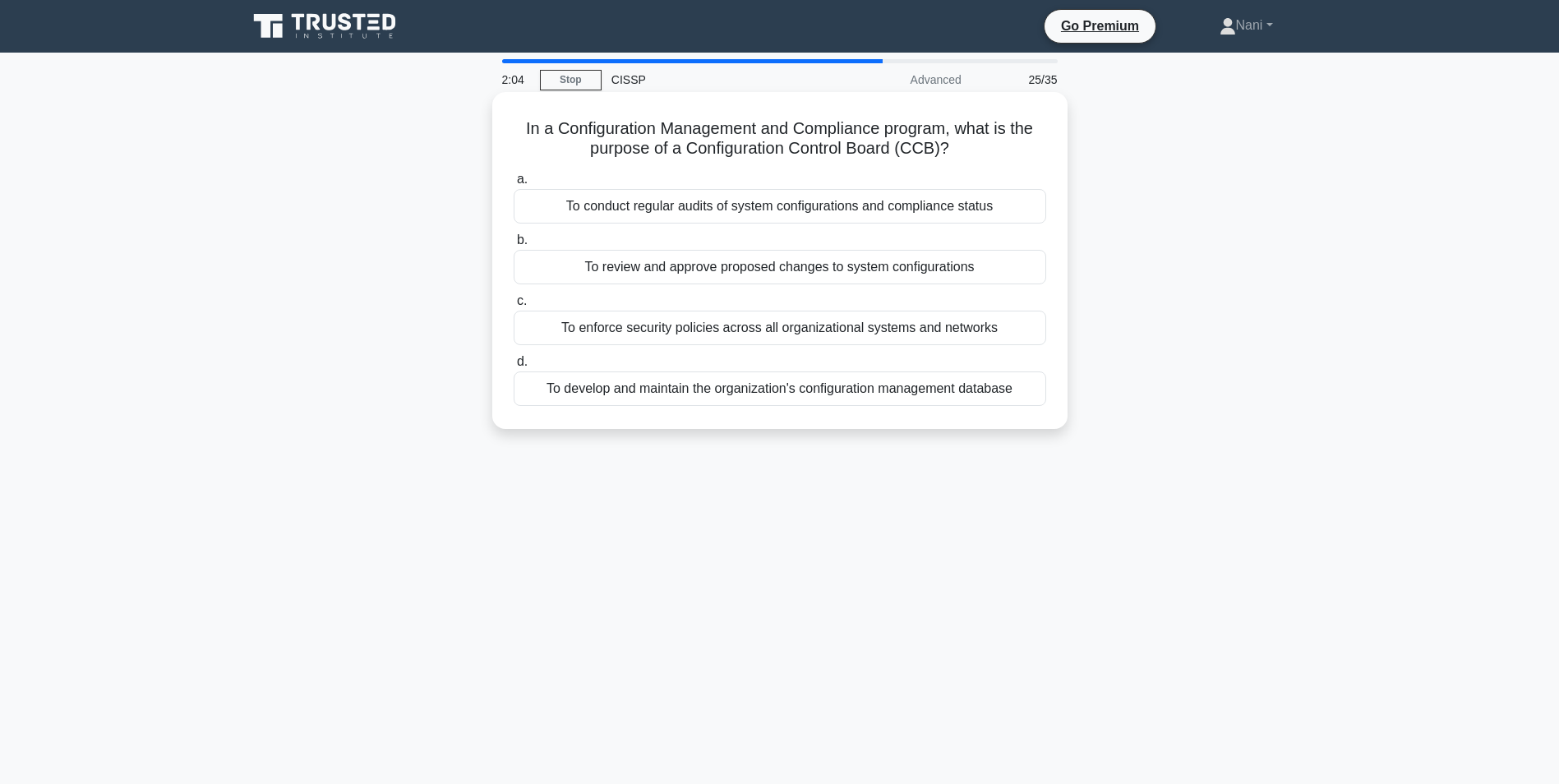
click at [801, 205] on div "To conduct regular audits of system configurations and compliance status" at bounding box center [780, 206] width 532 height 35
click at [514, 185] on input "a. To conduct regular audits of system configurations and compliance status" at bounding box center [514, 180] width 0 height 11
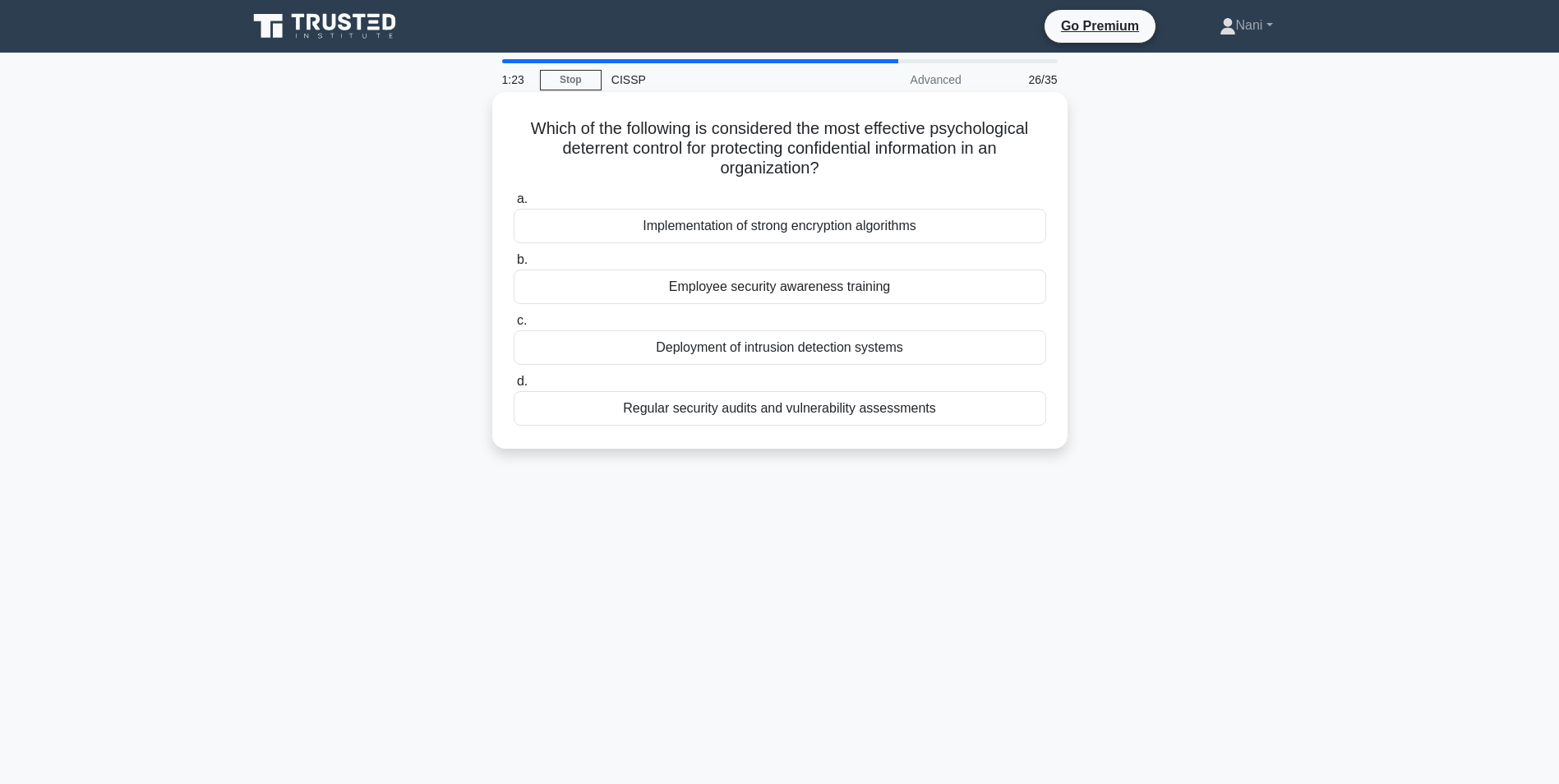
click at [823, 285] on div "Employee security awareness training" at bounding box center [780, 287] width 532 height 35
click at [514, 265] on input "b. Employee security awareness training" at bounding box center [514, 260] width 0 height 11
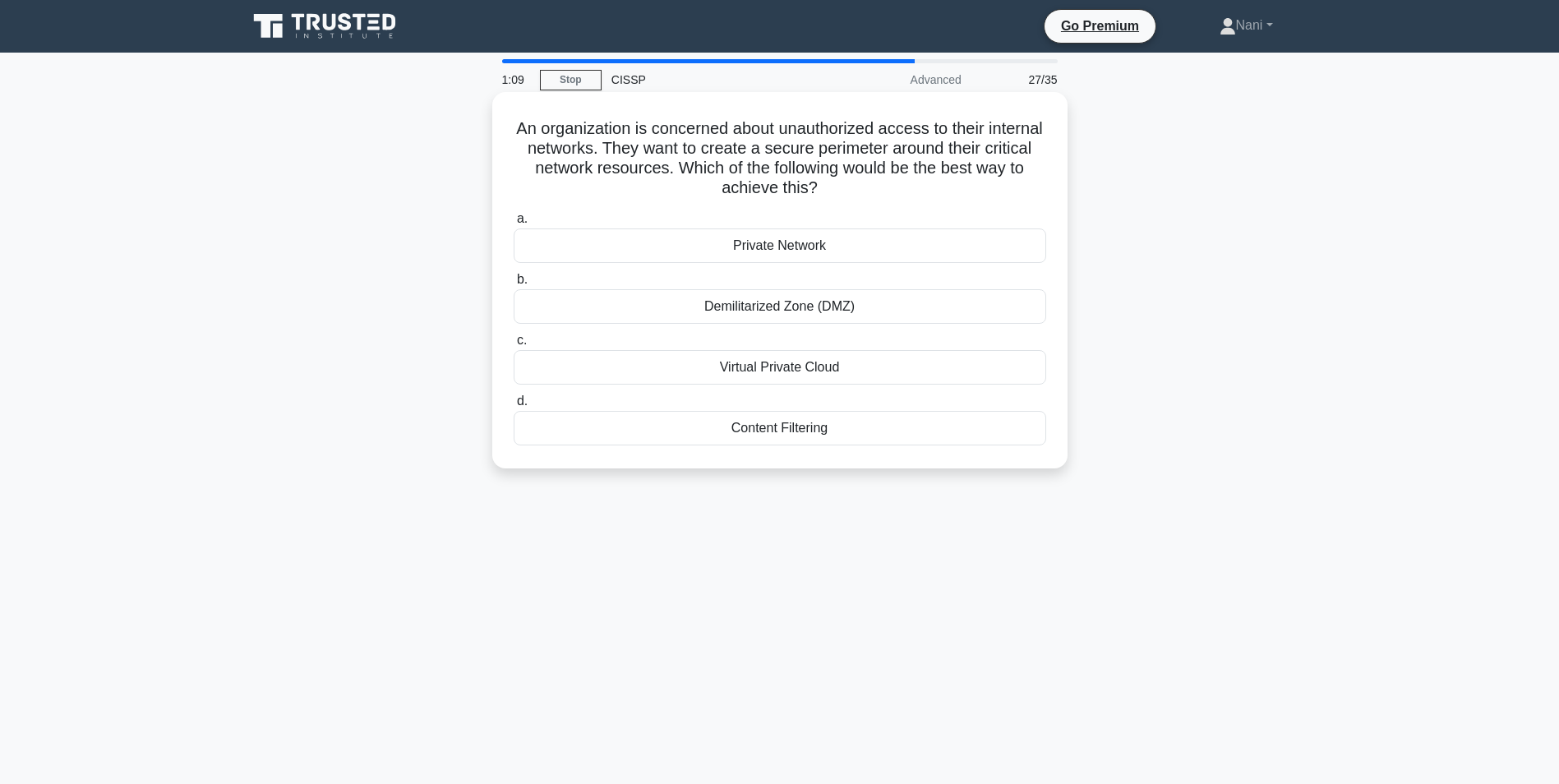
click at [818, 315] on div "Demilitarized Zone (DMZ)" at bounding box center [780, 306] width 532 height 35
click at [514, 285] on input "b. Demilitarized Zone (DMZ)" at bounding box center [514, 279] width 0 height 11
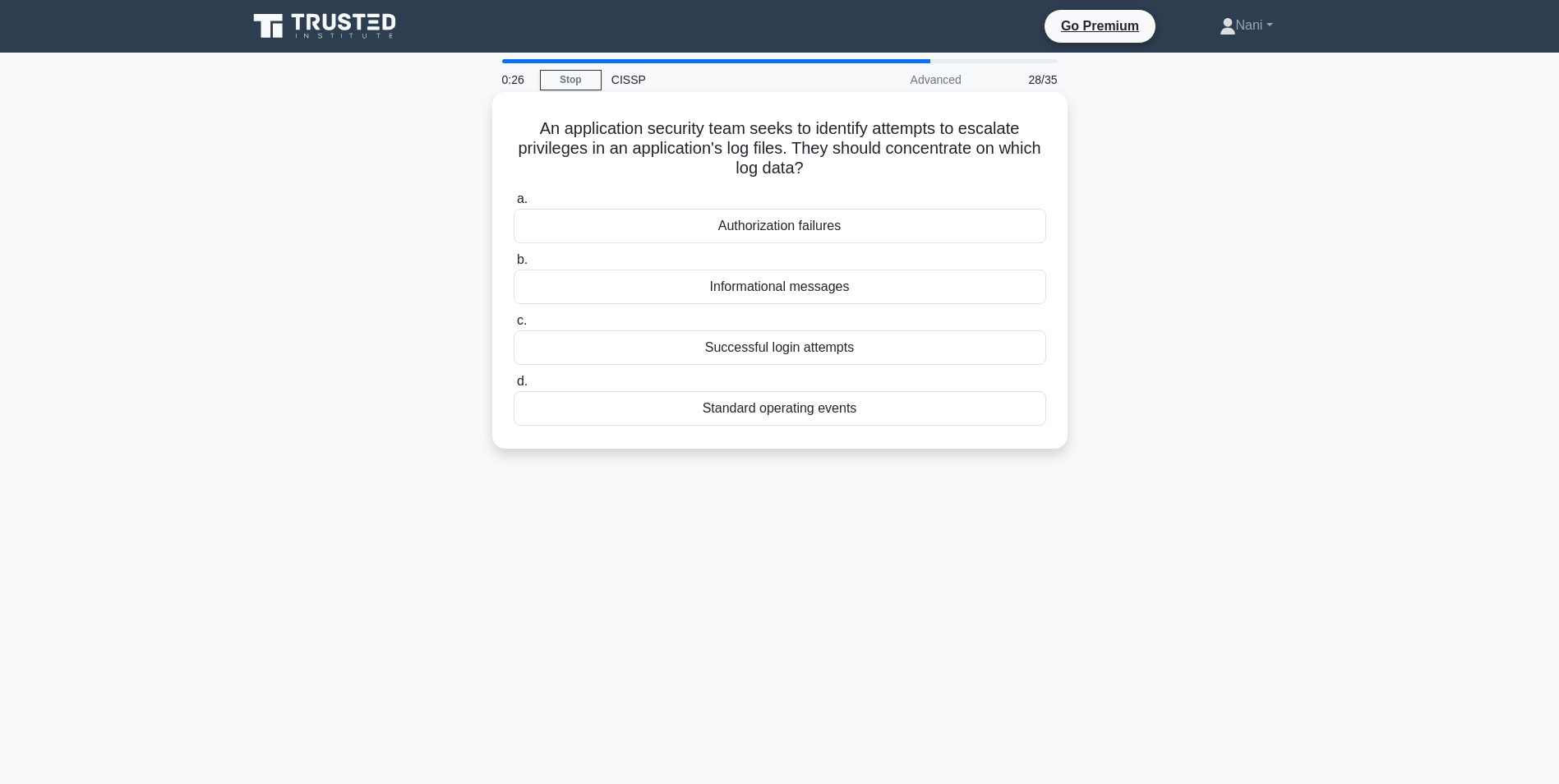
click at [809, 346] on div "Successful login attempts" at bounding box center [780, 347] width 532 height 35
click at [514, 327] on input "c. Successful login attempts" at bounding box center [514, 321] width 0 height 11
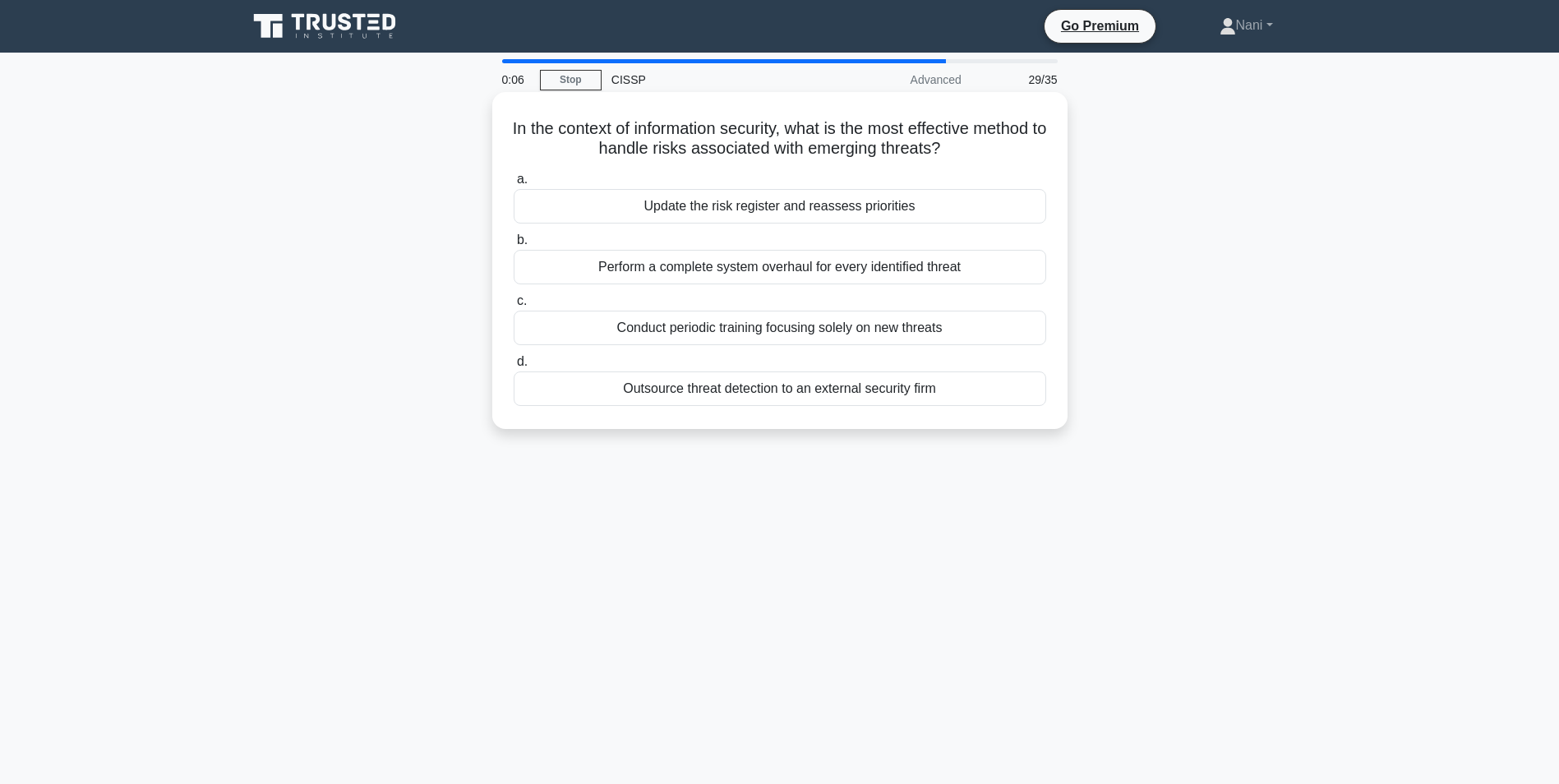
click at [808, 214] on div "Update the risk register and reassess priorities" at bounding box center [780, 206] width 532 height 35
click at [514, 185] on input "a. Update the risk register and reassess priorities" at bounding box center [514, 180] width 0 height 11
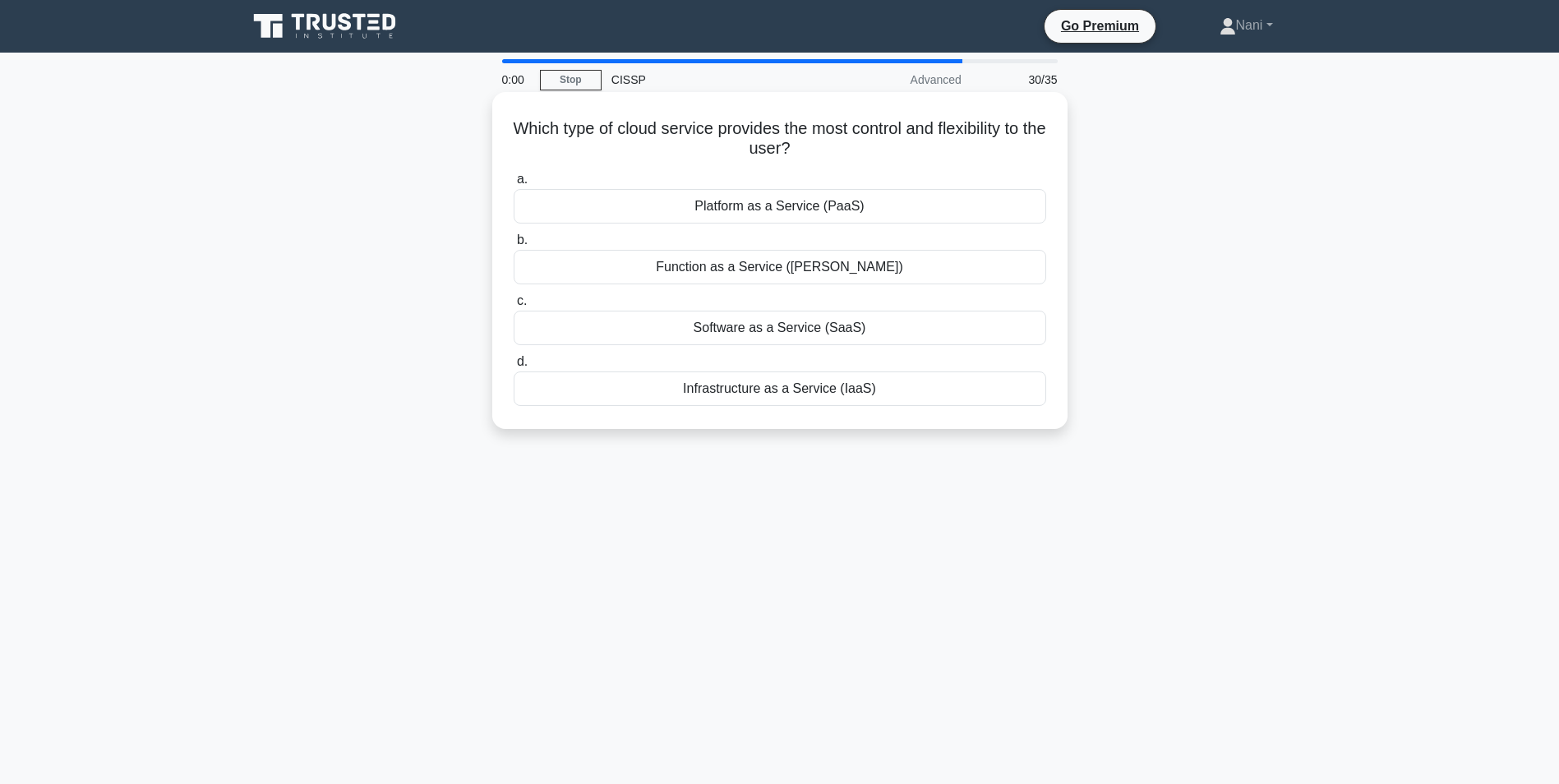
click at [741, 392] on div "Infrastructure as a Service (IaaS)" at bounding box center [780, 388] width 532 height 35
click at [514, 368] on input "d. Infrastructure as a Service (IaaS)" at bounding box center [514, 362] width 0 height 11
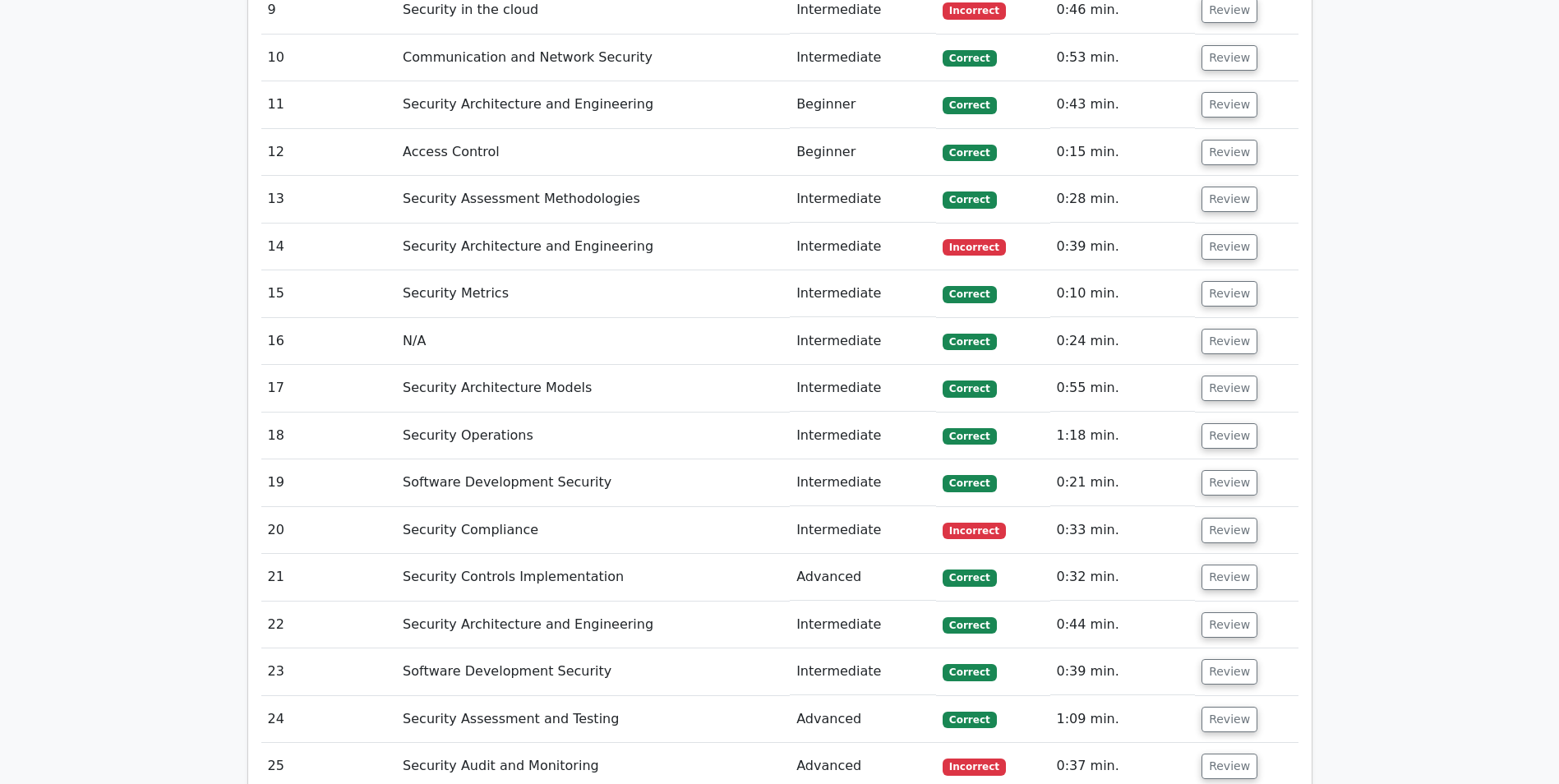
scroll to position [3204, 0]
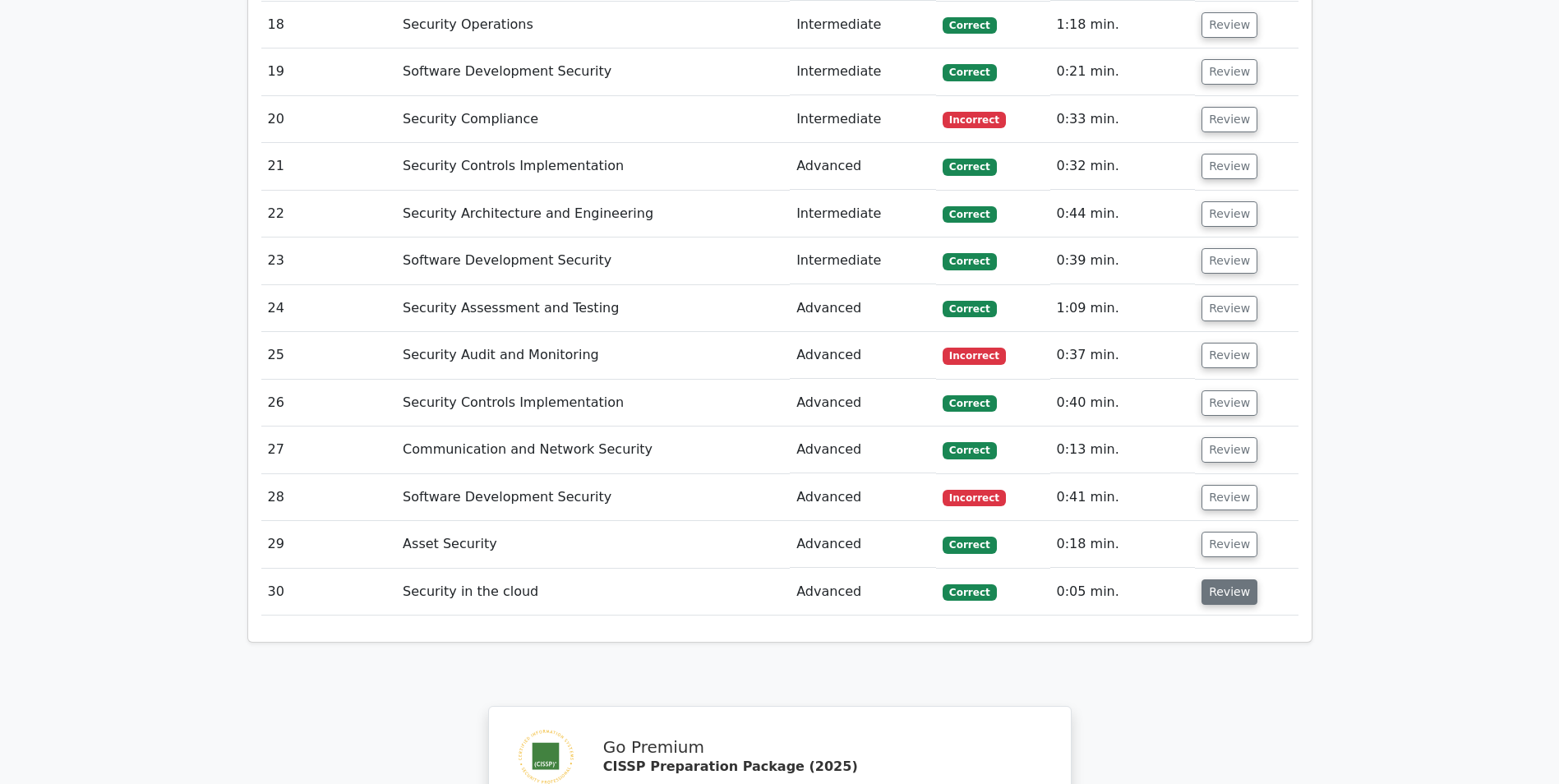
click at [1226, 579] on button "Review" at bounding box center [1230, 592] width 56 height 26
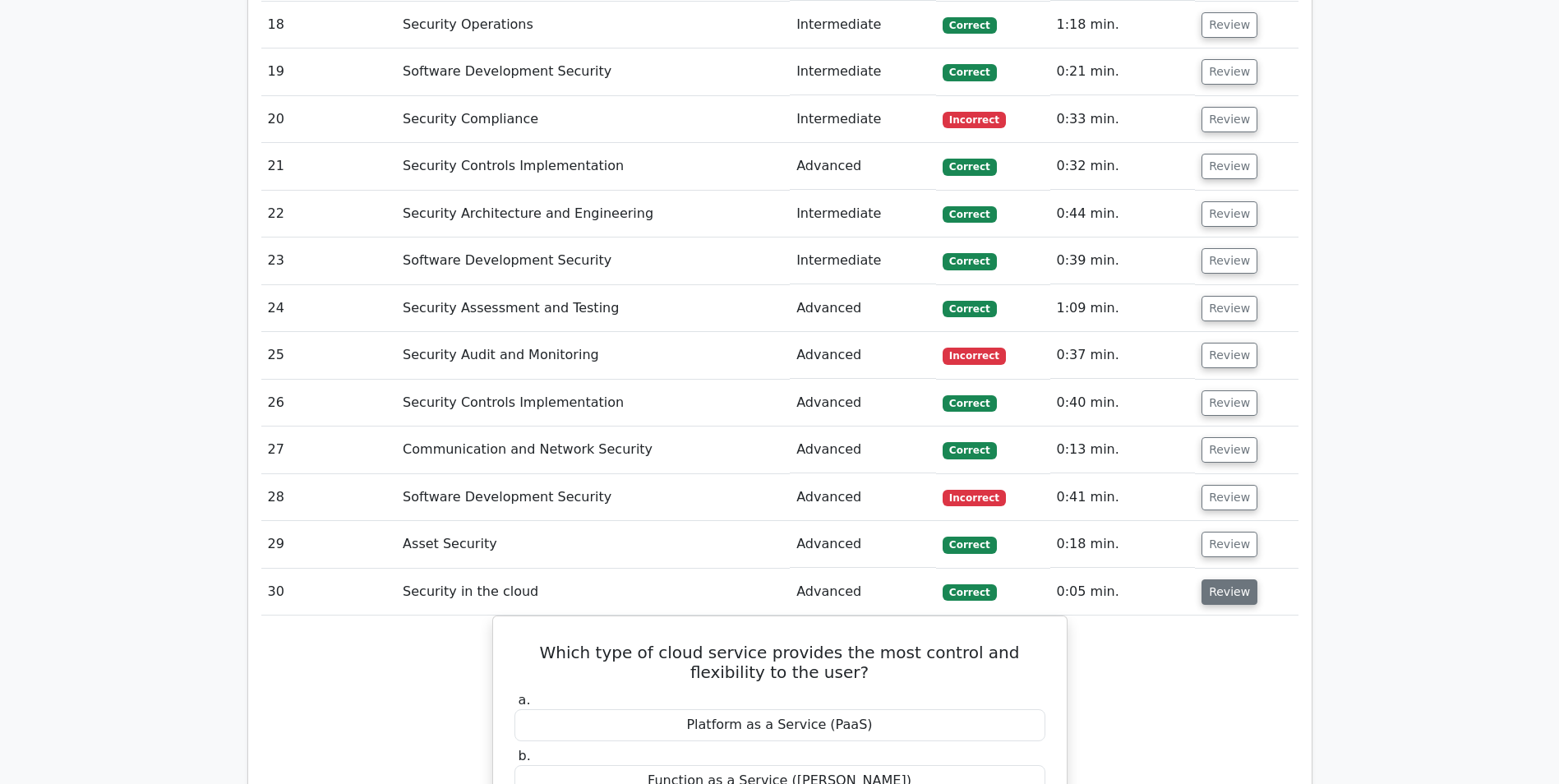
scroll to position [3286, 0]
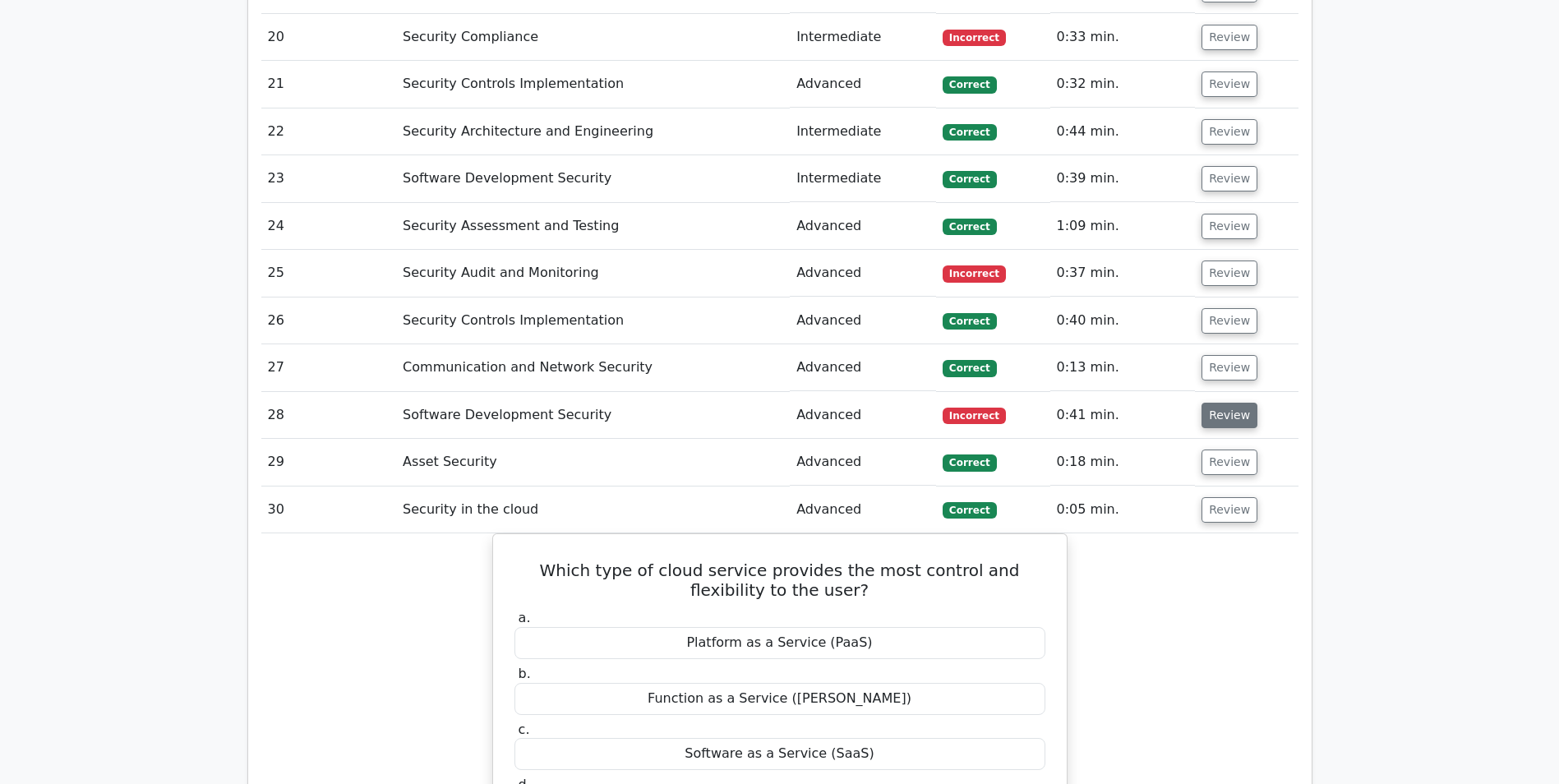
click at [1233, 402] on button "Review" at bounding box center [1230, 415] width 56 height 26
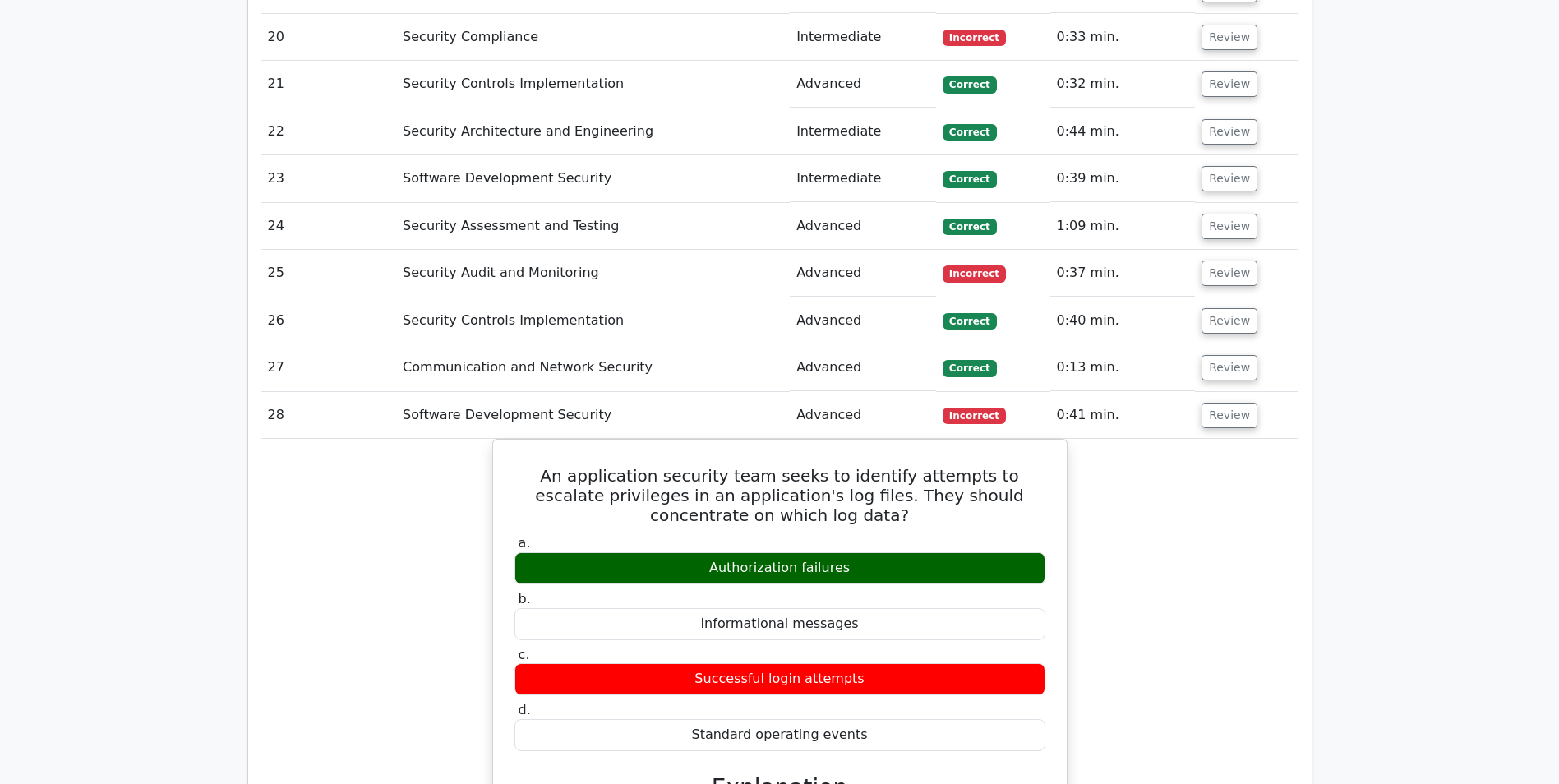
click at [563, 344] on td "Communication and Network Security" at bounding box center [593, 368] width 394 height 47
click at [1240, 355] on button "Review" at bounding box center [1230, 368] width 56 height 26
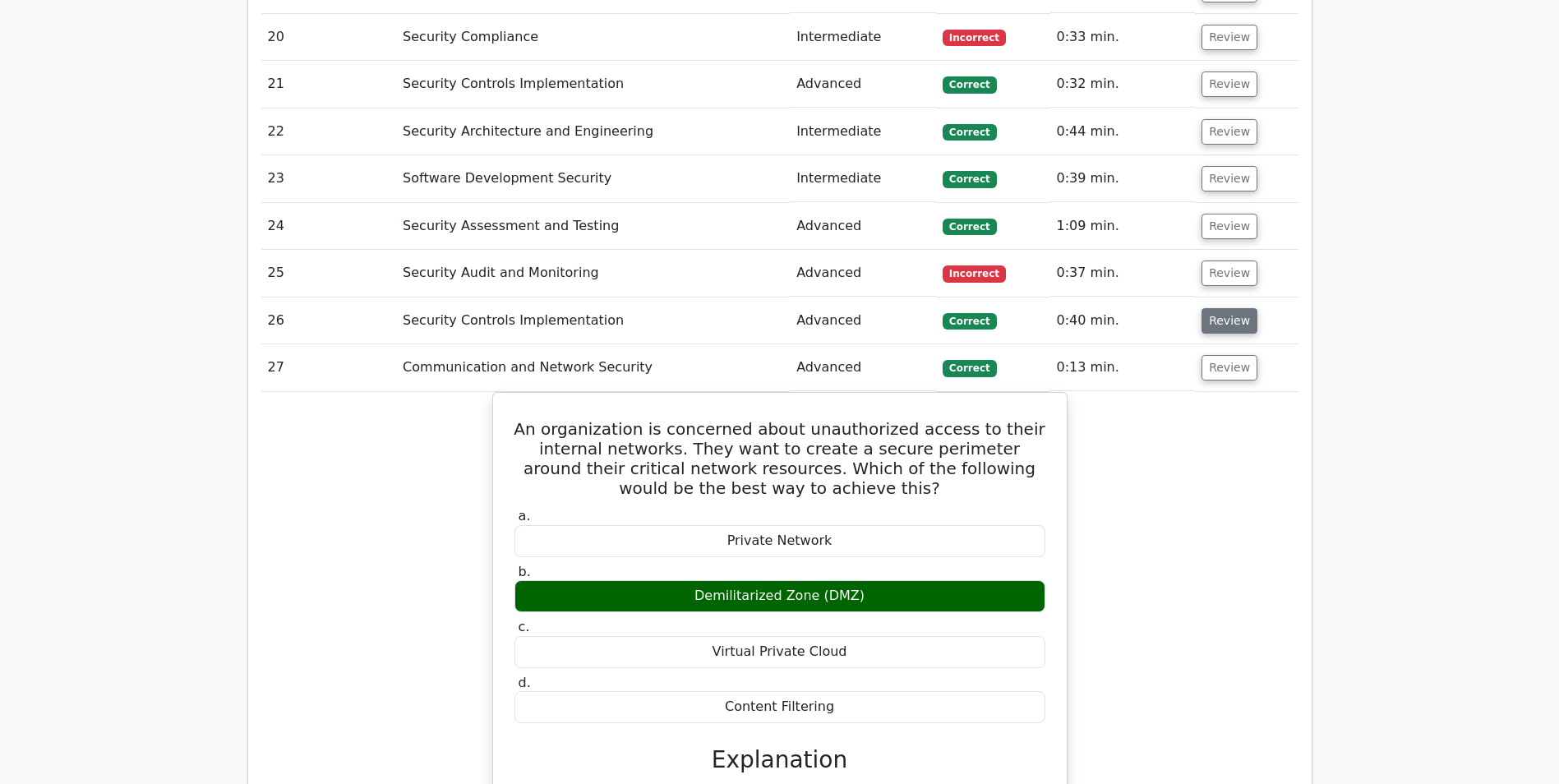
click at [1214, 308] on button "Review" at bounding box center [1230, 320] width 56 height 26
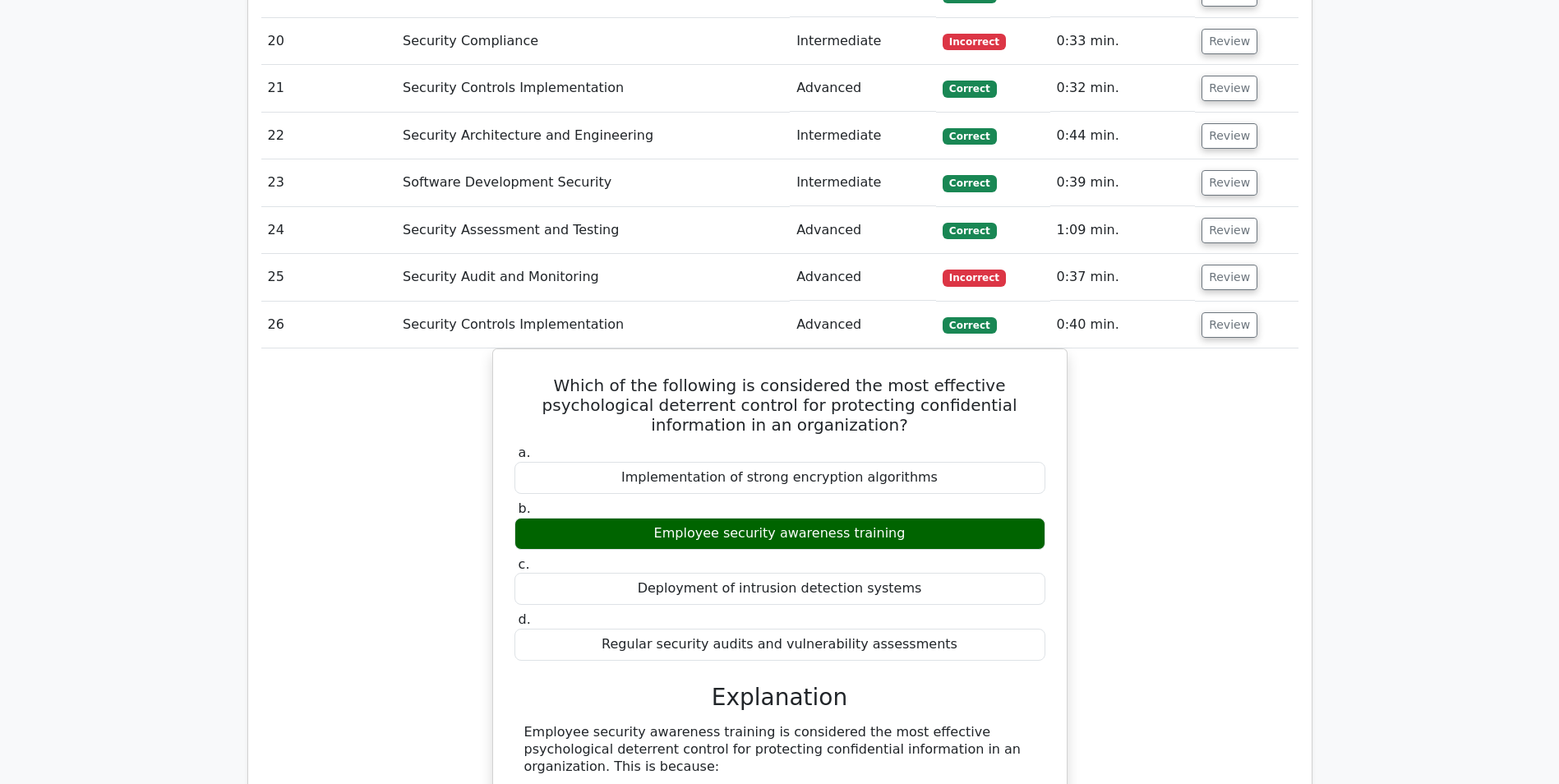
scroll to position [3122, 0]
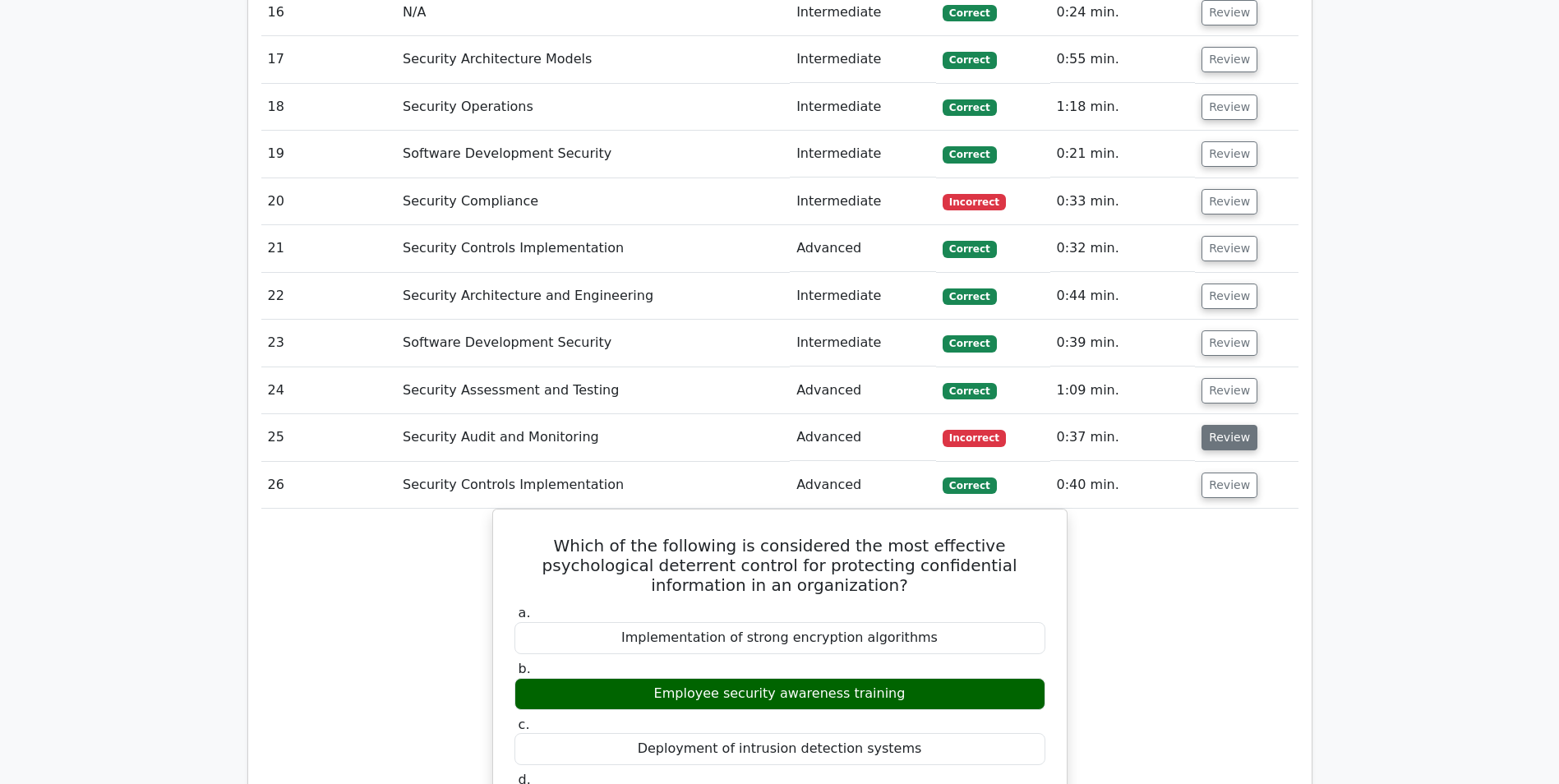
click at [1227, 424] on button "Review" at bounding box center [1230, 437] width 56 height 26
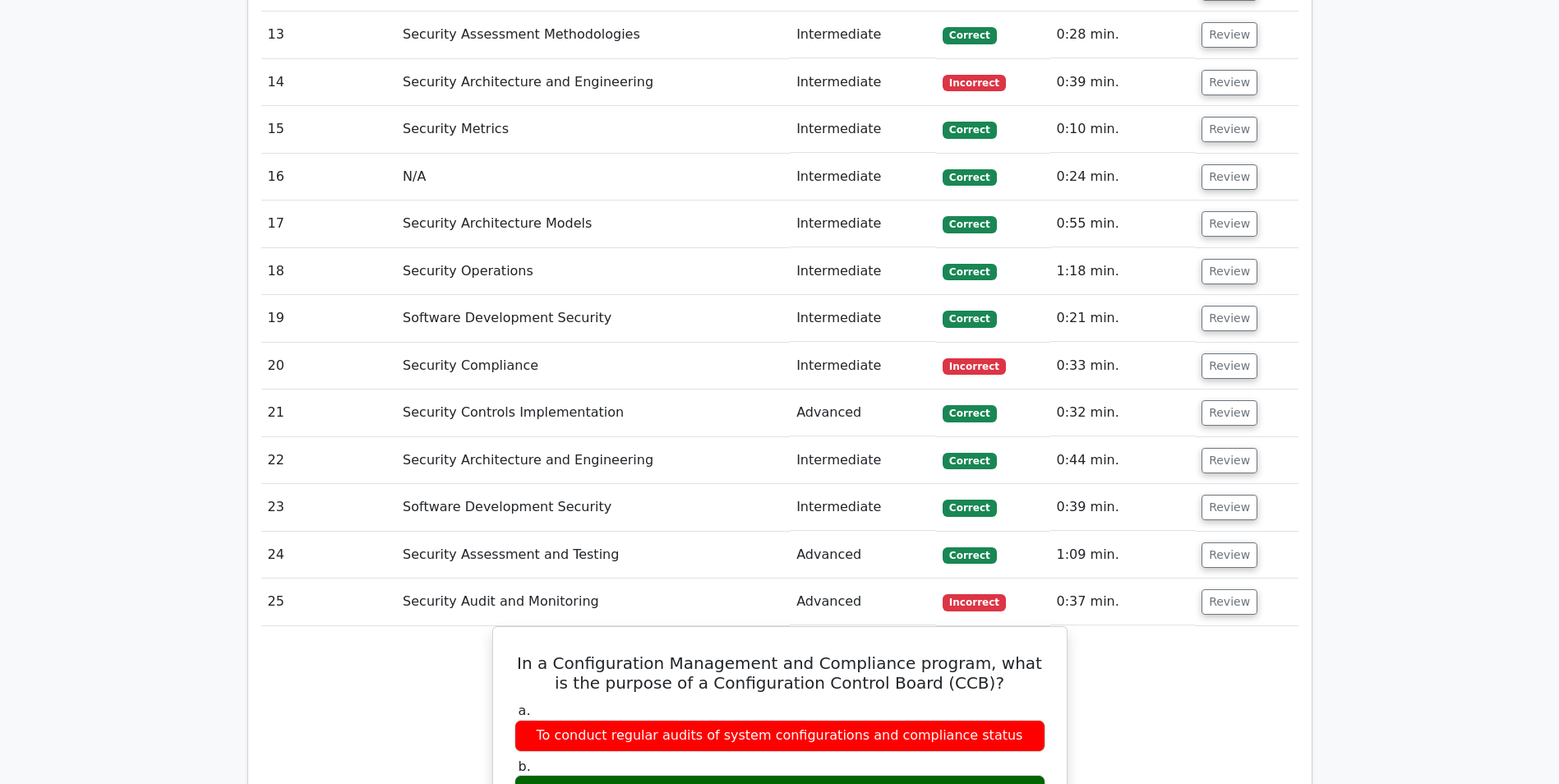
scroll to position [2875, 0]
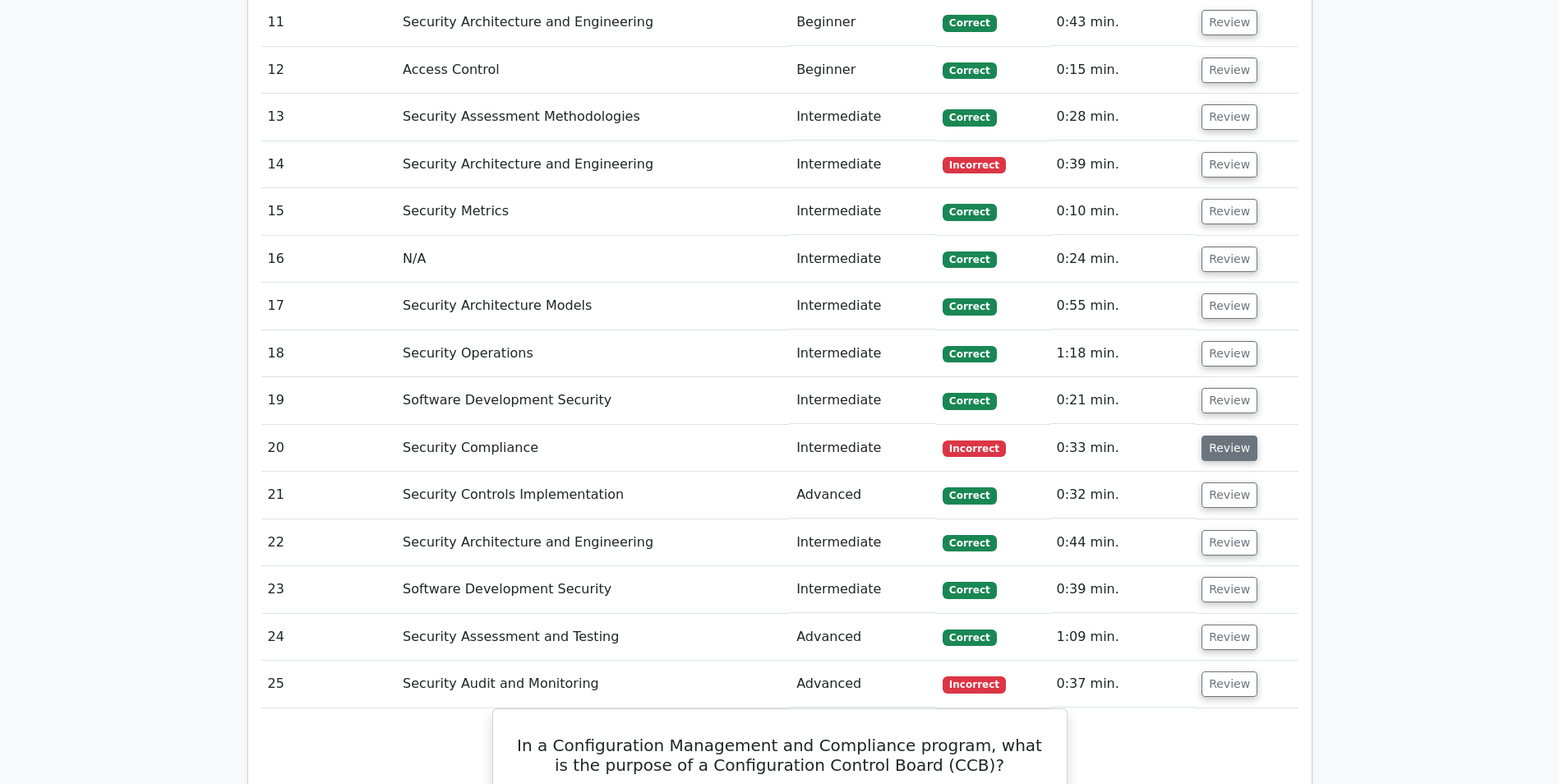
click at [1231, 435] on button "Review" at bounding box center [1230, 448] width 56 height 26
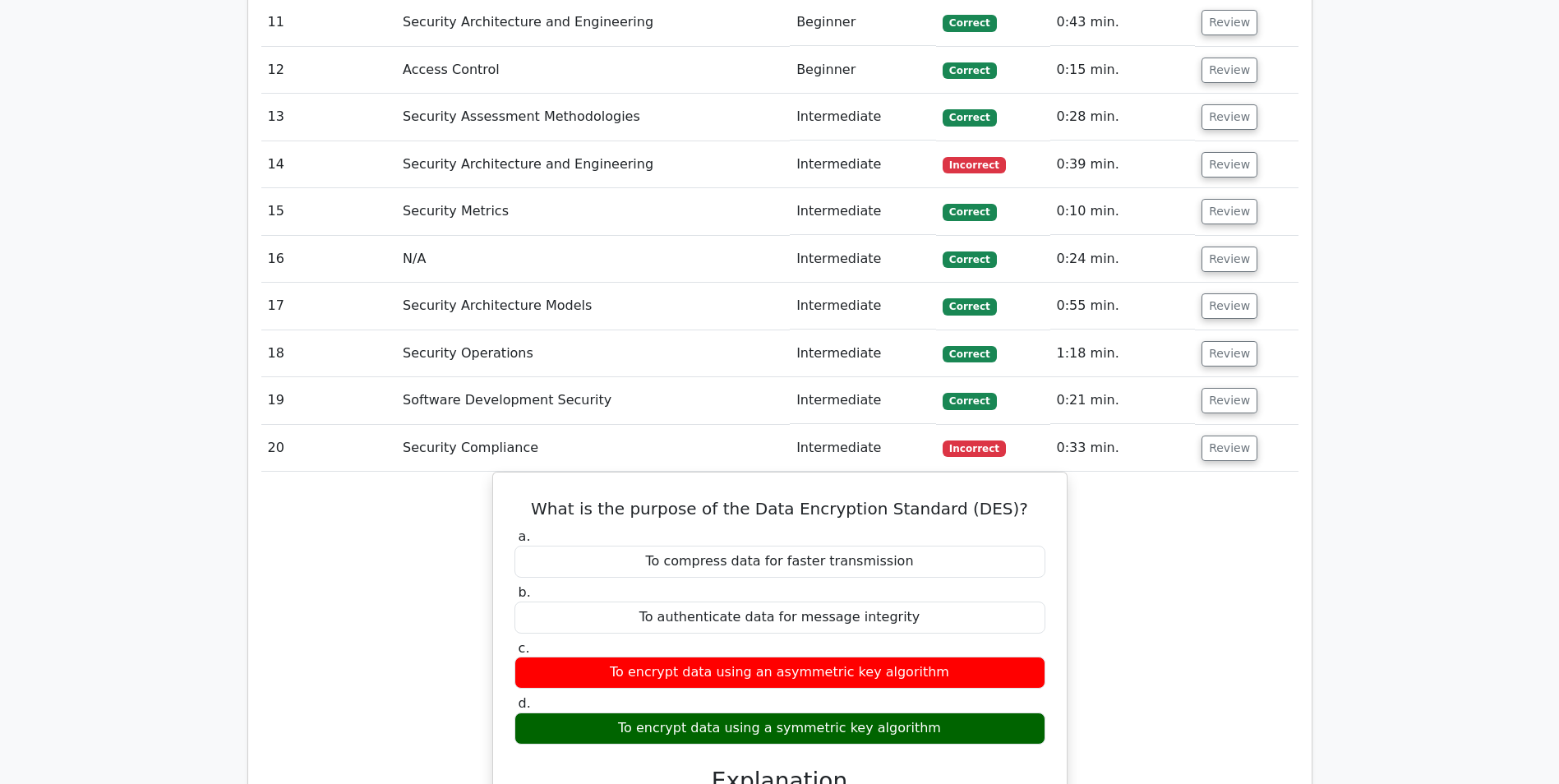
scroll to position [2629, 0]
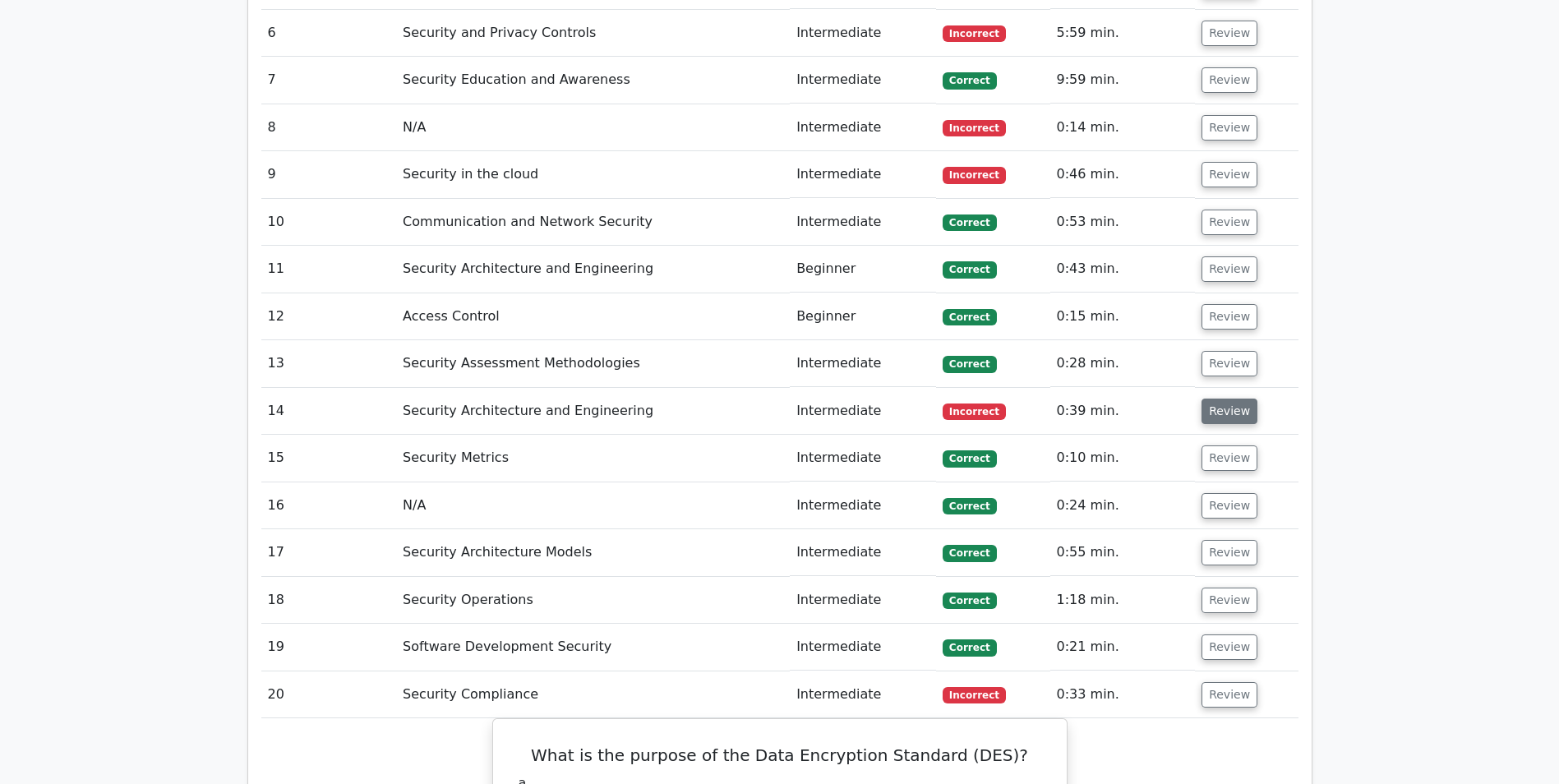
click at [1229, 399] on button "Review" at bounding box center [1230, 411] width 56 height 26
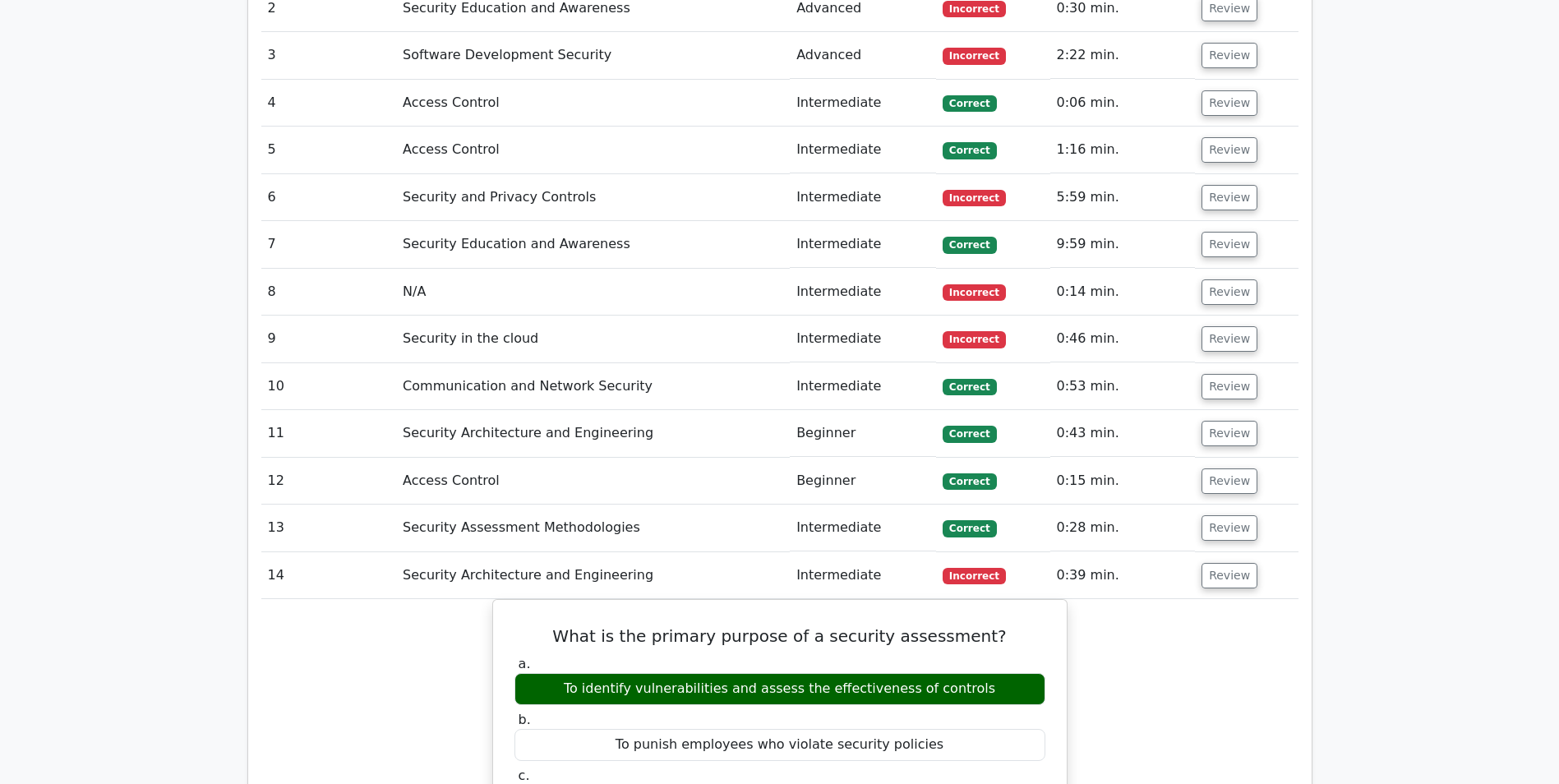
scroll to position [2300, 0]
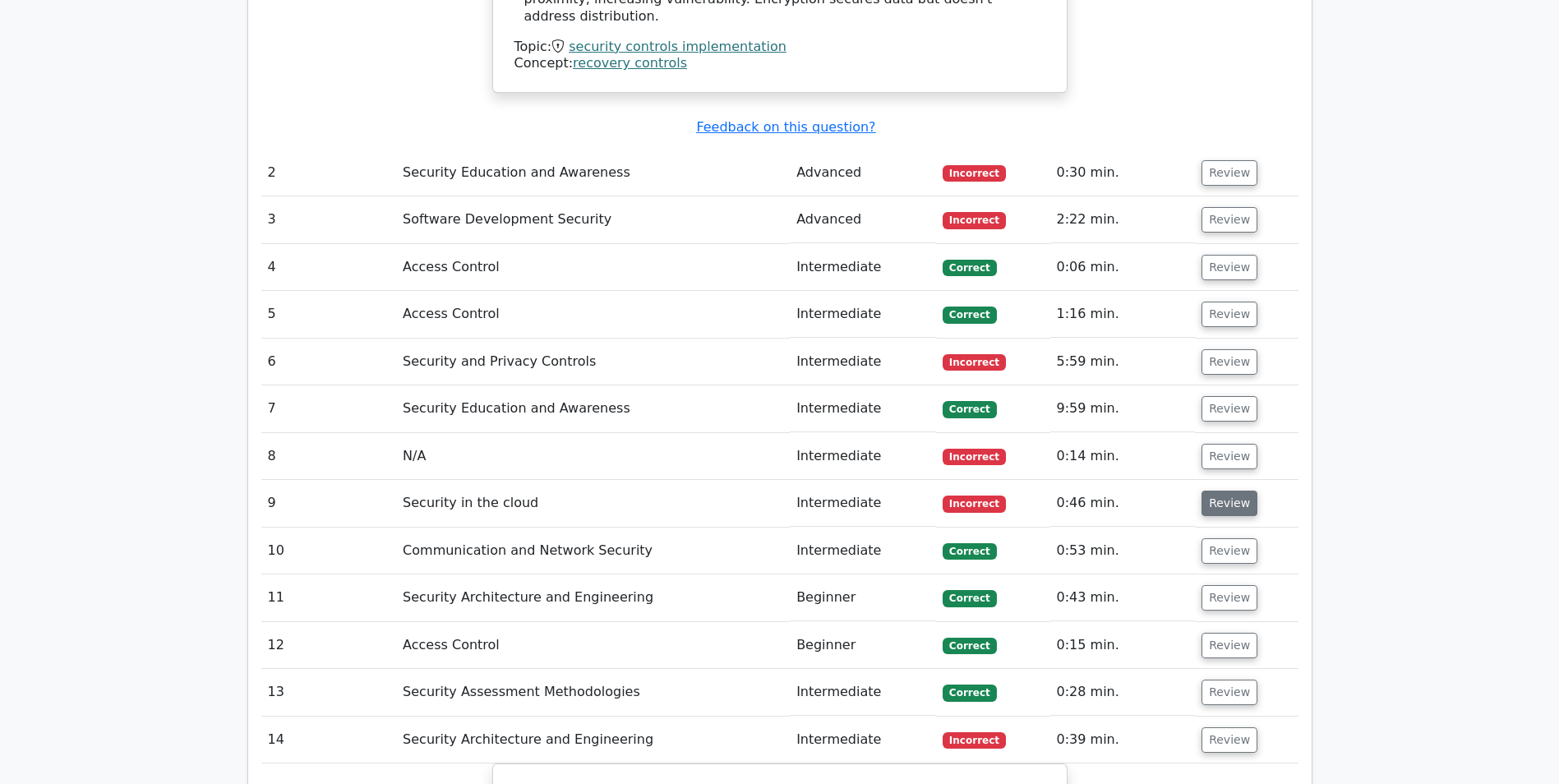
click at [1222, 490] on button "Review" at bounding box center [1230, 503] width 56 height 26
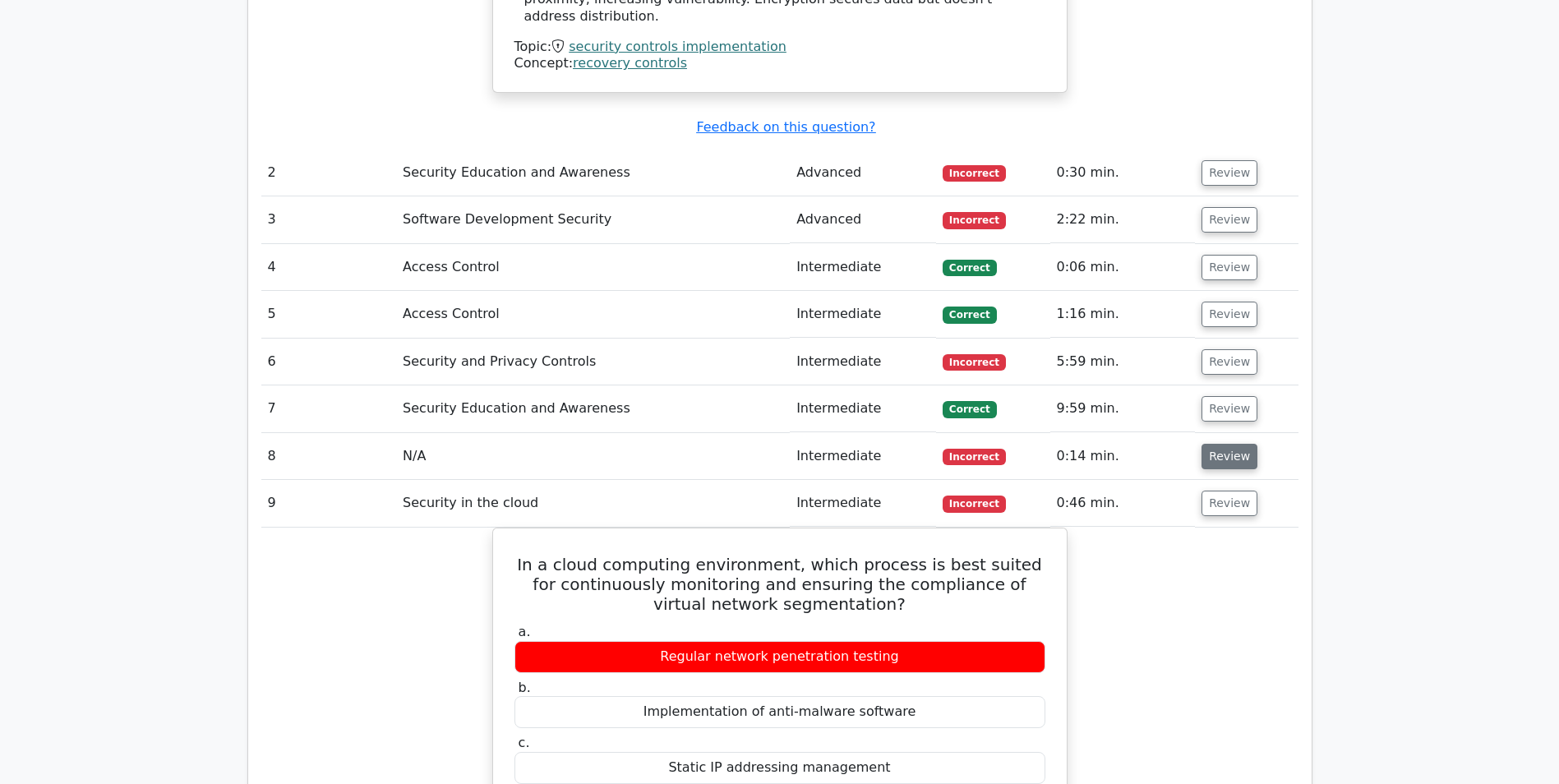
click at [1227, 444] on button "Review" at bounding box center [1230, 457] width 56 height 26
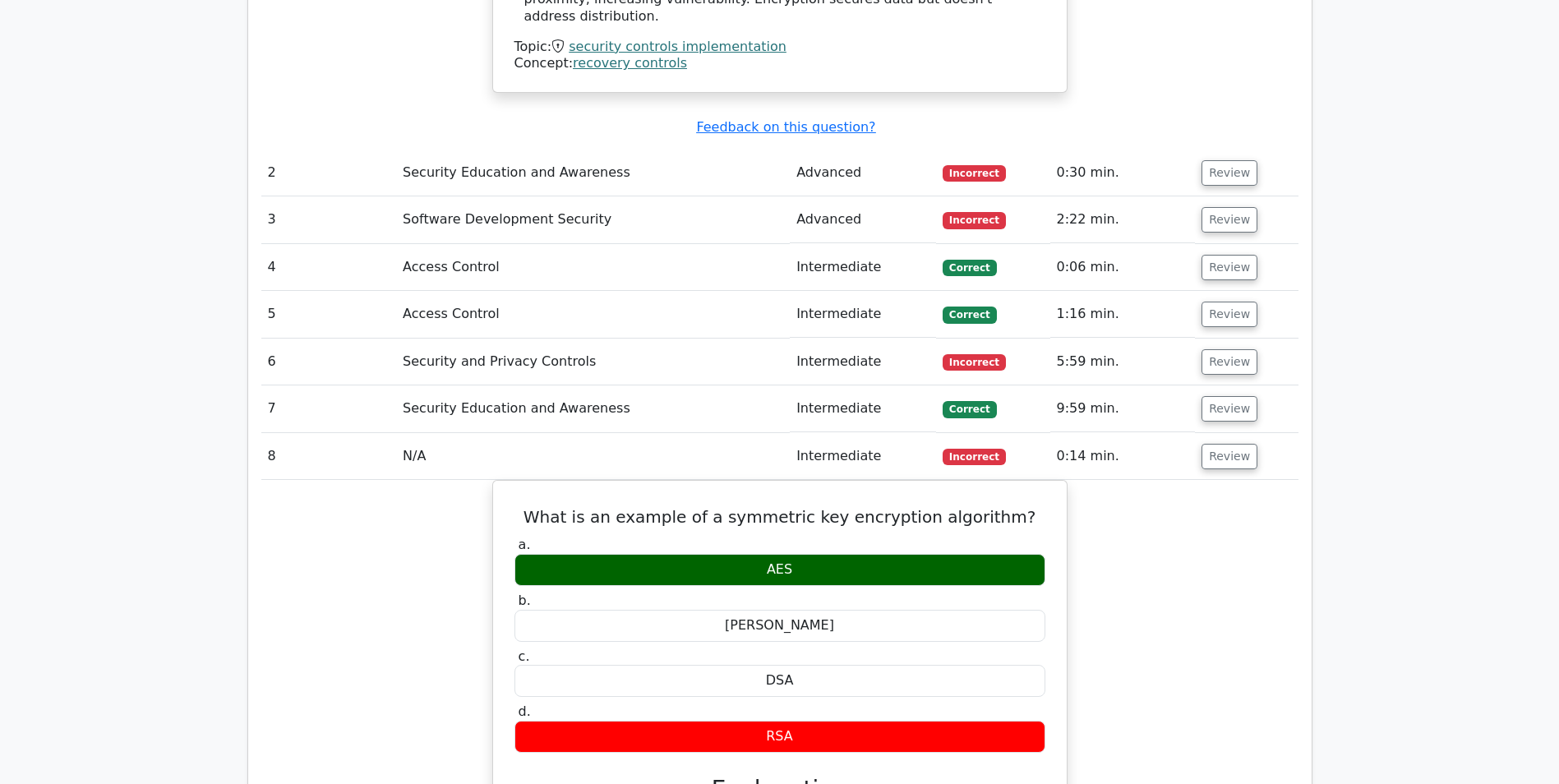
scroll to position [2219, 0]
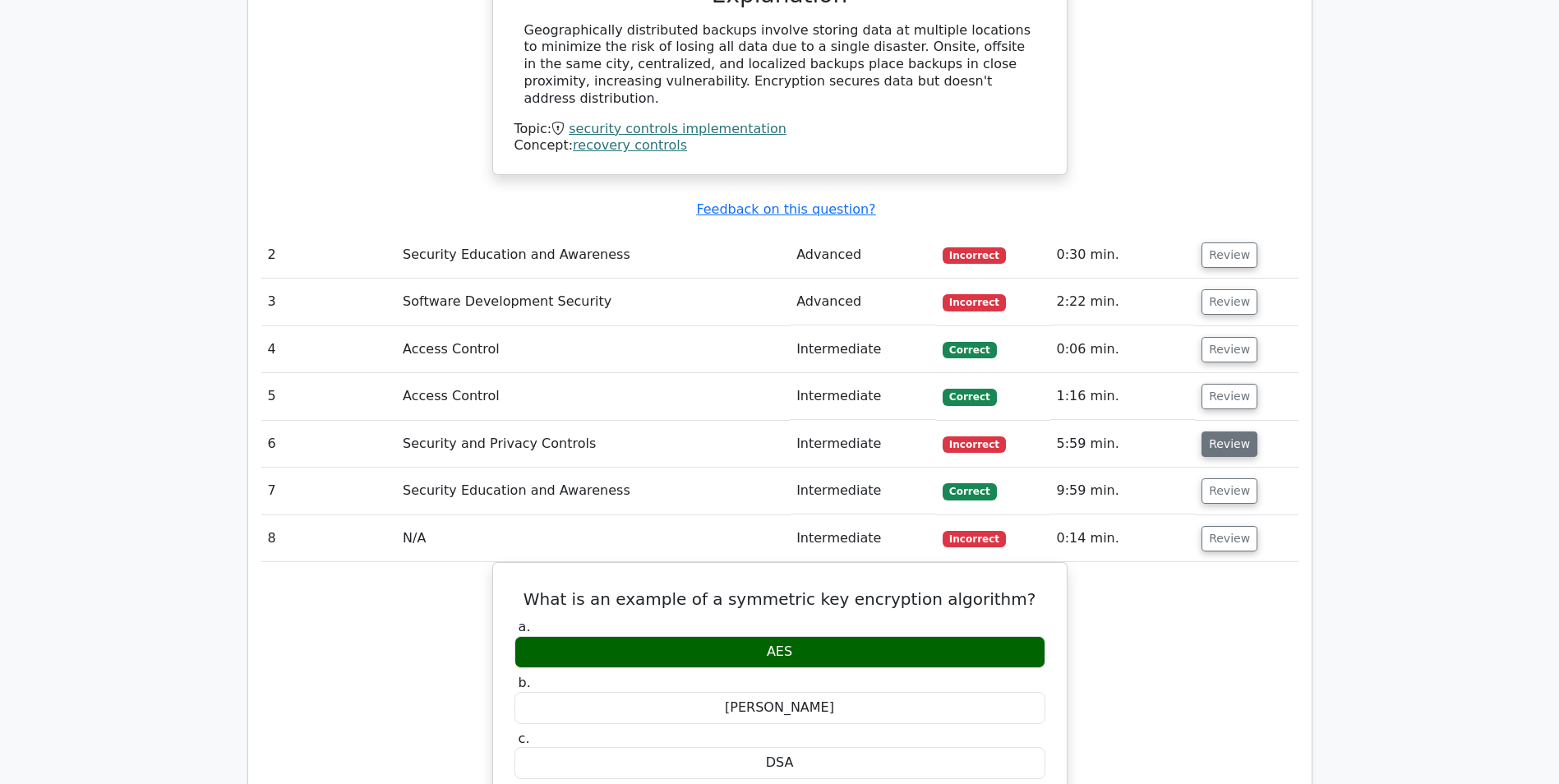
click at [1222, 432] on button "Review" at bounding box center [1230, 444] width 56 height 26
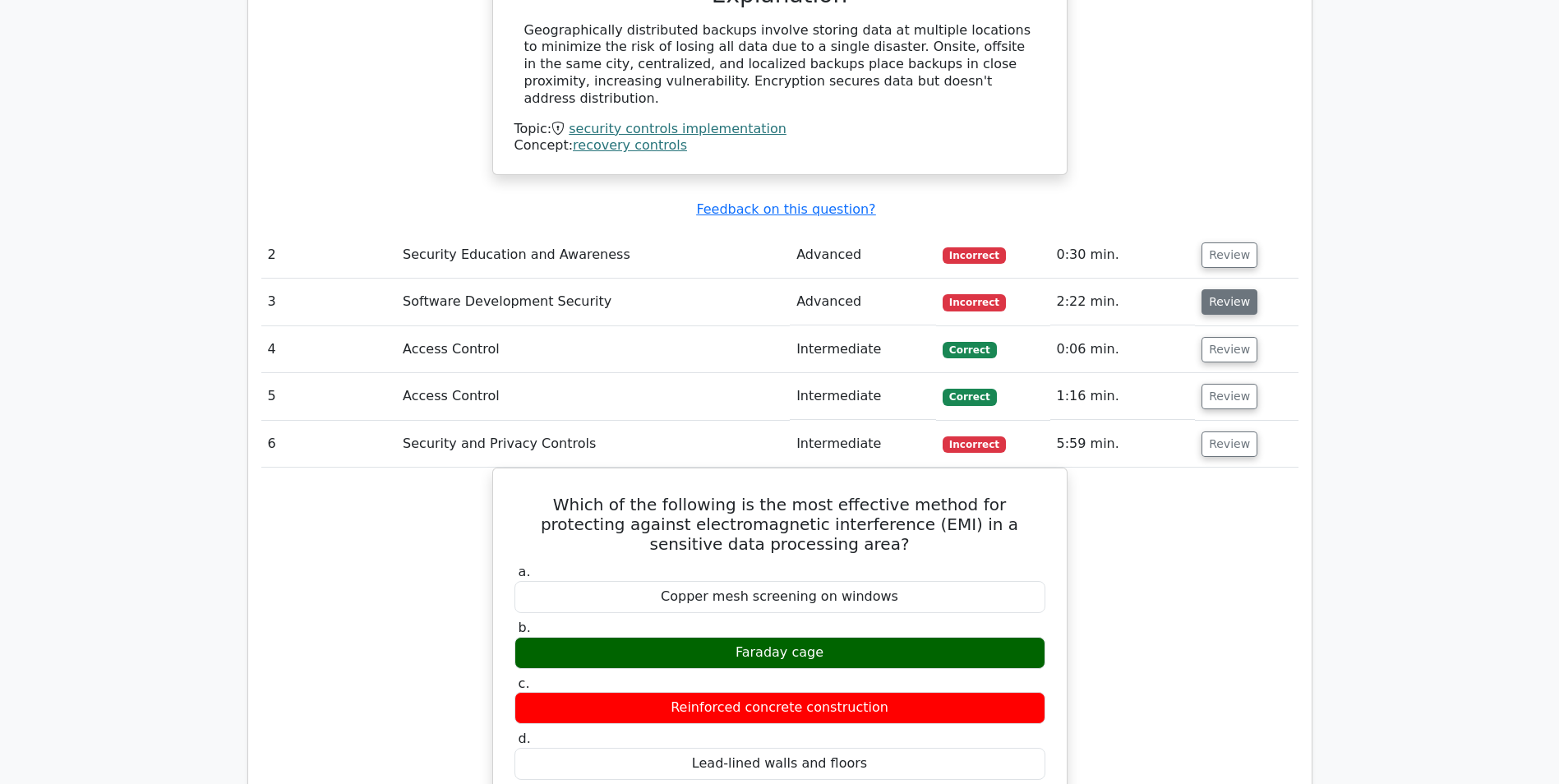
click at [1234, 289] on button "Review" at bounding box center [1230, 302] width 56 height 26
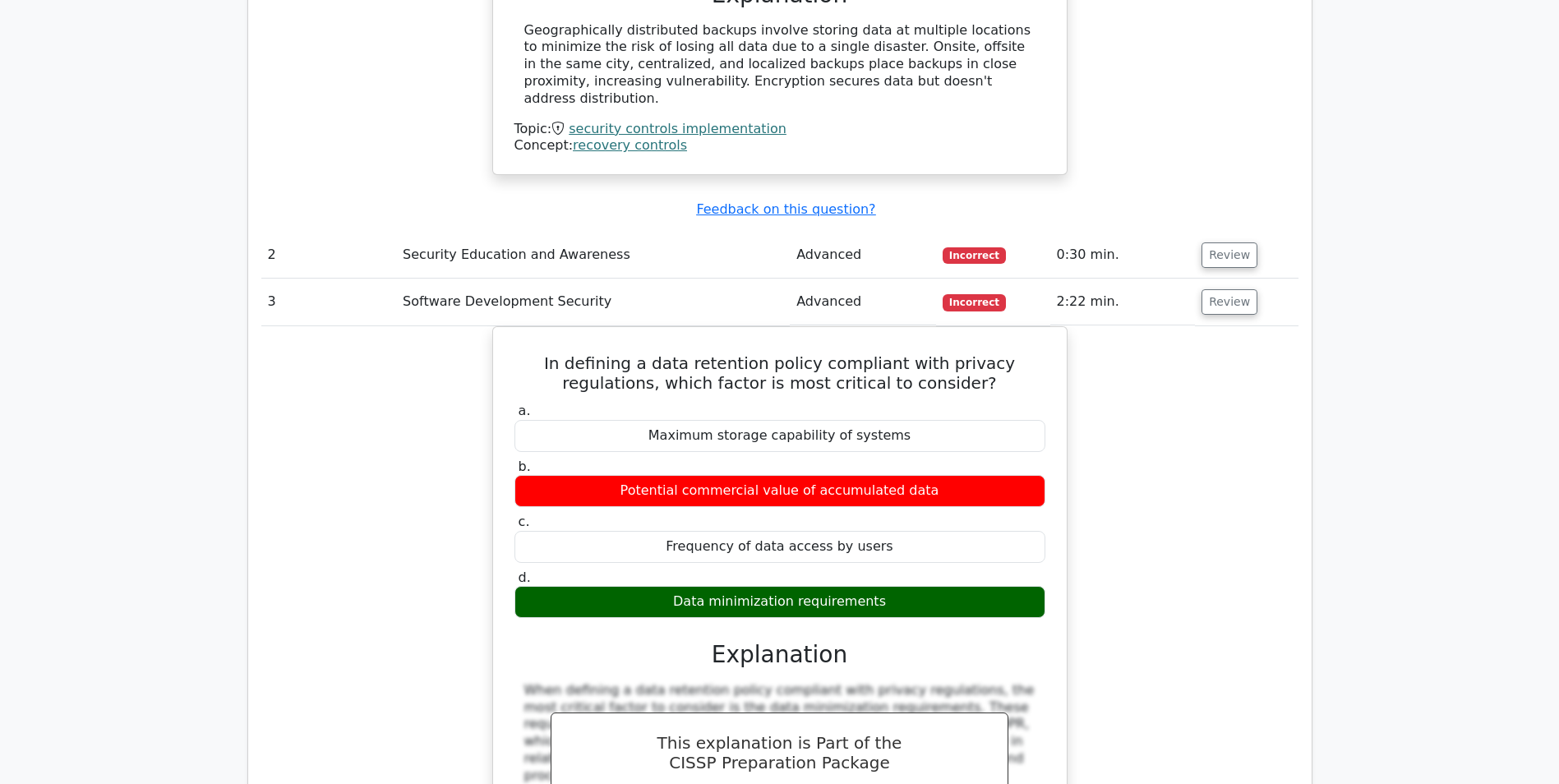
click at [1291, 448] on div "In defining a data retention policy compliant with privacy regulations, which f…" at bounding box center [780, 667] width 1037 height 683
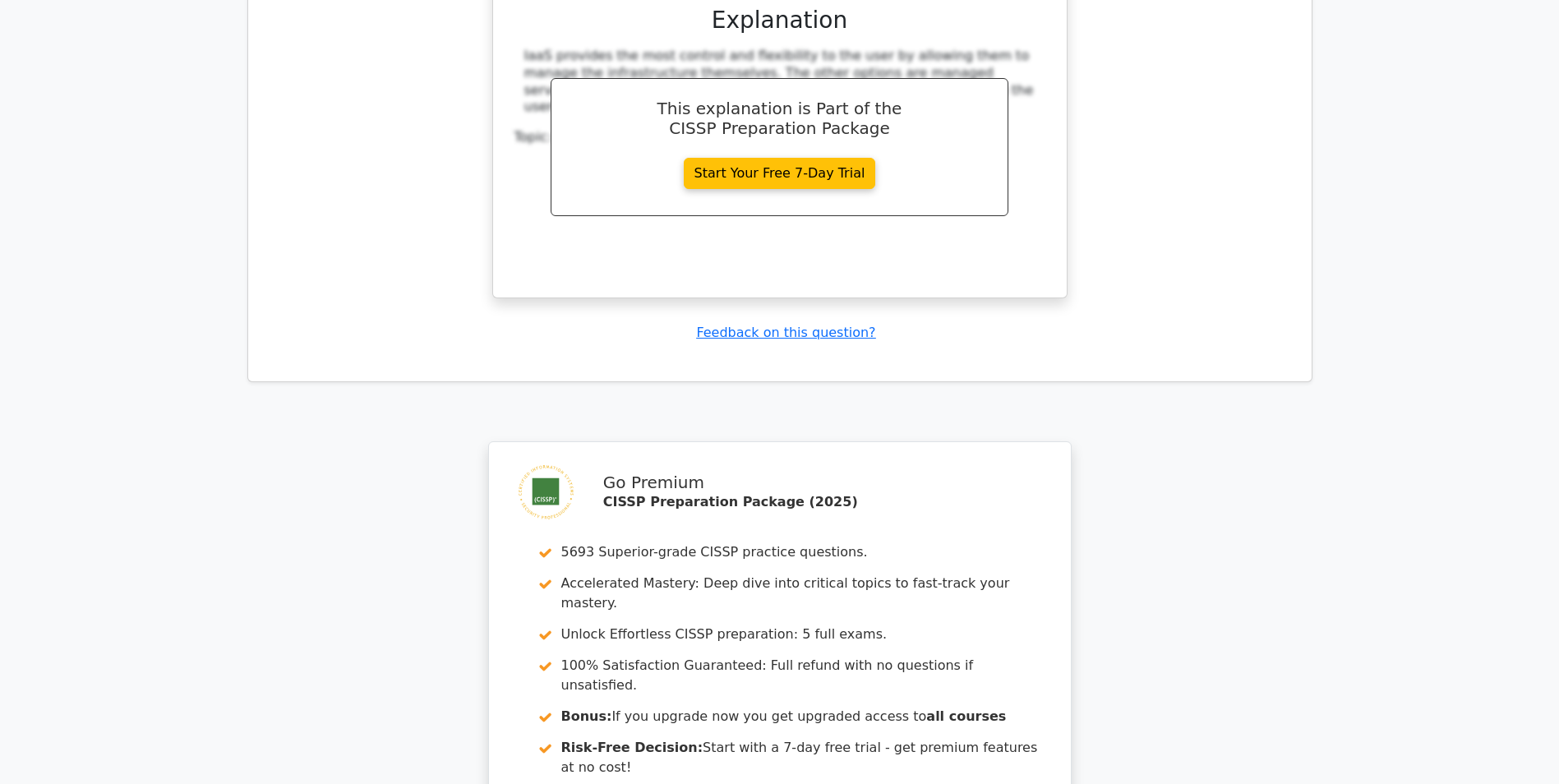
scroll to position [11428, 0]
